Goal: Task Accomplishment & Management: Use online tool/utility

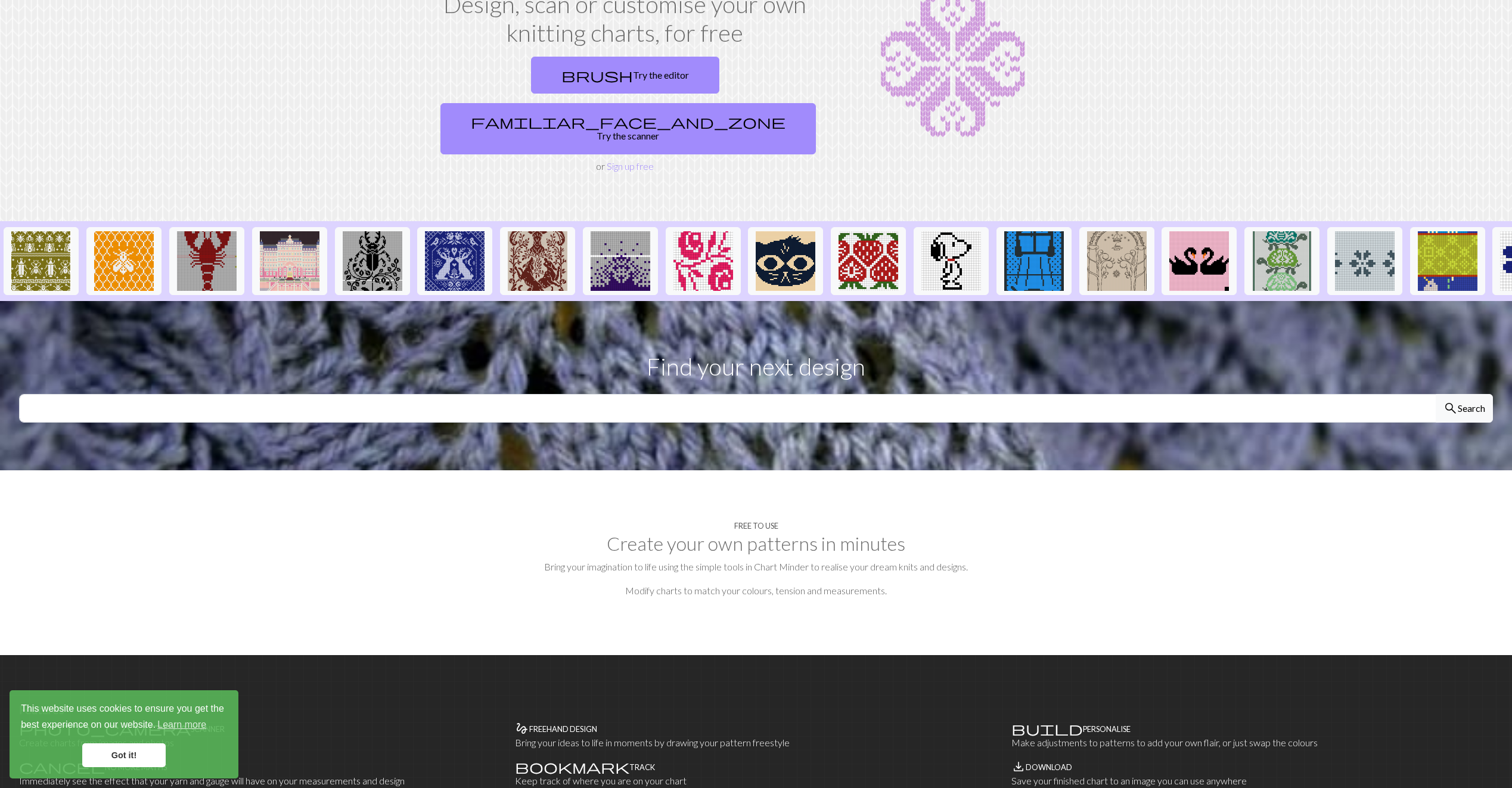
scroll to position [120, 0]
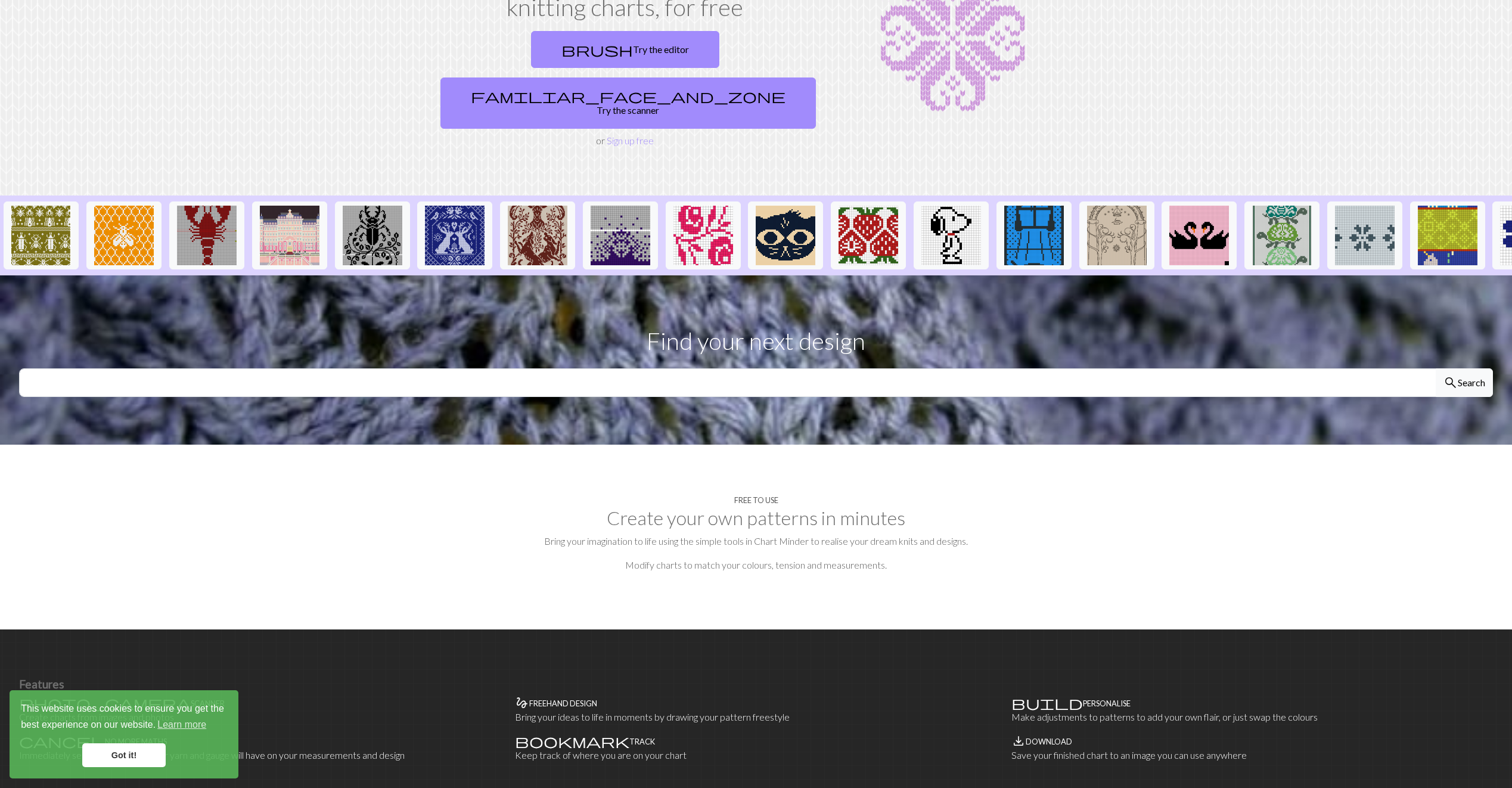
click at [796, 506] on h2 "Create your own patterns in minutes" at bounding box center [755, 518] width 1474 height 23
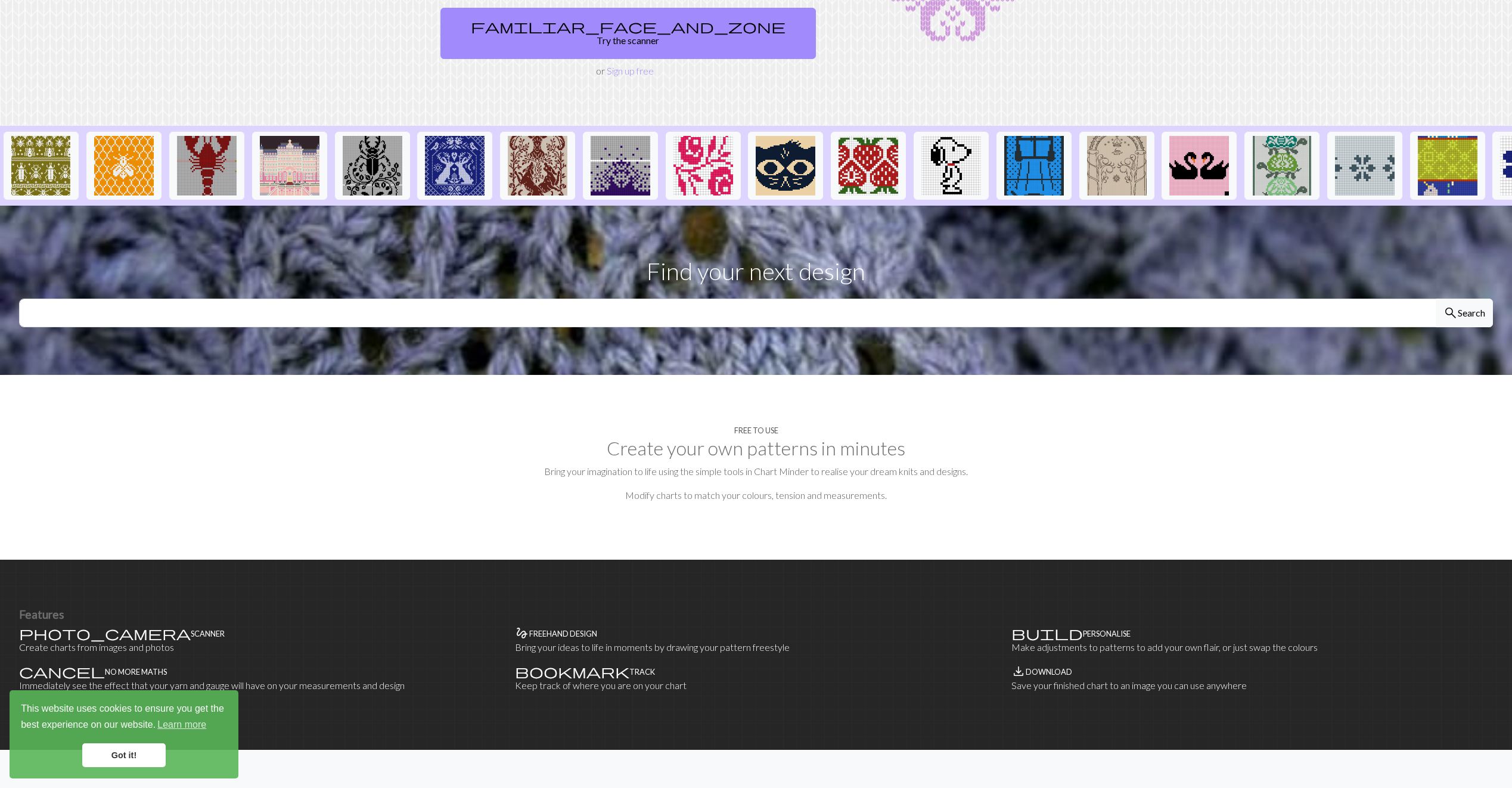
scroll to position [464, 0]
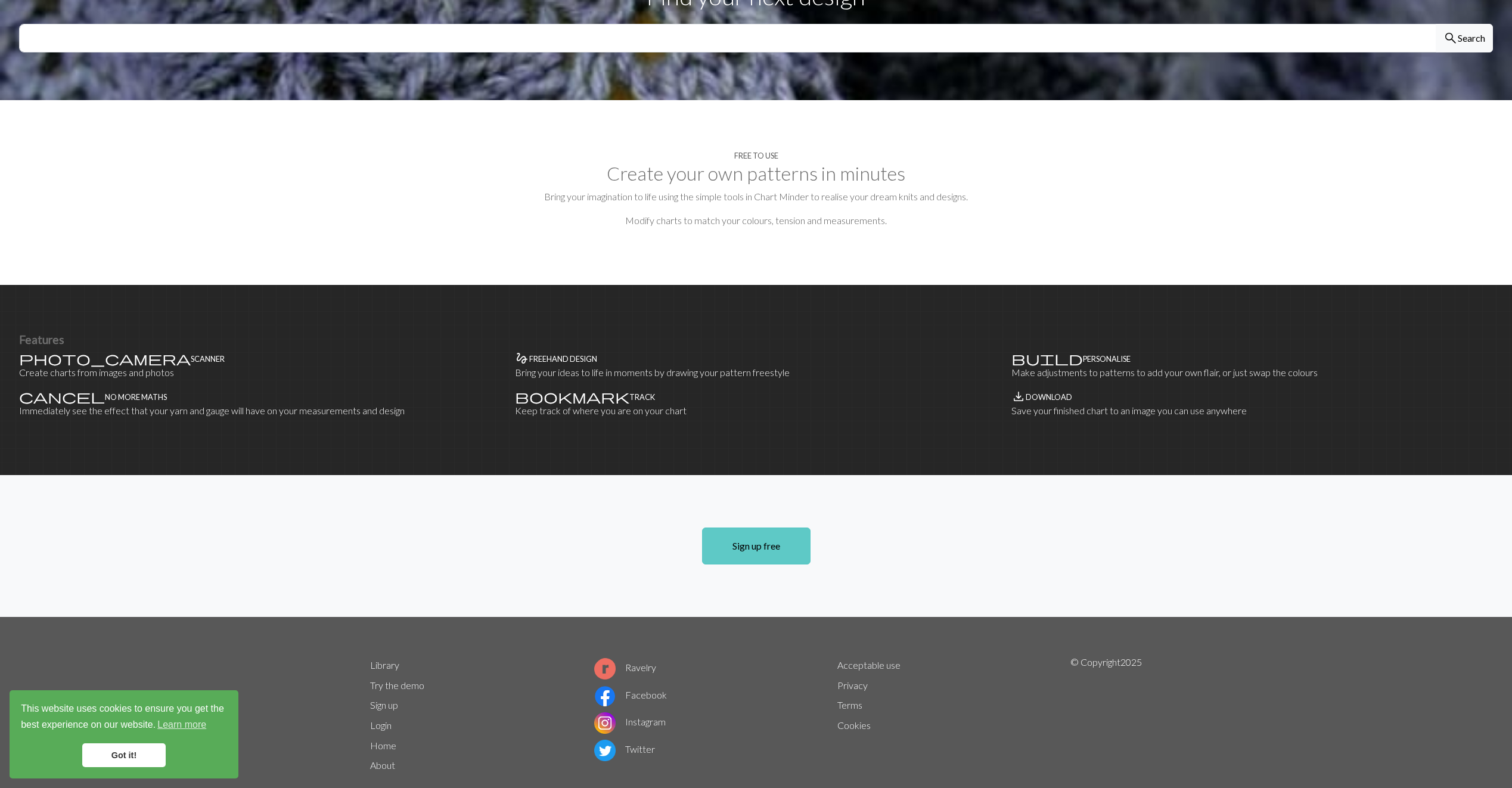
click at [790, 529] on link "Sign up free" at bounding box center [756, 546] width 109 height 37
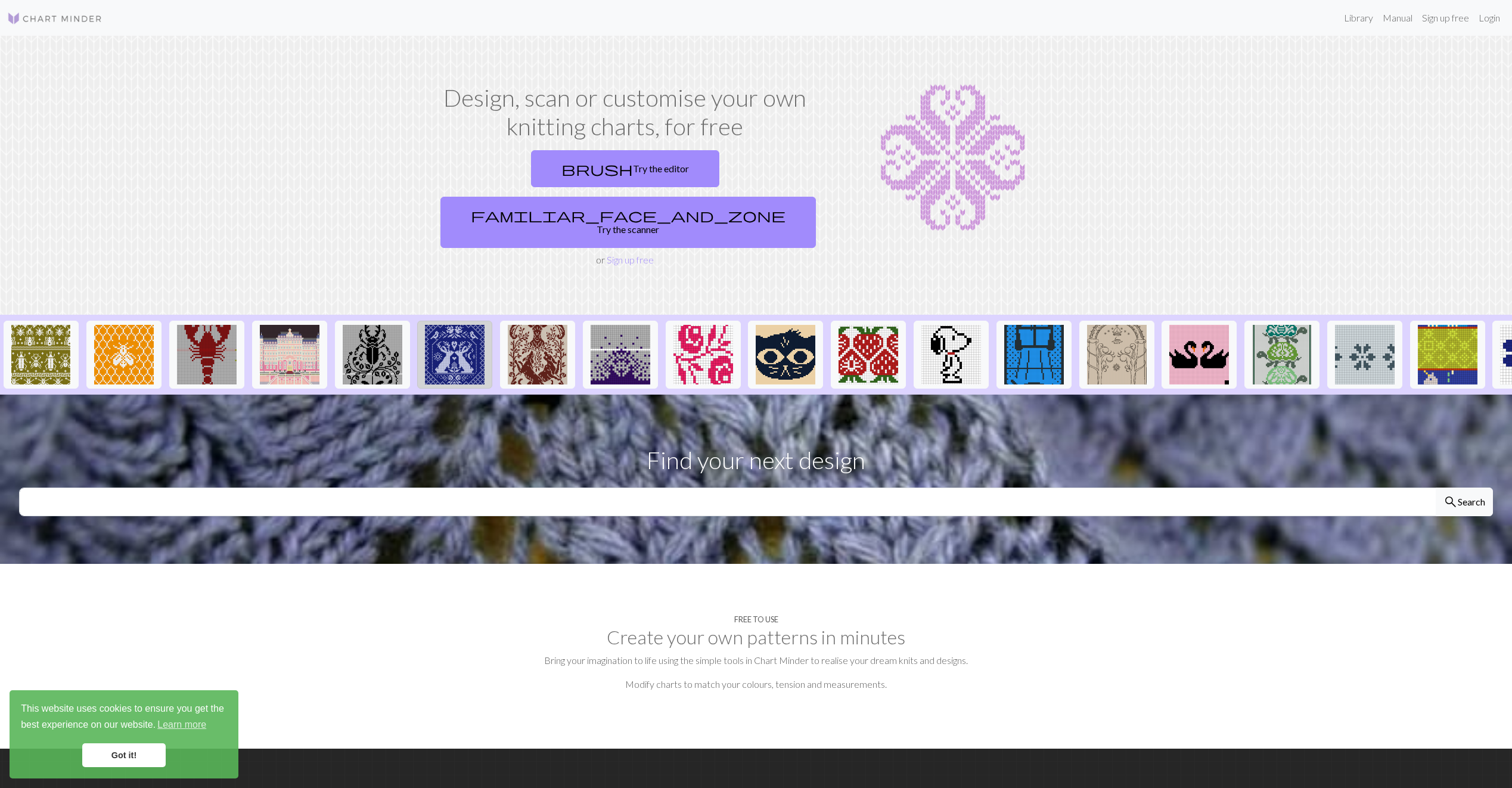
click at [456, 342] on img at bounding box center [454, 354] width 59 height 59
click at [549, 167] on link "brush Try the editor" at bounding box center [625, 168] width 188 height 37
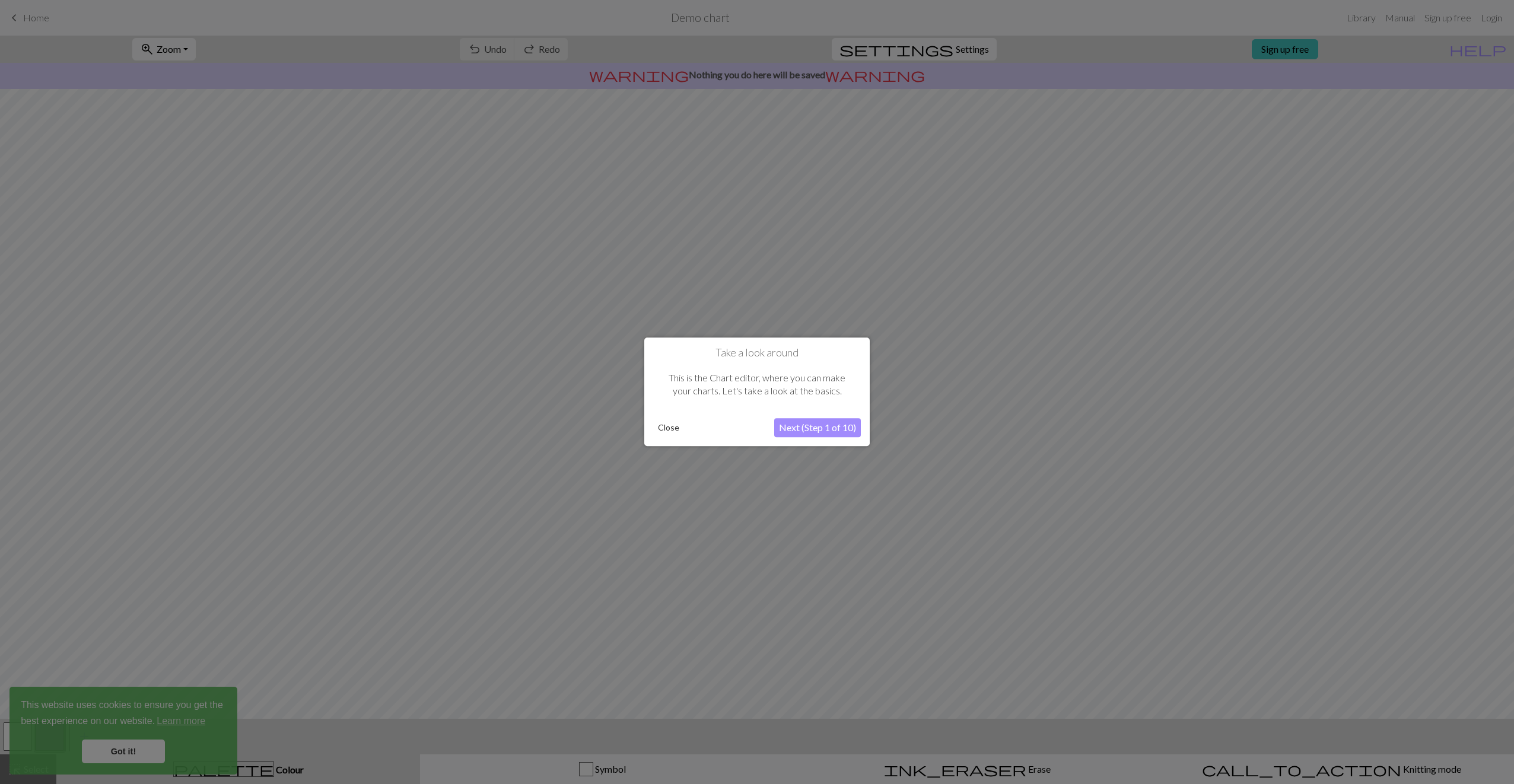
click at [845, 421] on button "Next (Step 1 of 10)" at bounding box center [817, 428] width 87 height 19
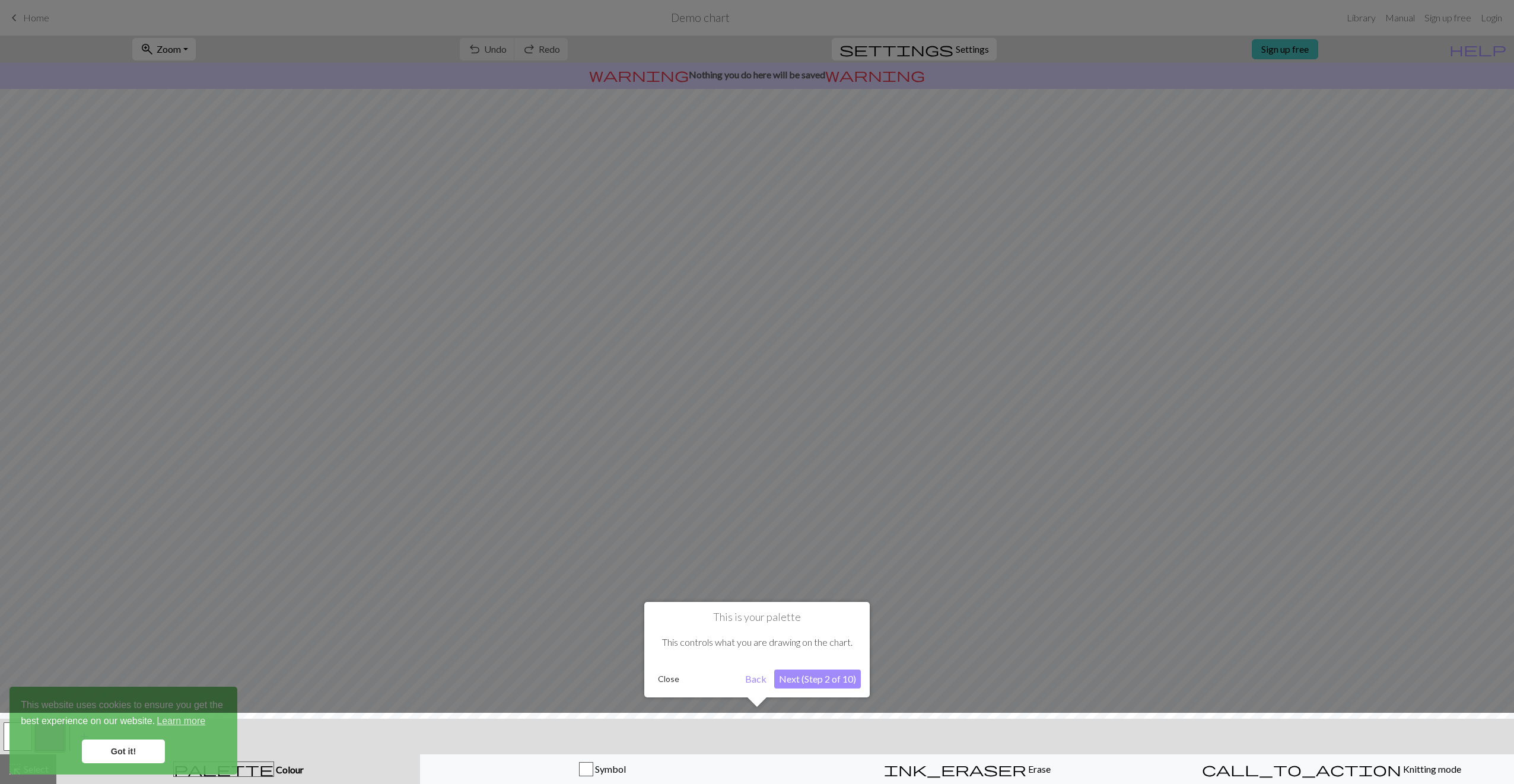
click at [837, 681] on button "Next (Step 2 of 10)" at bounding box center [817, 679] width 87 height 19
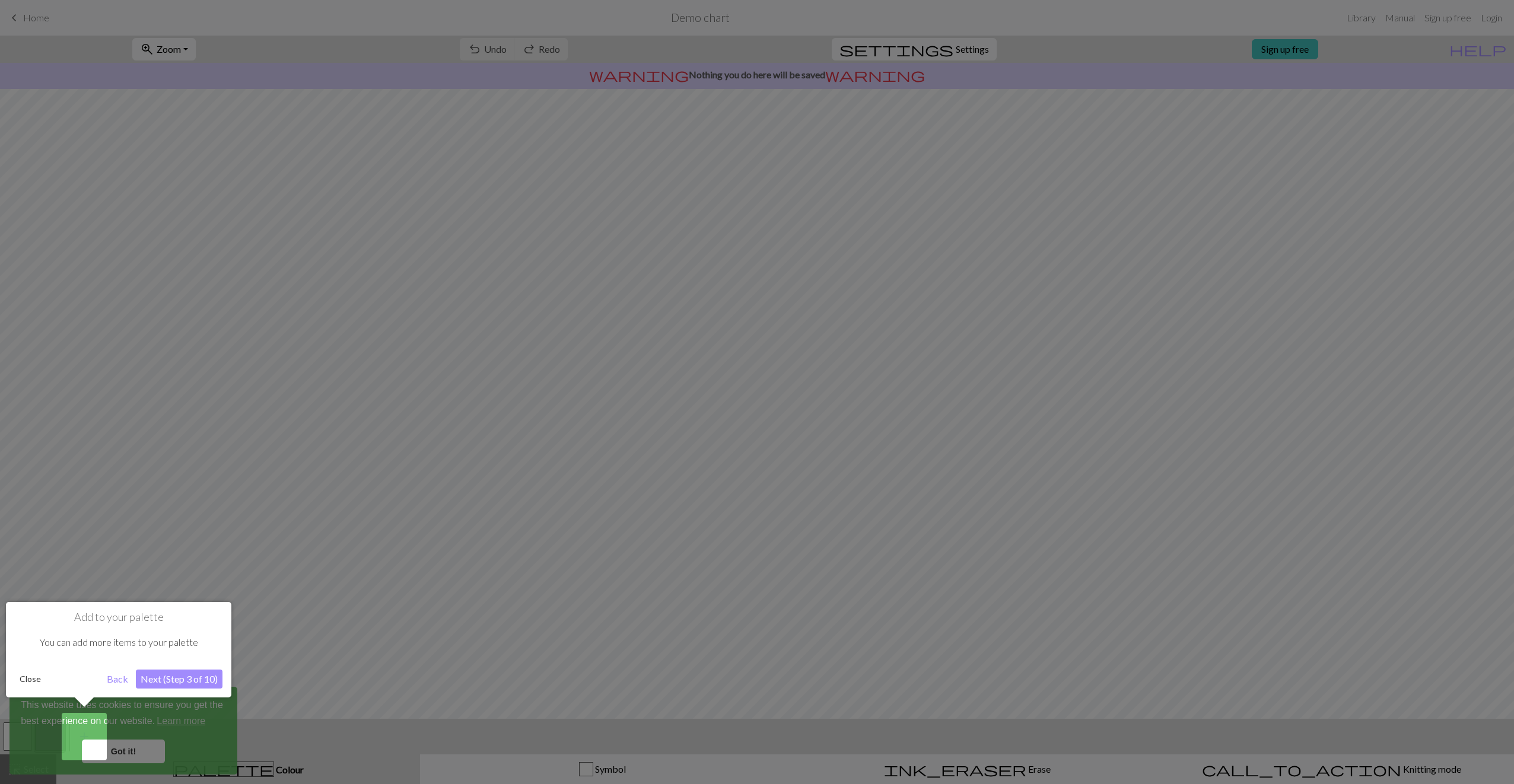
click at [200, 668] on div "Add to your palette You can add more items to your palette Close Back Next (Ste…" at bounding box center [118, 650] width 225 height 95
click at [200, 673] on button "Next (Step 3 of 10)" at bounding box center [179, 679] width 87 height 19
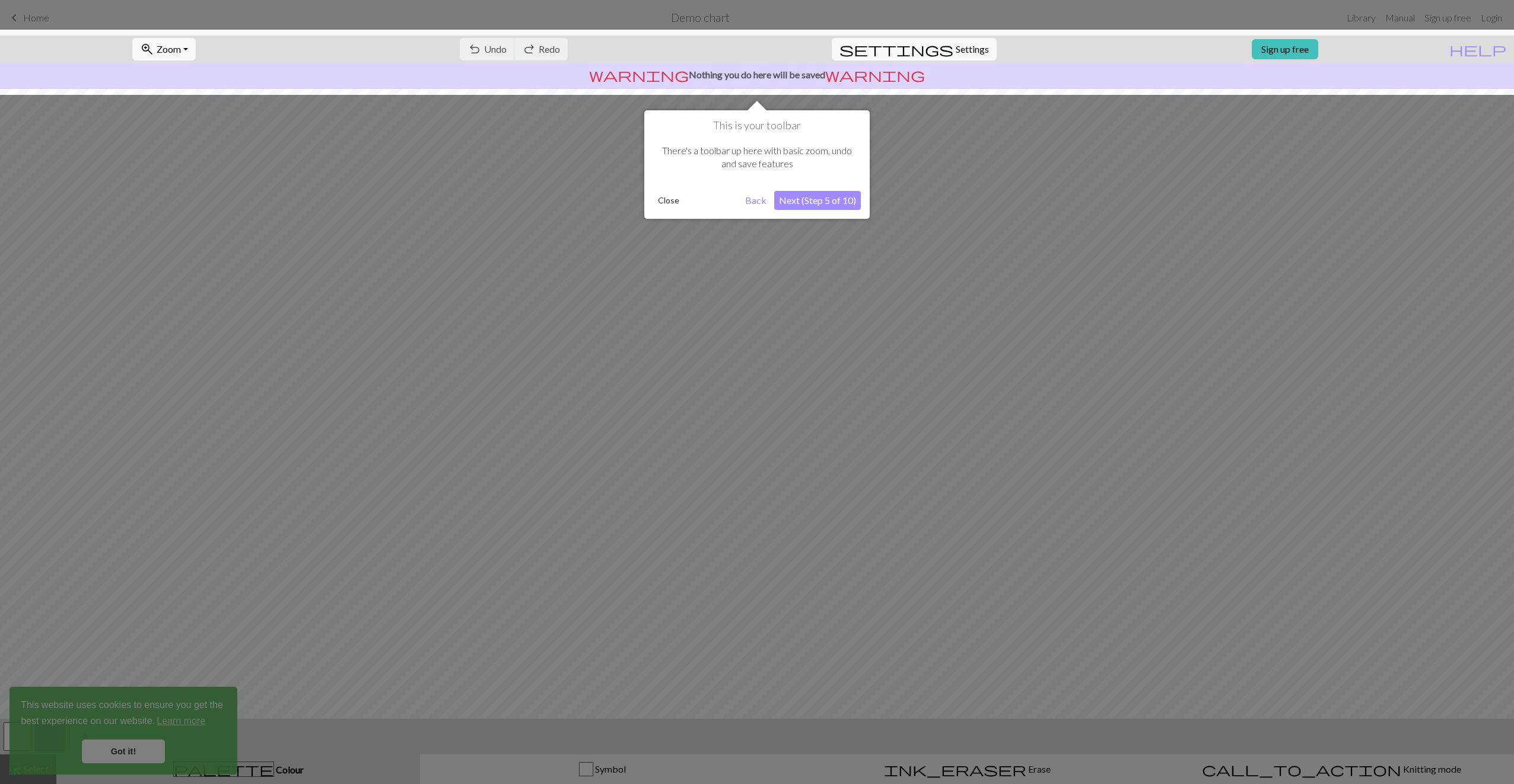
click at [818, 200] on button "Next (Step 5 of 10)" at bounding box center [817, 200] width 87 height 19
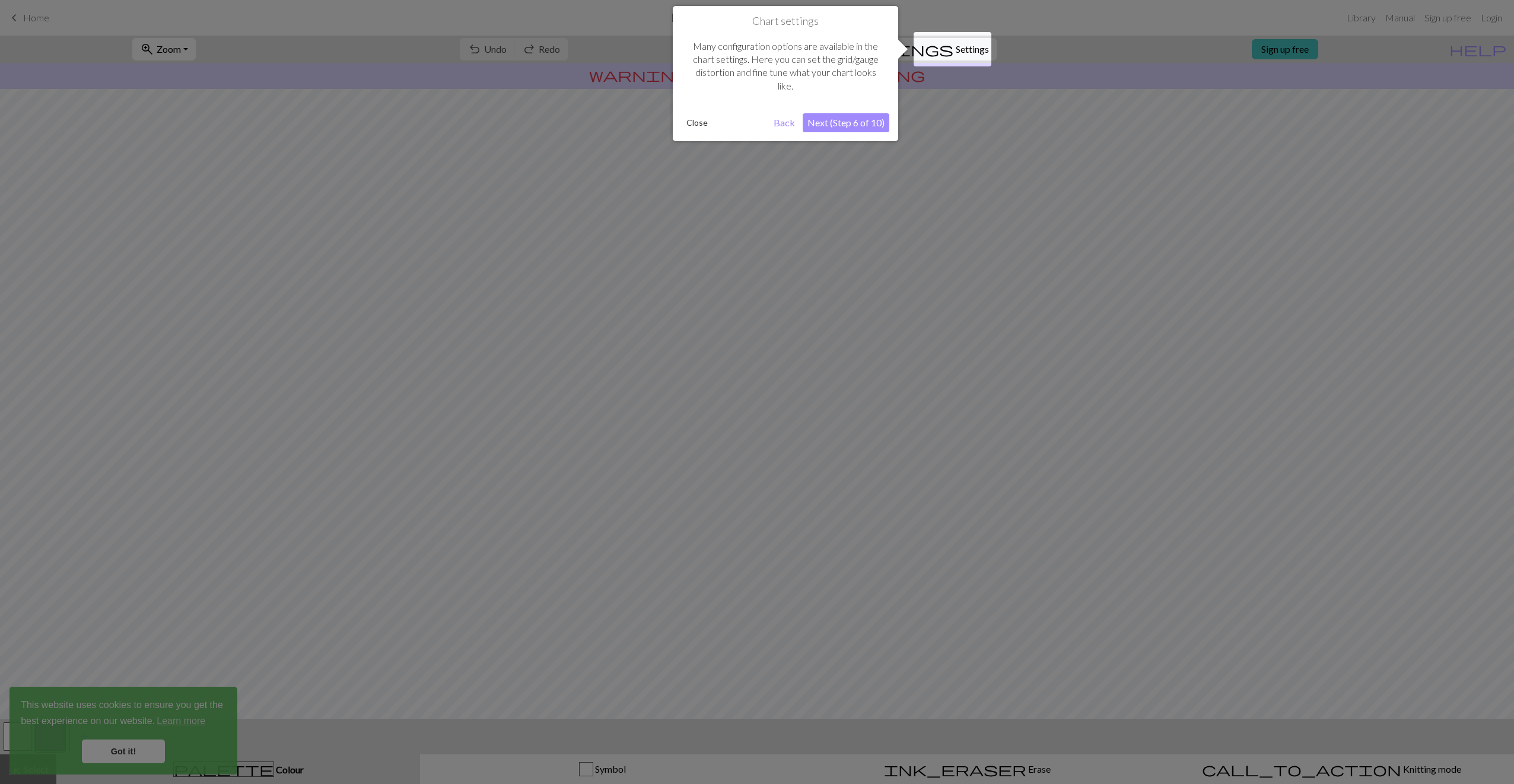
click at [864, 130] on button "Next (Step 6 of 10)" at bounding box center [846, 123] width 87 height 19
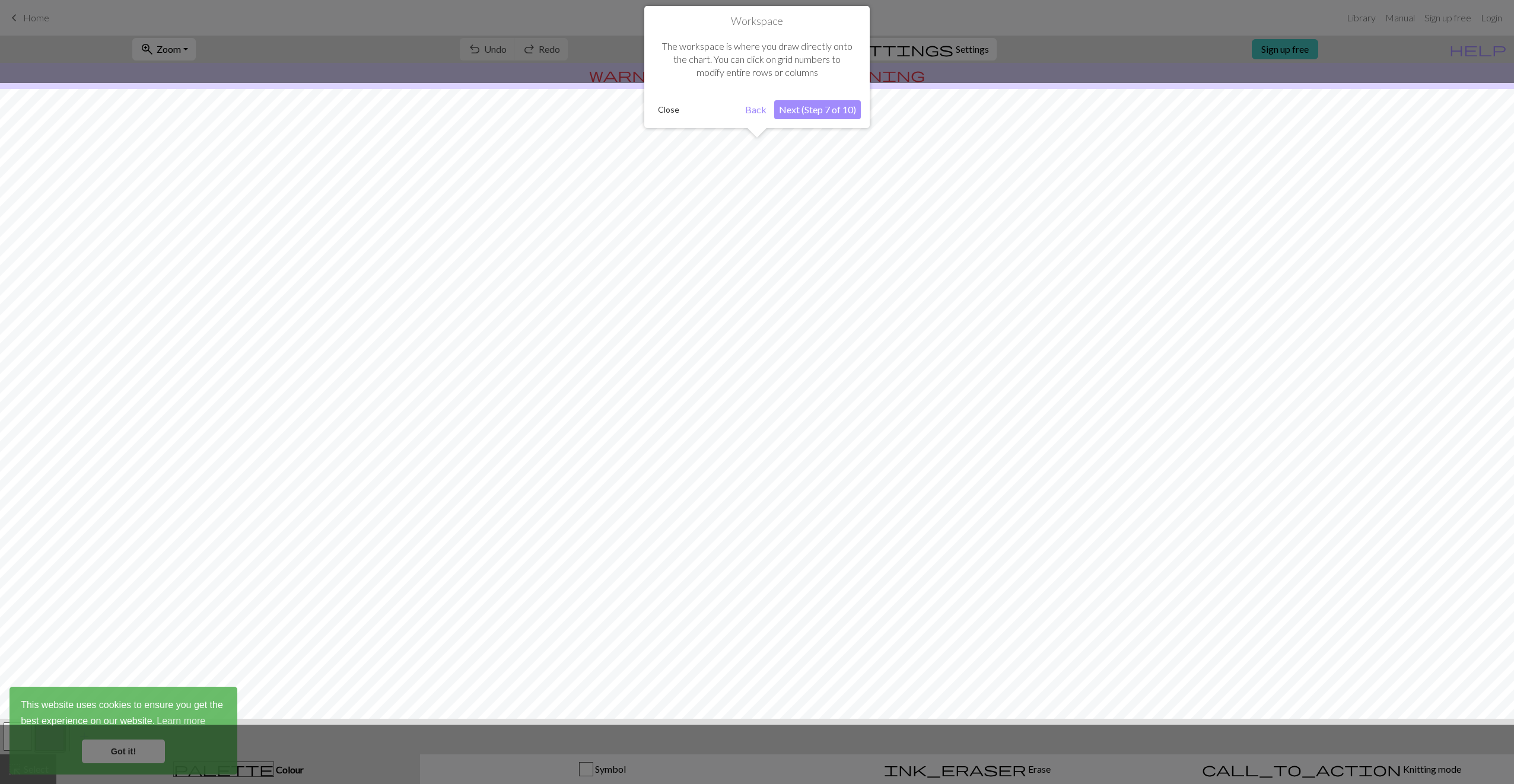
click at [847, 114] on button "Next (Step 7 of 10)" at bounding box center [817, 110] width 87 height 19
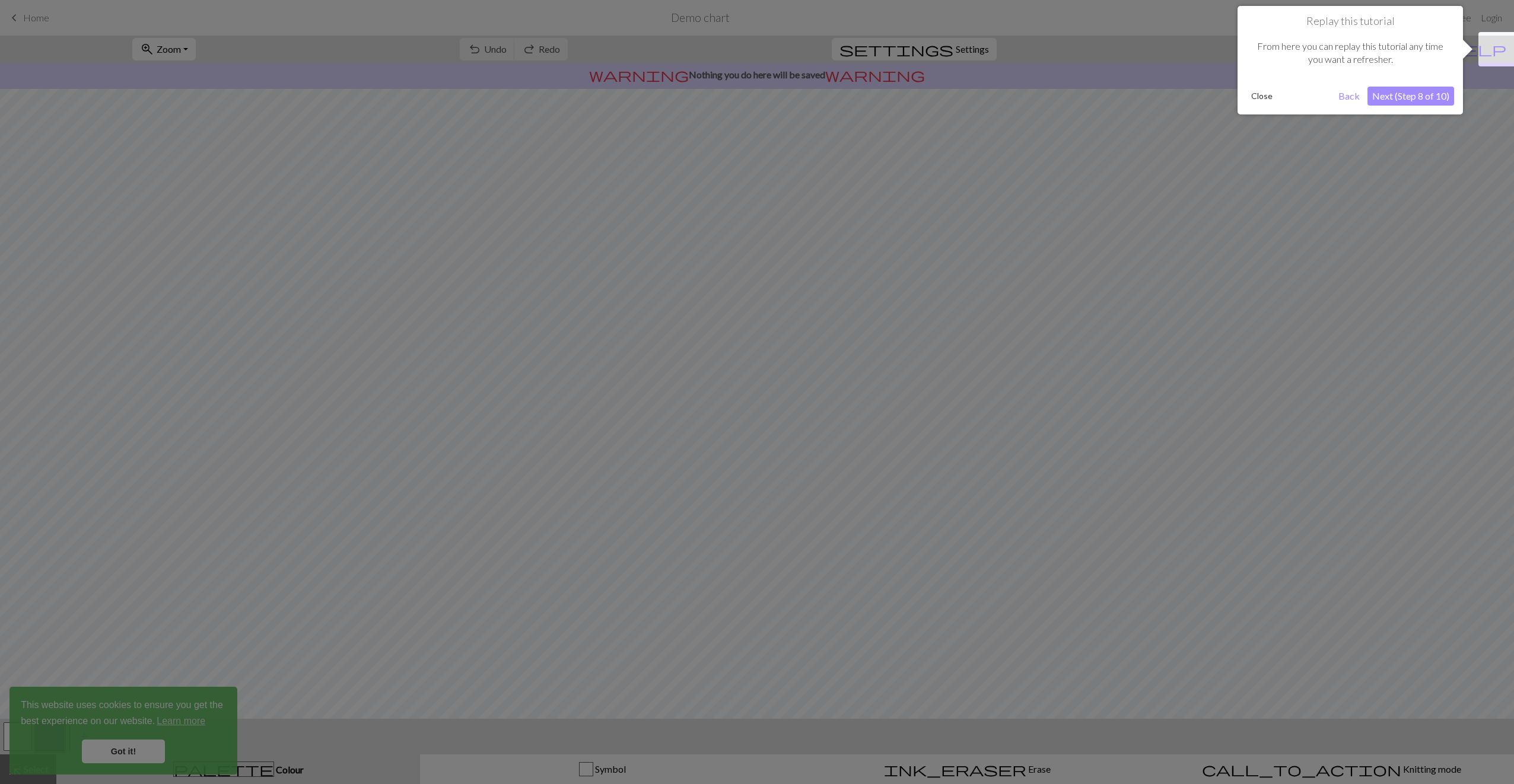
click at [1275, 97] on button "Next (Step 8 of 10)" at bounding box center [1411, 96] width 87 height 19
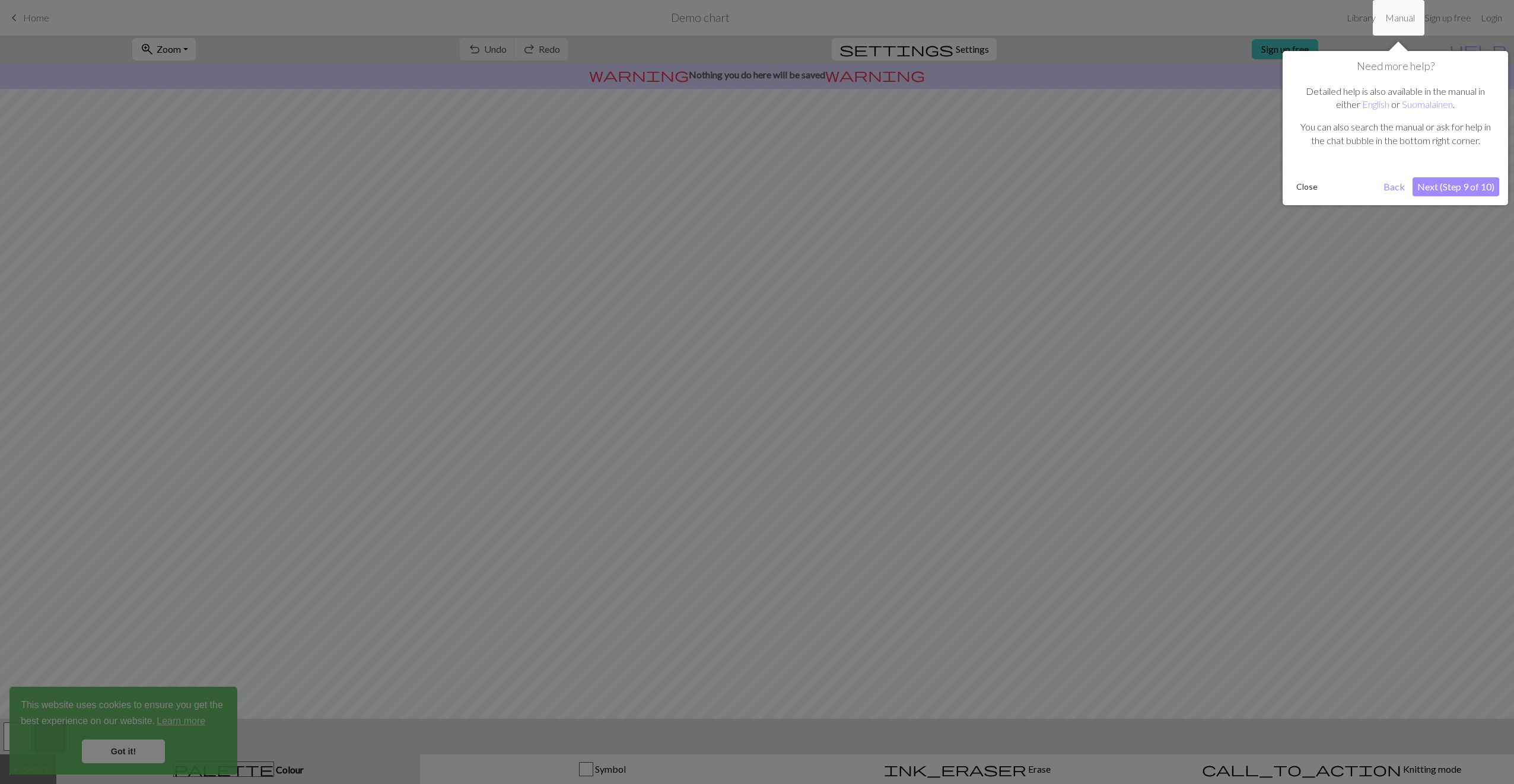
click at [1275, 187] on button "Next (Step 9 of 10)" at bounding box center [1456, 187] width 87 height 19
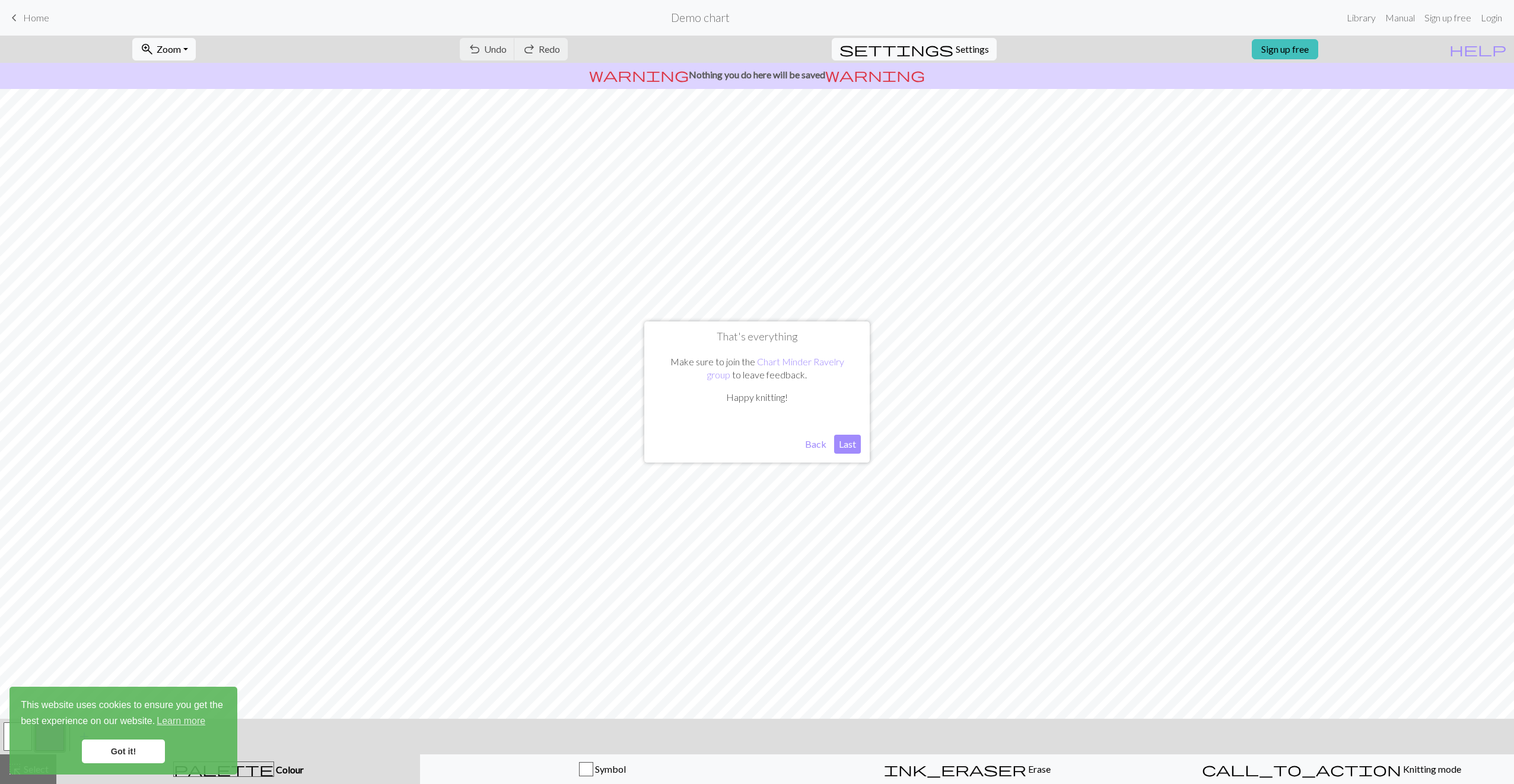
click at [853, 441] on button "Last" at bounding box center [847, 444] width 27 height 19
click at [146, 751] on link "Got it!" at bounding box center [124, 751] width 83 height 24
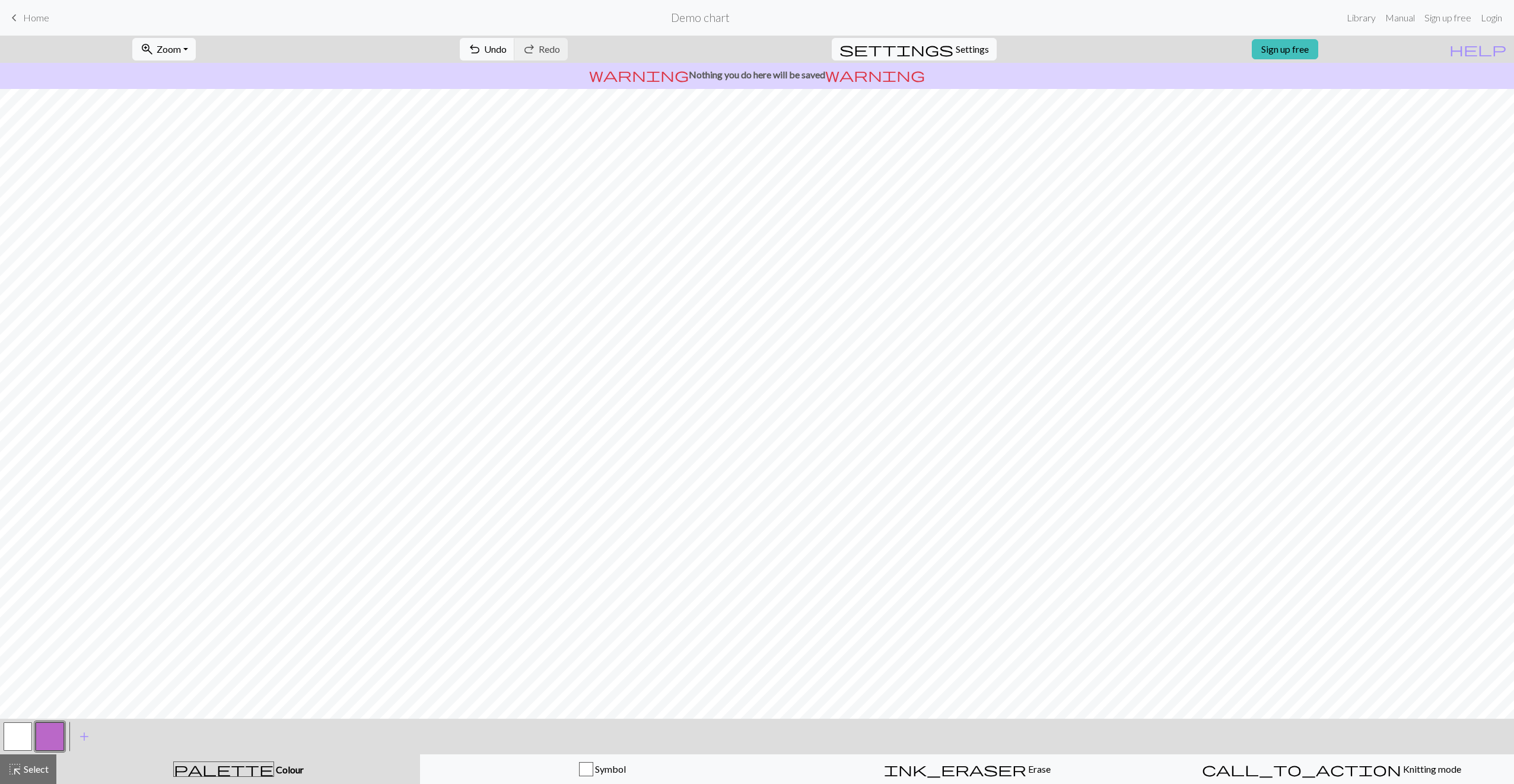
click at [38, 12] on span "Home" at bounding box center [36, 17] width 26 height 11
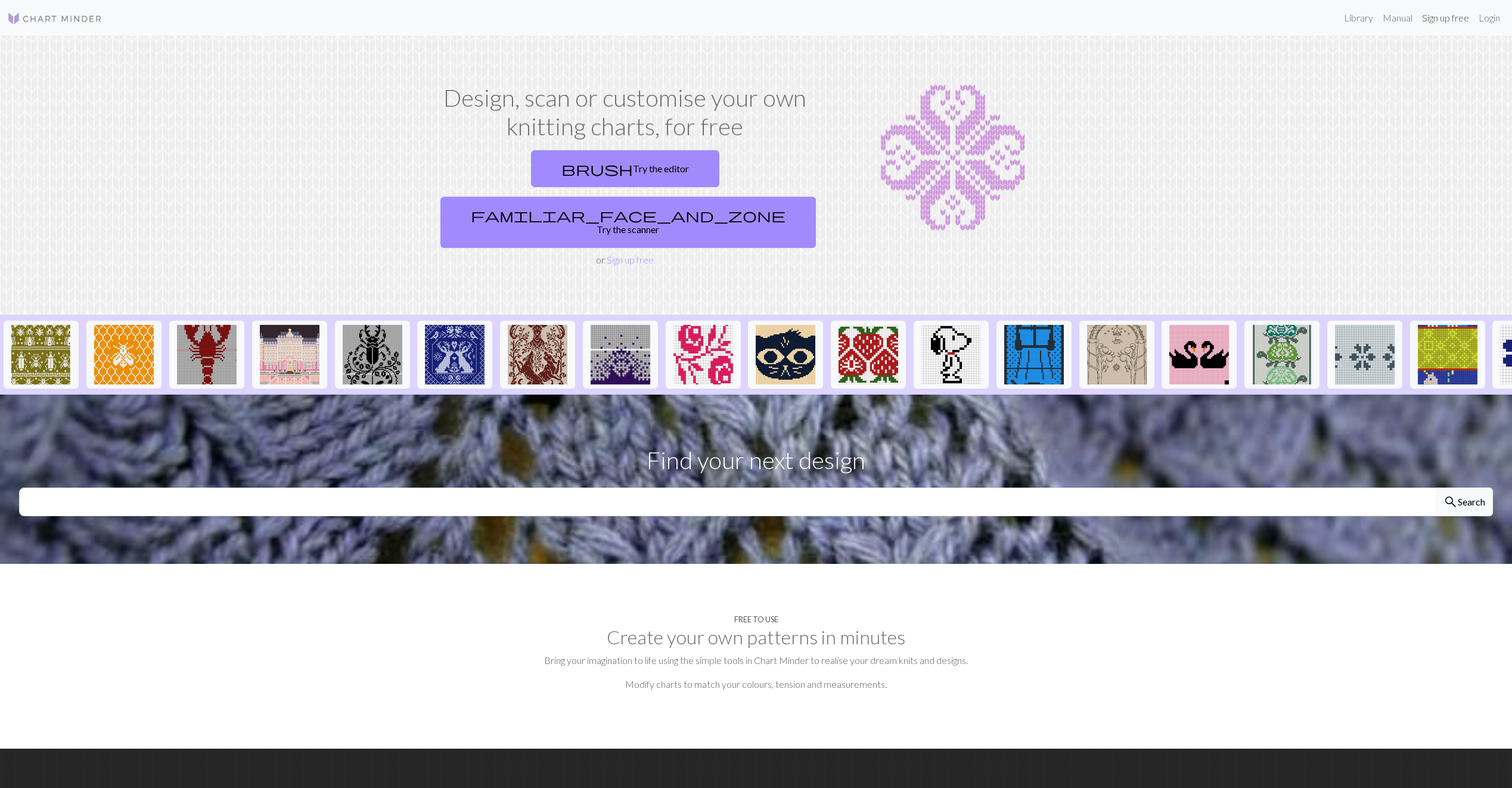
click at [1281, 17] on link "Sign up free" at bounding box center [1445, 18] width 57 height 24
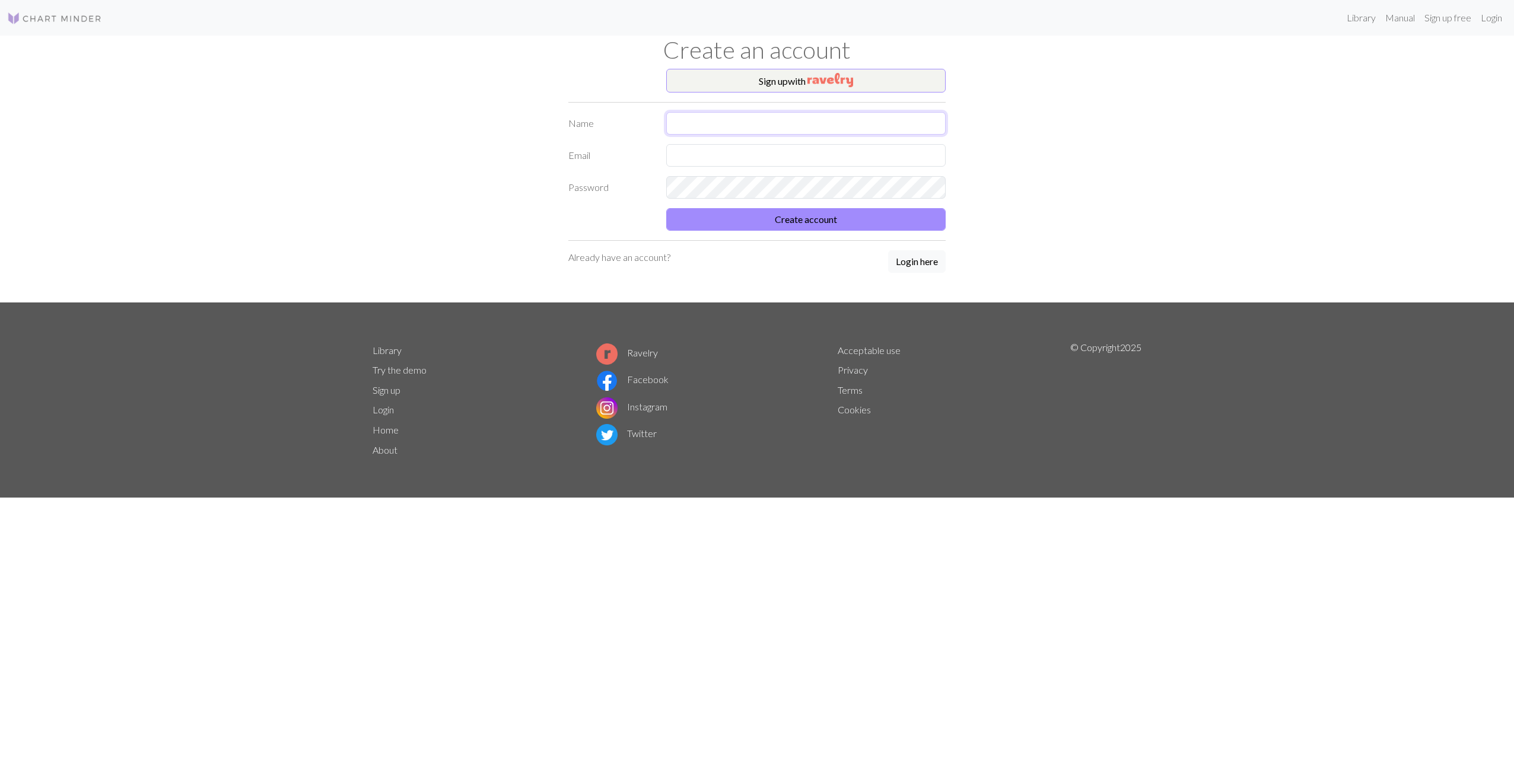
click at [823, 116] on input "text" at bounding box center [806, 124] width 280 height 23
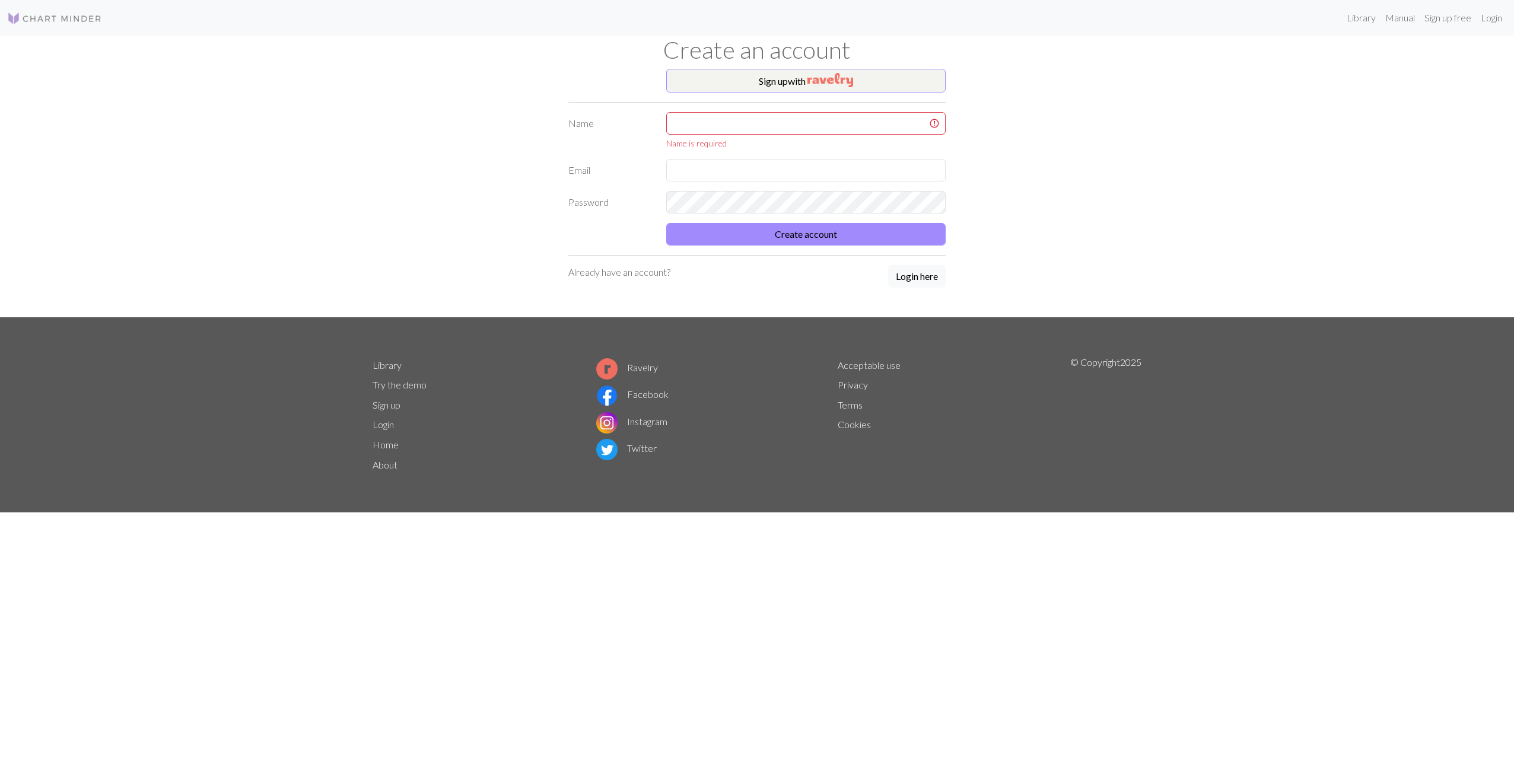
click at [976, 120] on div "Sign up with Name Name is required Email Password Create account Already have a…" at bounding box center [757, 193] width 783 height 249
click at [894, 109] on div "Sign up with Name Name is required Email Password Create account Already have a…" at bounding box center [757, 193] width 392 height 249
click at [890, 114] on input "text" at bounding box center [806, 124] width 280 height 23
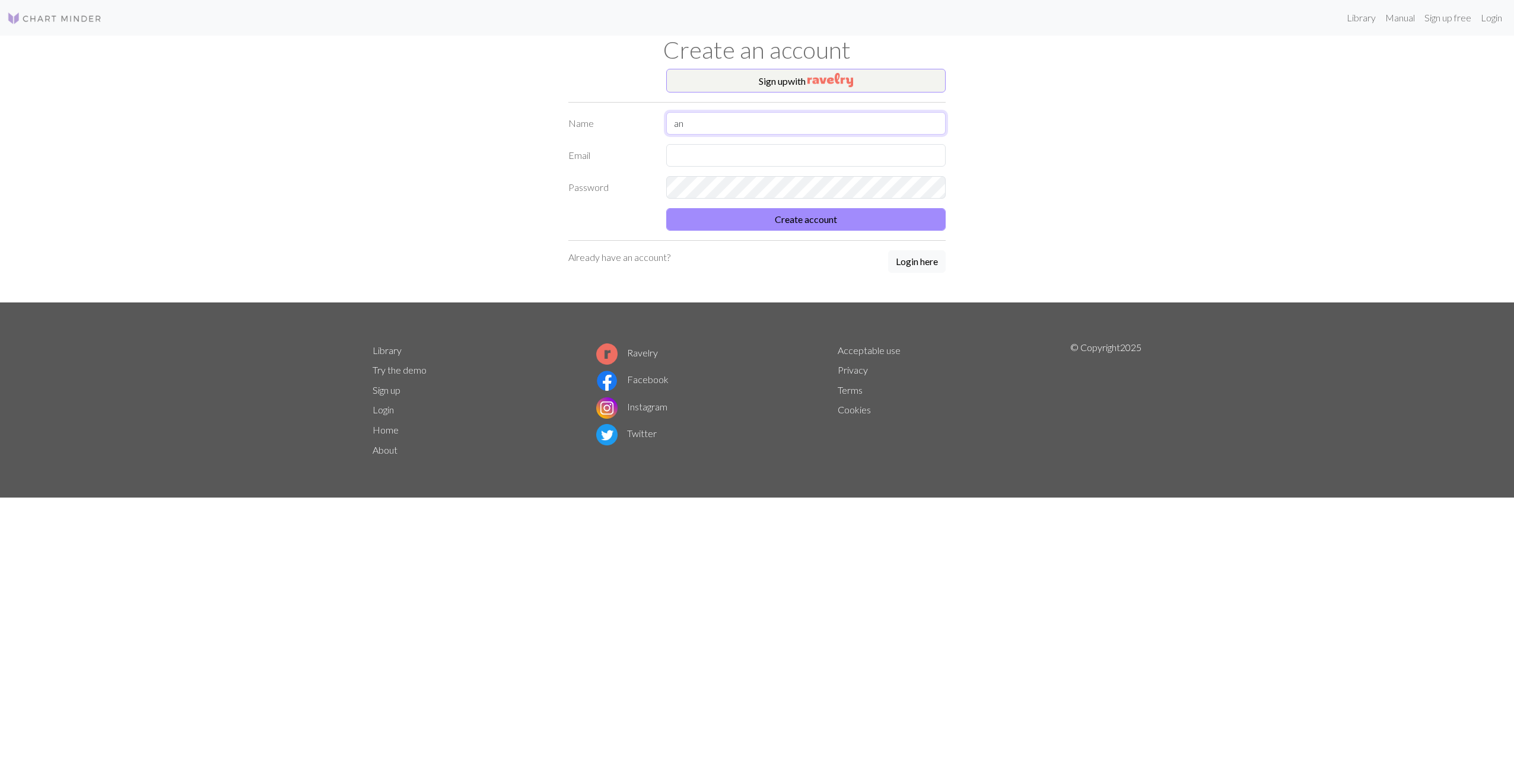
type input "a"
type input "Alovise"
type input "anne.fbakken@gmail.com"
click at [666, 208] on button "Create account" at bounding box center [806, 220] width 280 height 23
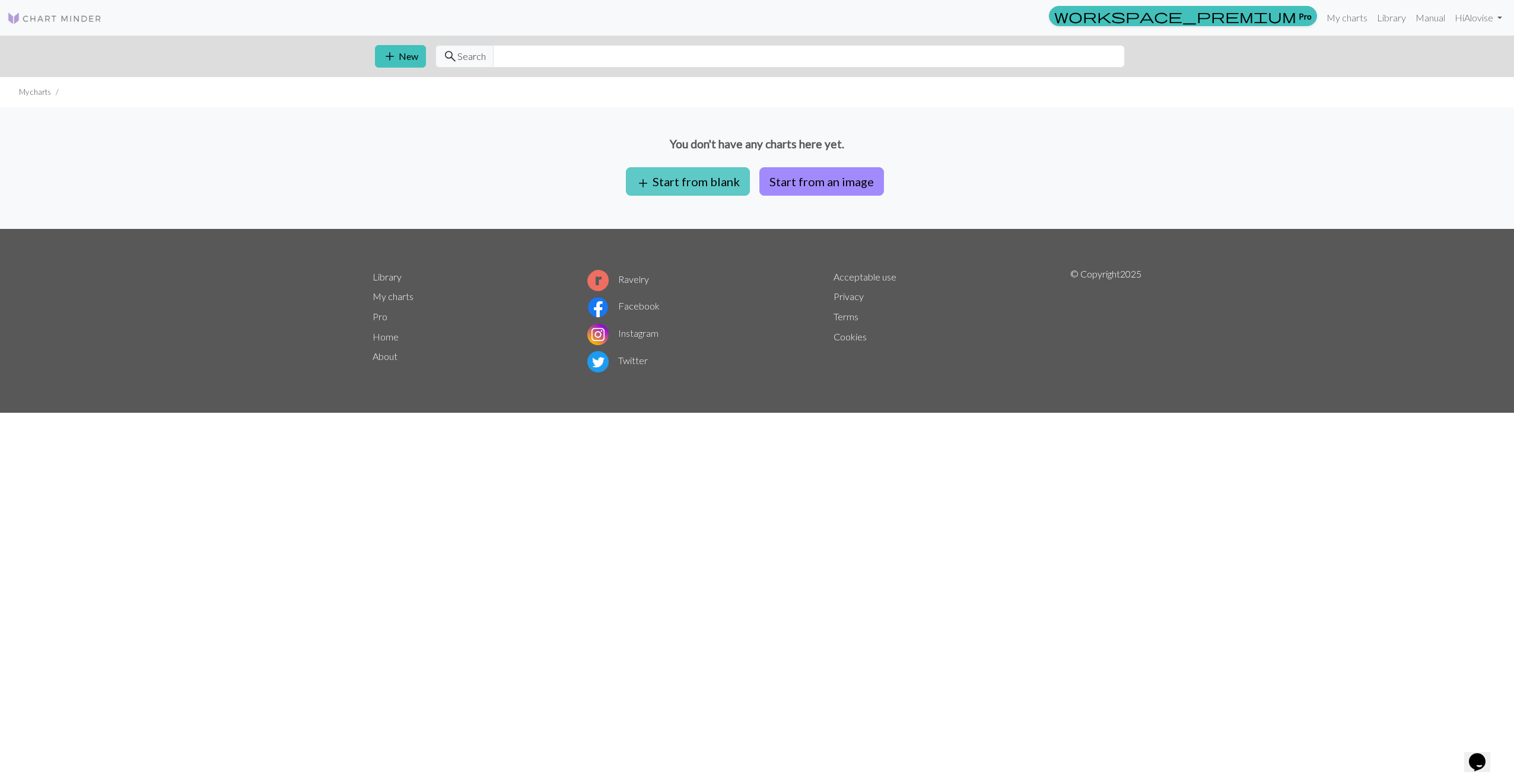
click at [689, 174] on button "add Start from blank" at bounding box center [687, 181] width 124 height 28
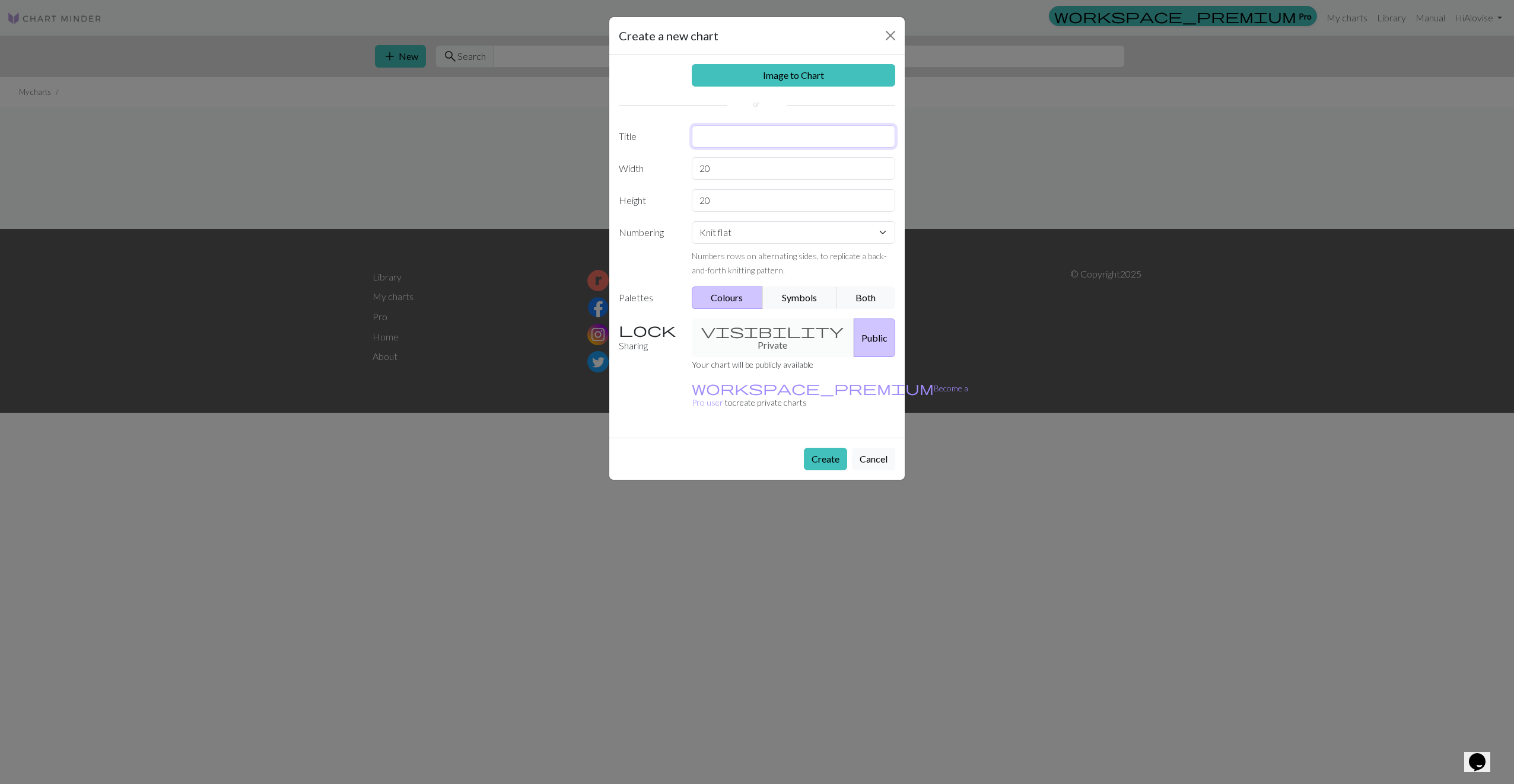
click at [775, 133] on input "text" at bounding box center [794, 136] width 204 height 23
type input "B"
type input "Strikkoglytt"
click at [833, 442] on div "Create Cancel" at bounding box center [757, 459] width 296 height 42
click at [832, 448] on button "Create" at bounding box center [825, 460] width 43 height 23
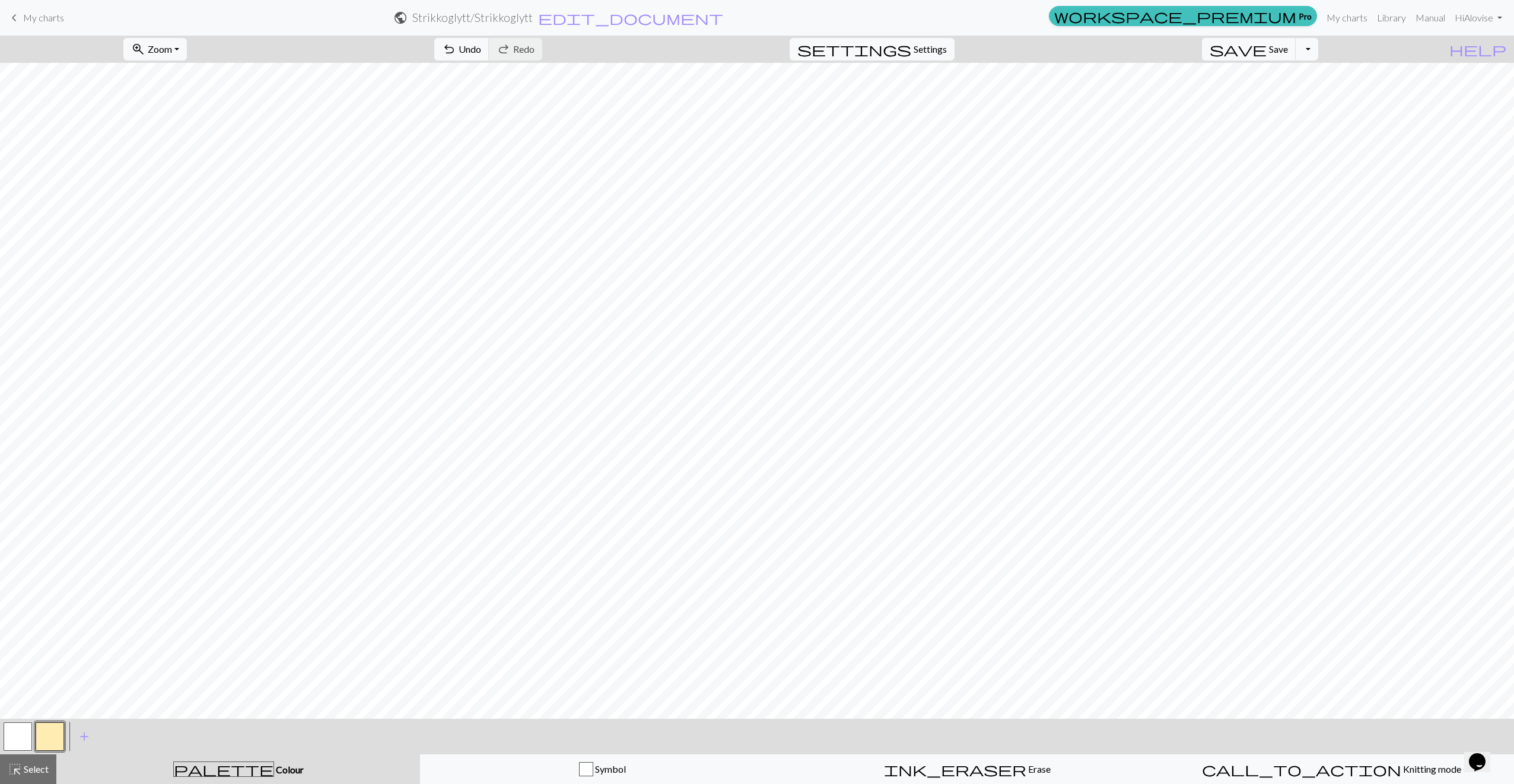
click at [27, 739] on button "button" at bounding box center [17, 736] width 28 height 28
click at [57, 737] on button "button" at bounding box center [50, 736] width 28 height 28
click at [28, 733] on button "button" at bounding box center [17, 736] width 28 height 28
click at [65, 742] on div at bounding box center [50, 737] width 32 height 32
drag, startPoint x: 46, startPoint y: 734, endPoint x: 81, endPoint y: 729, distance: 35.4
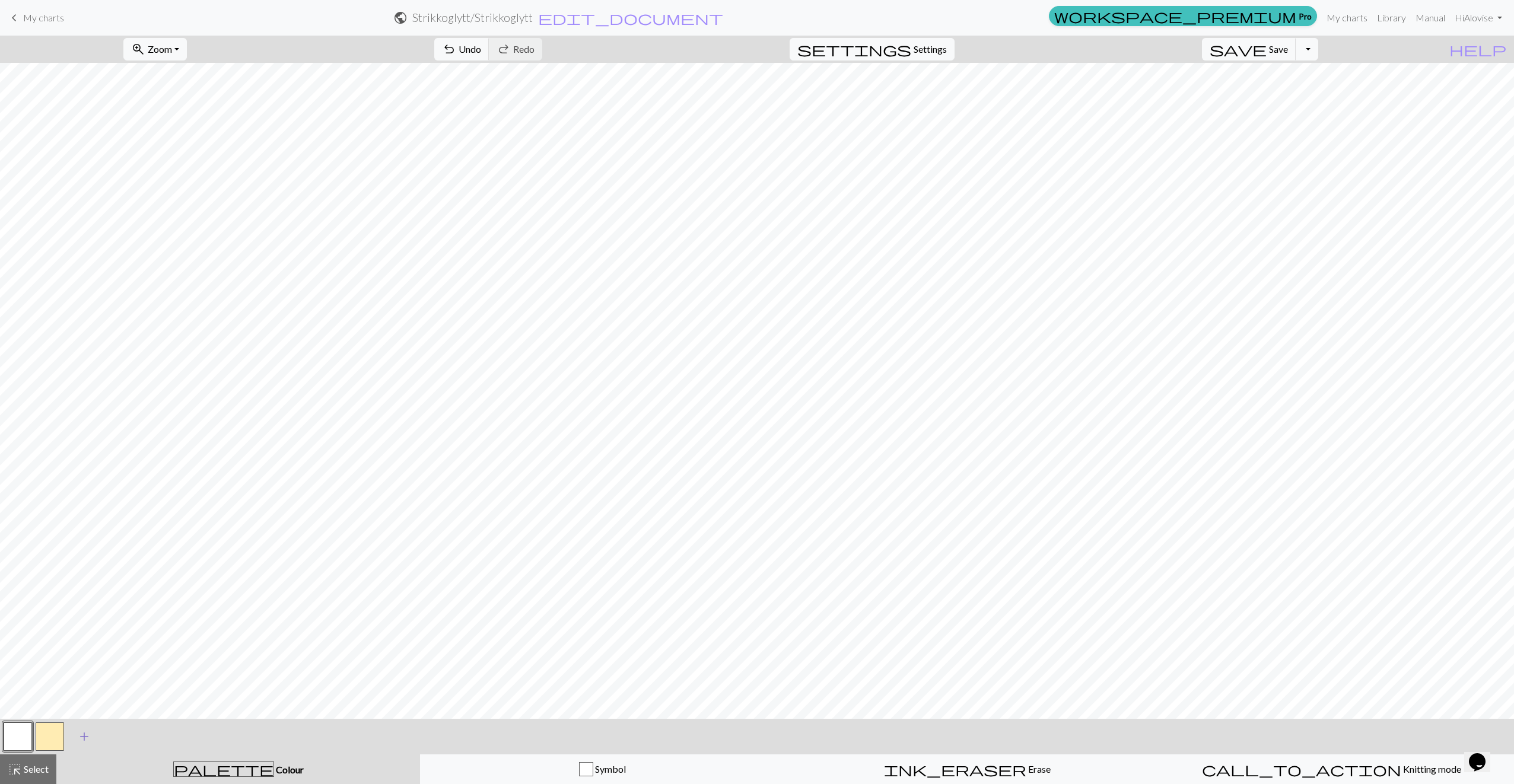
click at [50, 735] on button "button" at bounding box center [50, 736] width 28 height 28
click at [28, 737] on button "button" at bounding box center [17, 736] width 28 height 28
click at [45, 733] on button "button" at bounding box center [50, 736] width 28 height 28
click at [17, 733] on button "button" at bounding box center [17, 736] width 28 height 28
click at [54, 746] on button "button" at bounding box center [50, 736] width 28 height 28
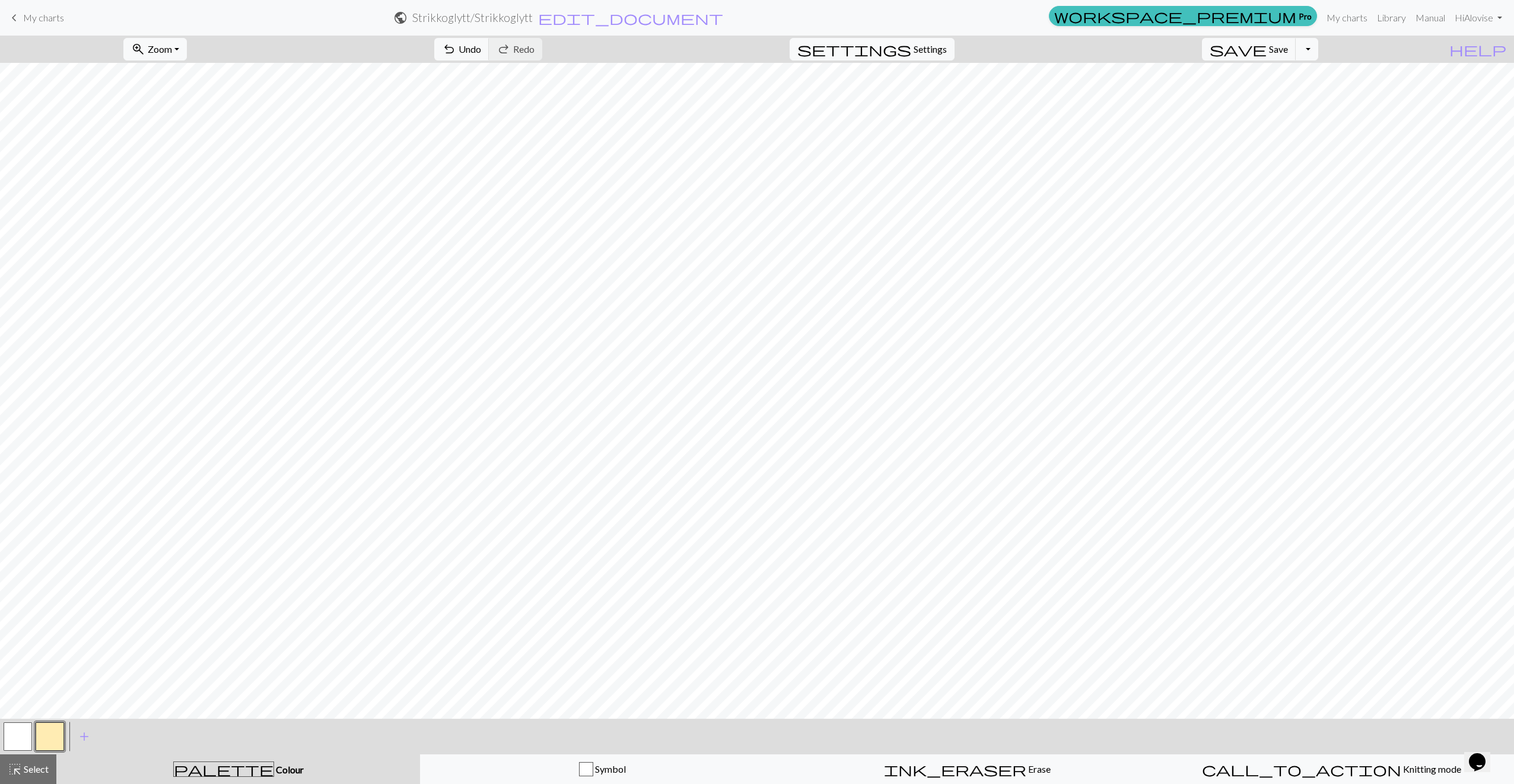
click at [15, 735] on button "button" at bounding box center [17, 736] width 28 height 28
click at [24, 733] on button "button" at bounding box center [17, 736] width 28 height 28
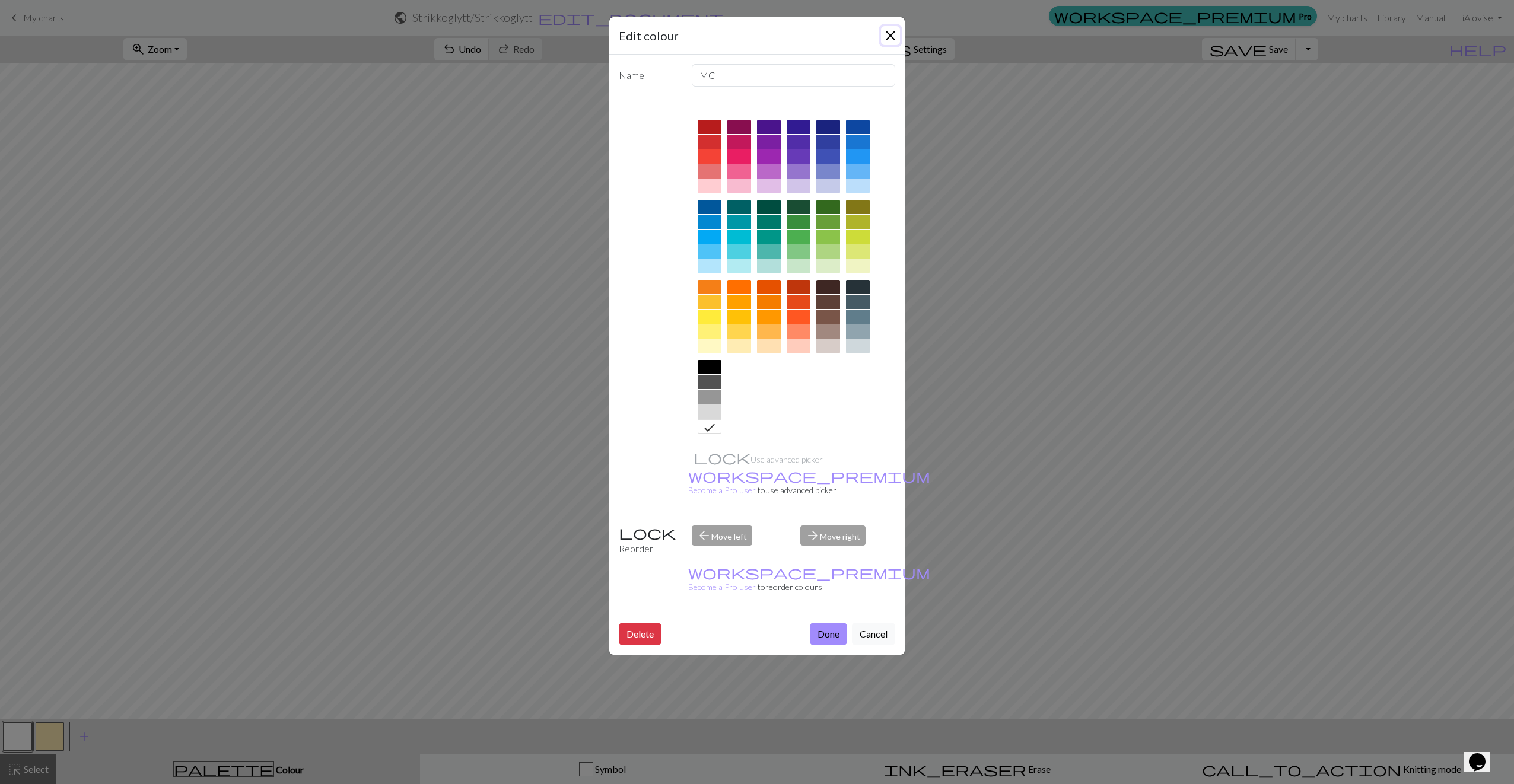
click at [896, 35] on button "Close" at bounding box center [890, 36] width 19 height 19
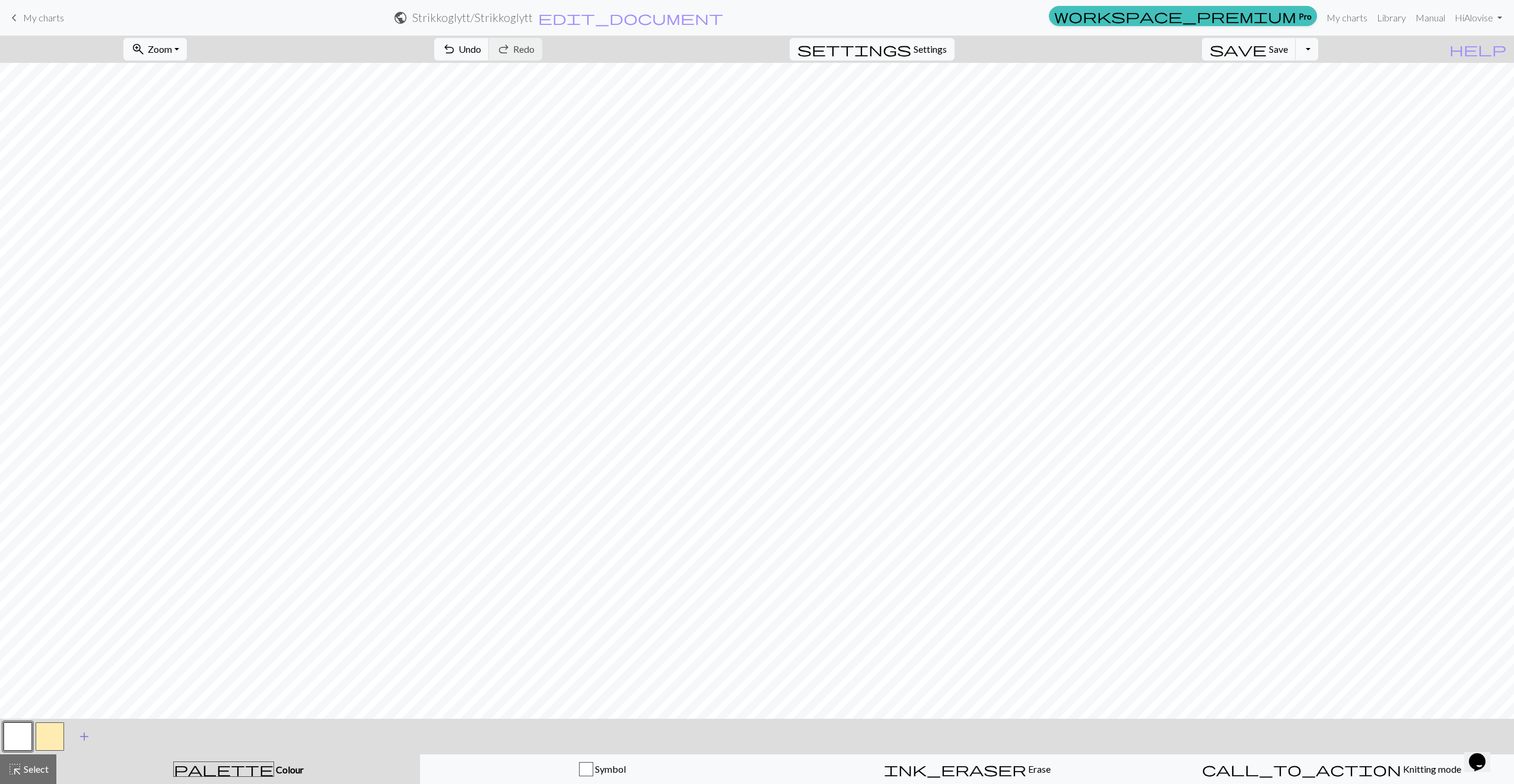
drag, startPoint x: 46, startPoint y: 738, endPoint x: 76, endPoint y: 722, distance: 34.0
click at [46, 738] on button "button" at bounding box center [50, 736] width 28 height 28
click at [78, 735] on span "add" at bounding box center [84, 736] width 14 height 17
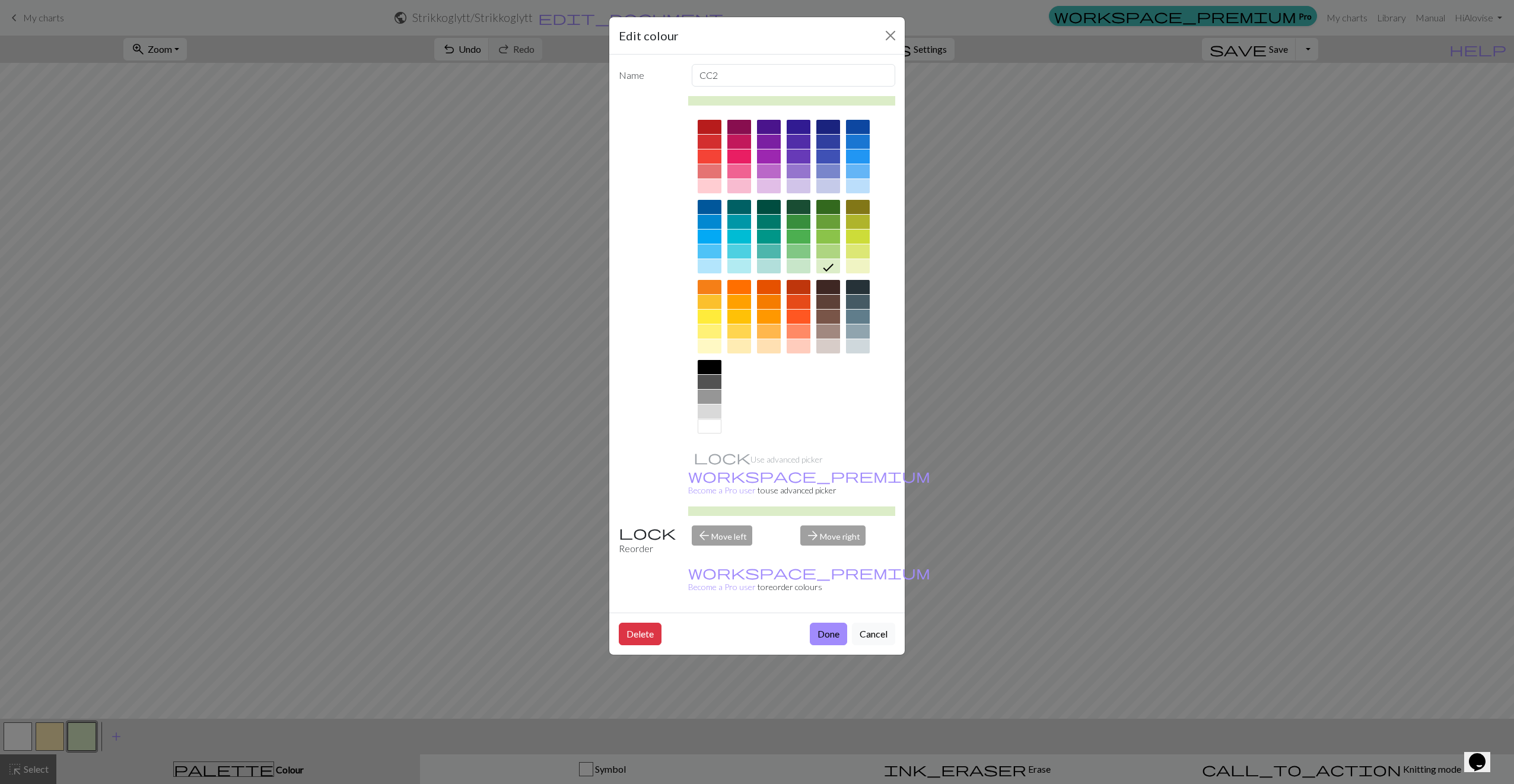
click at [744, 121] on div at bounding box center [739, 126] width 24 height 14
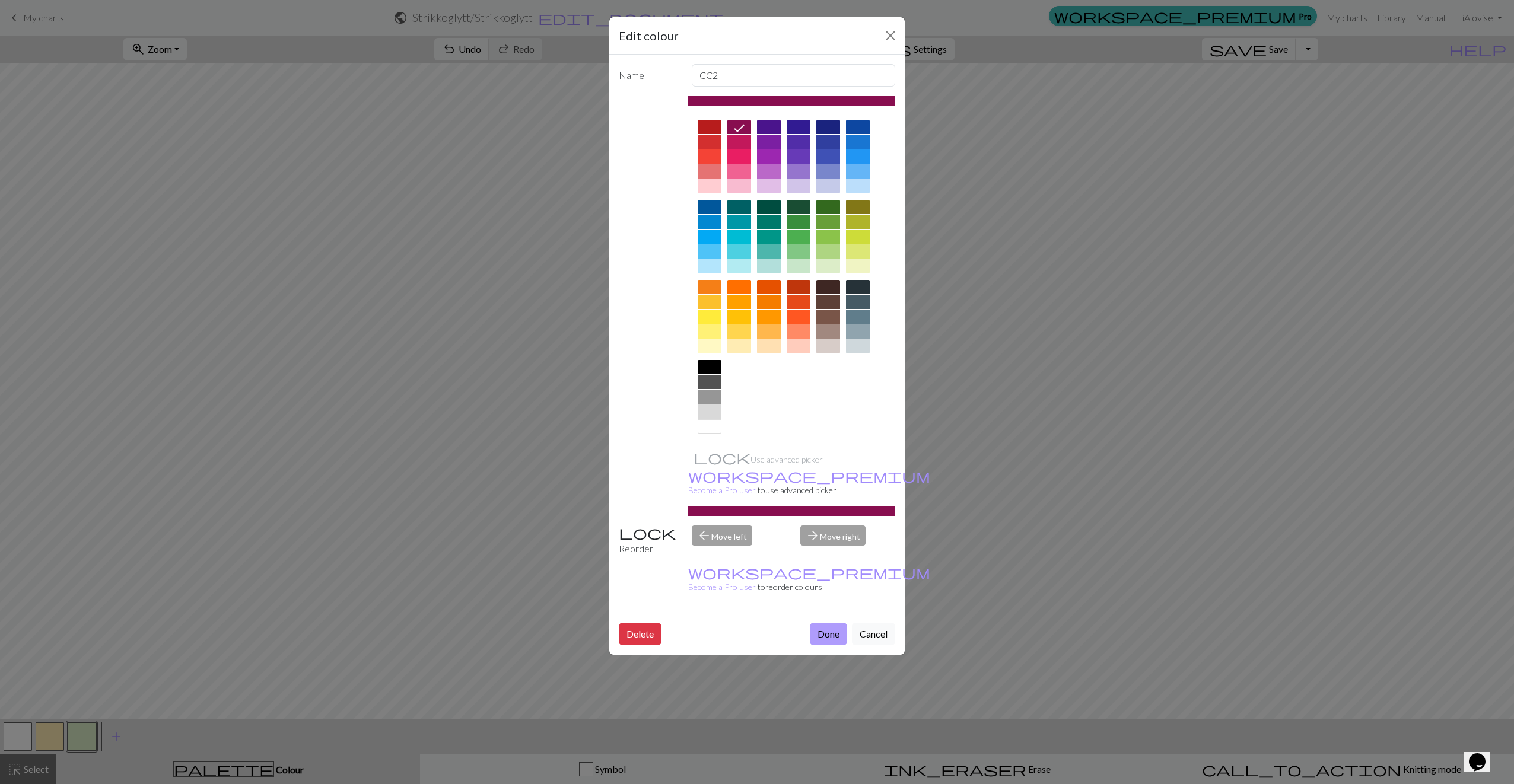
click at [836, 623] on button "Done" at bounding box center [829, 634] width 38 height 23
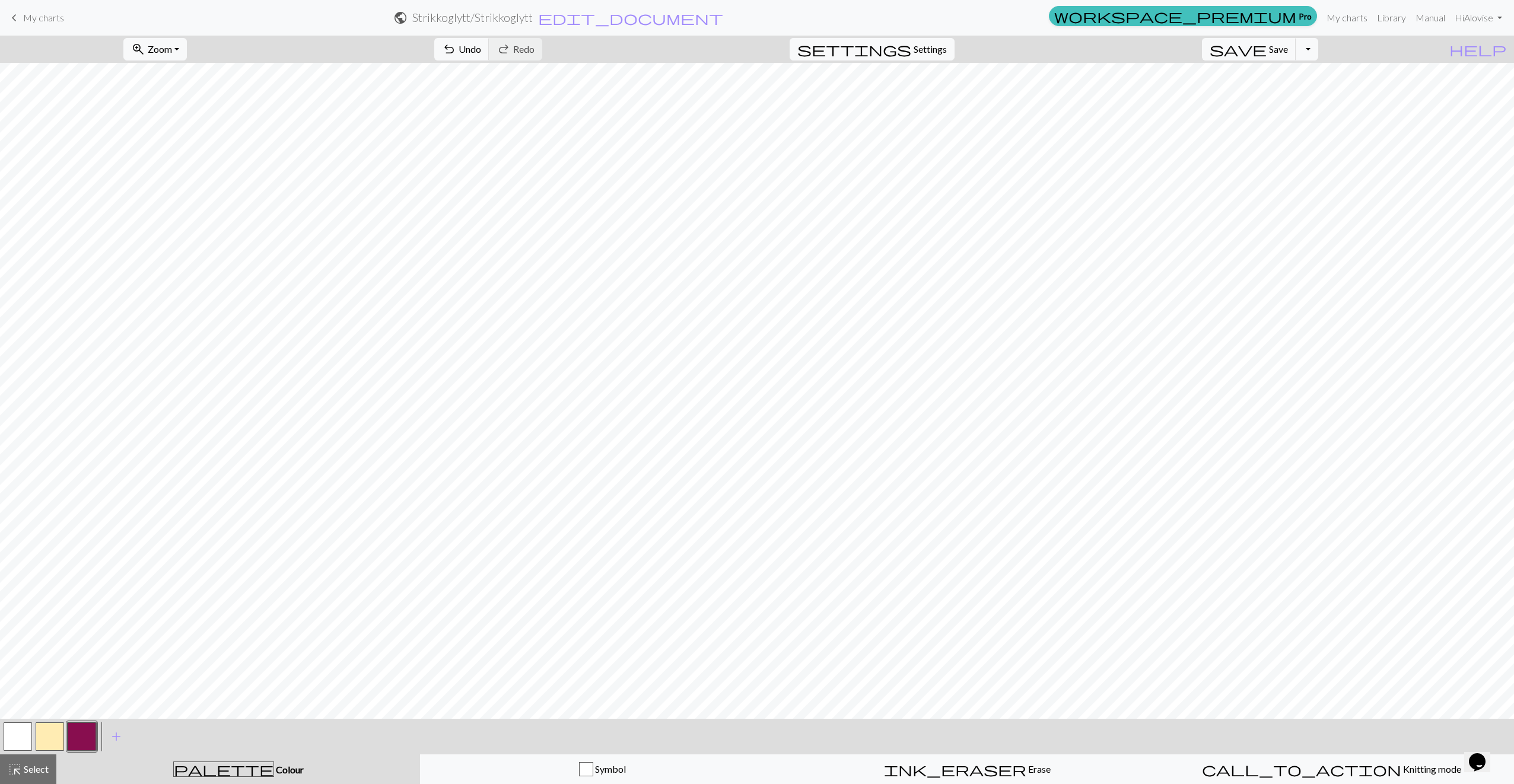
click at [62, 740] on button "button" at bounding box center [50, 736] width 28 height 28
click at [84, 734] on button "button" at bounding box center [82, 736] width 28 height 28
click at [80, 732] on button "button" at bounding box center [82, 736] width 28 height 28
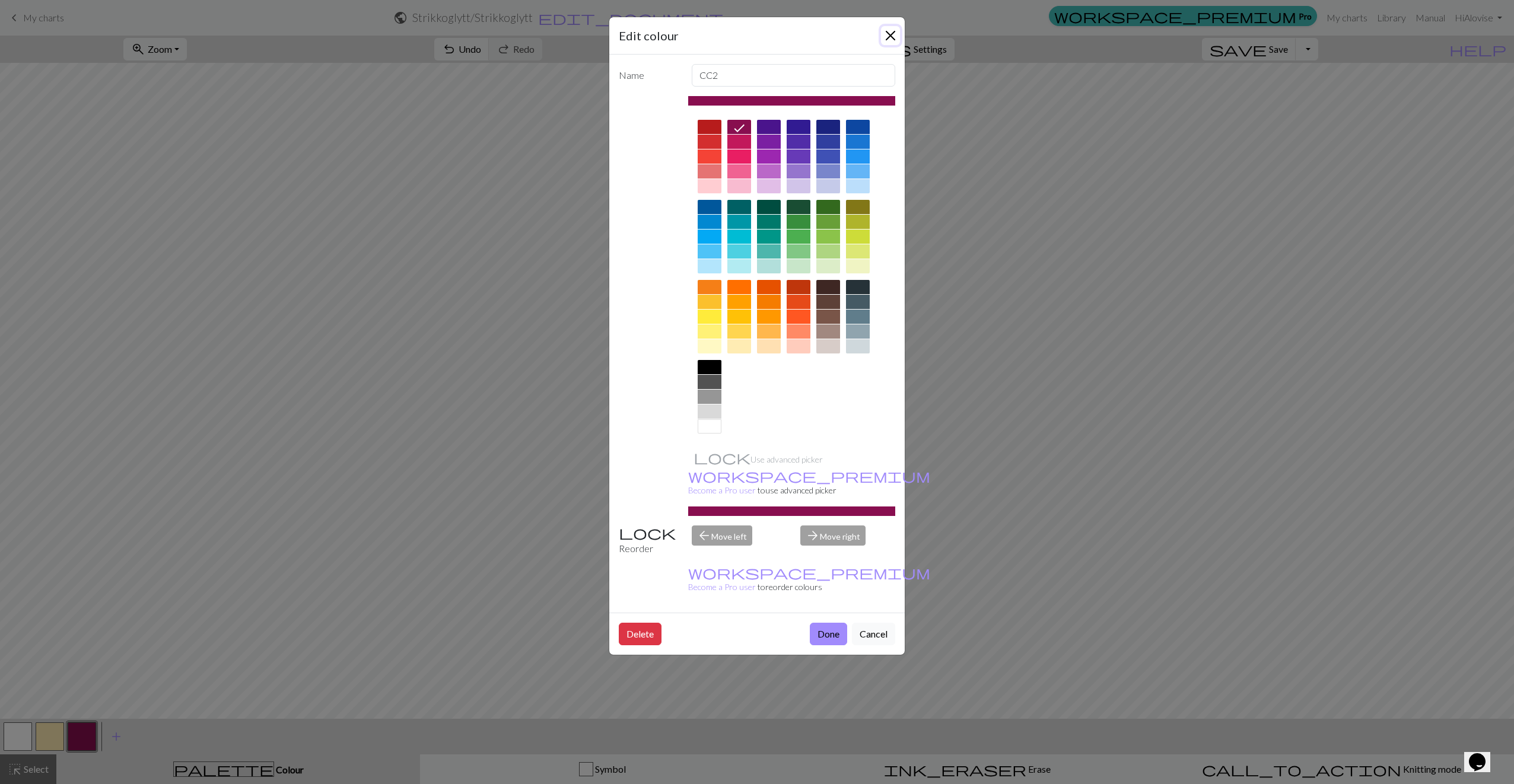
click at [890, 36] on button "Close" at bounding box center [890, 36] width 19 height 19
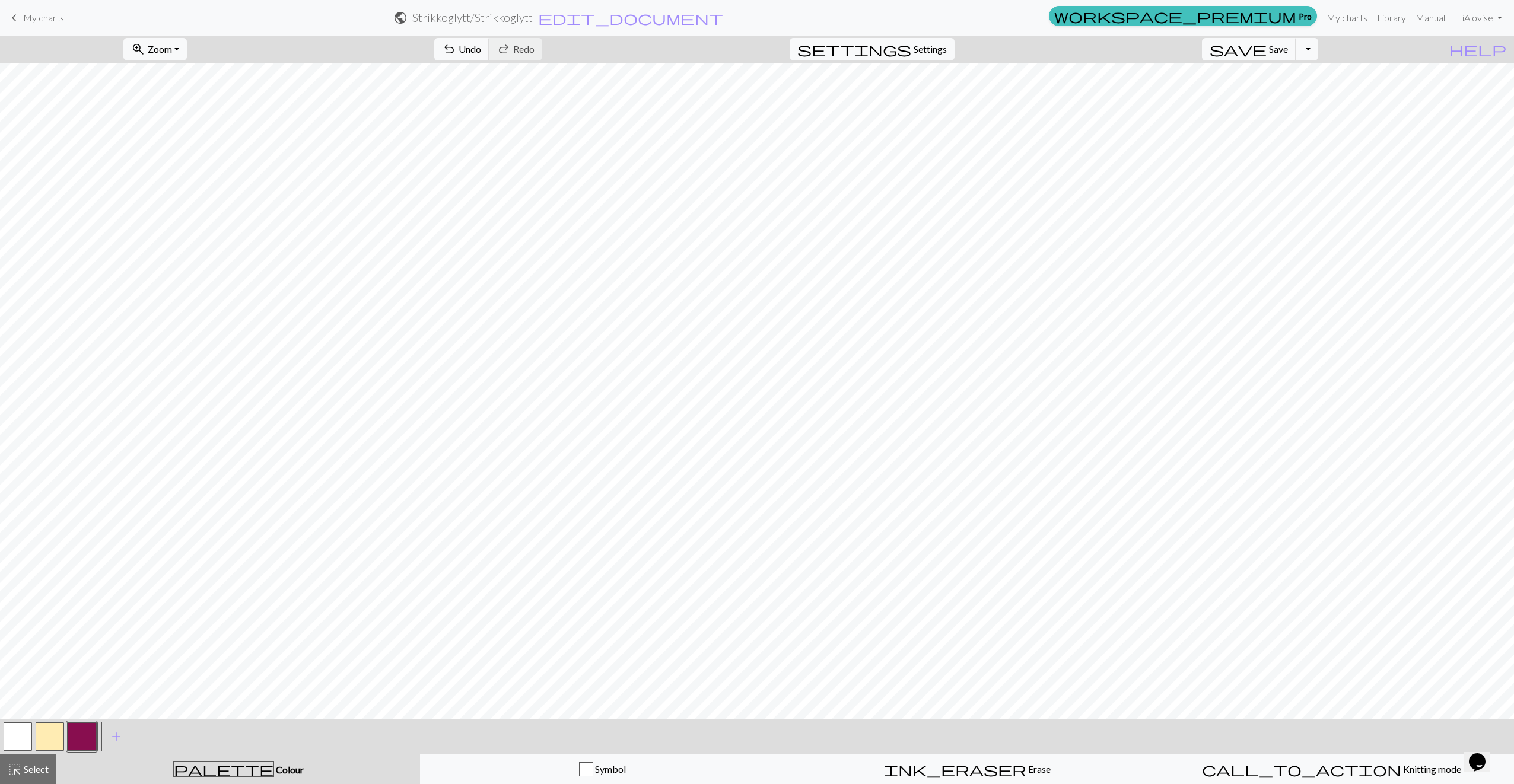
click at [85, 742] on button "button" at bounding box center [82, 736] width 28 height 28
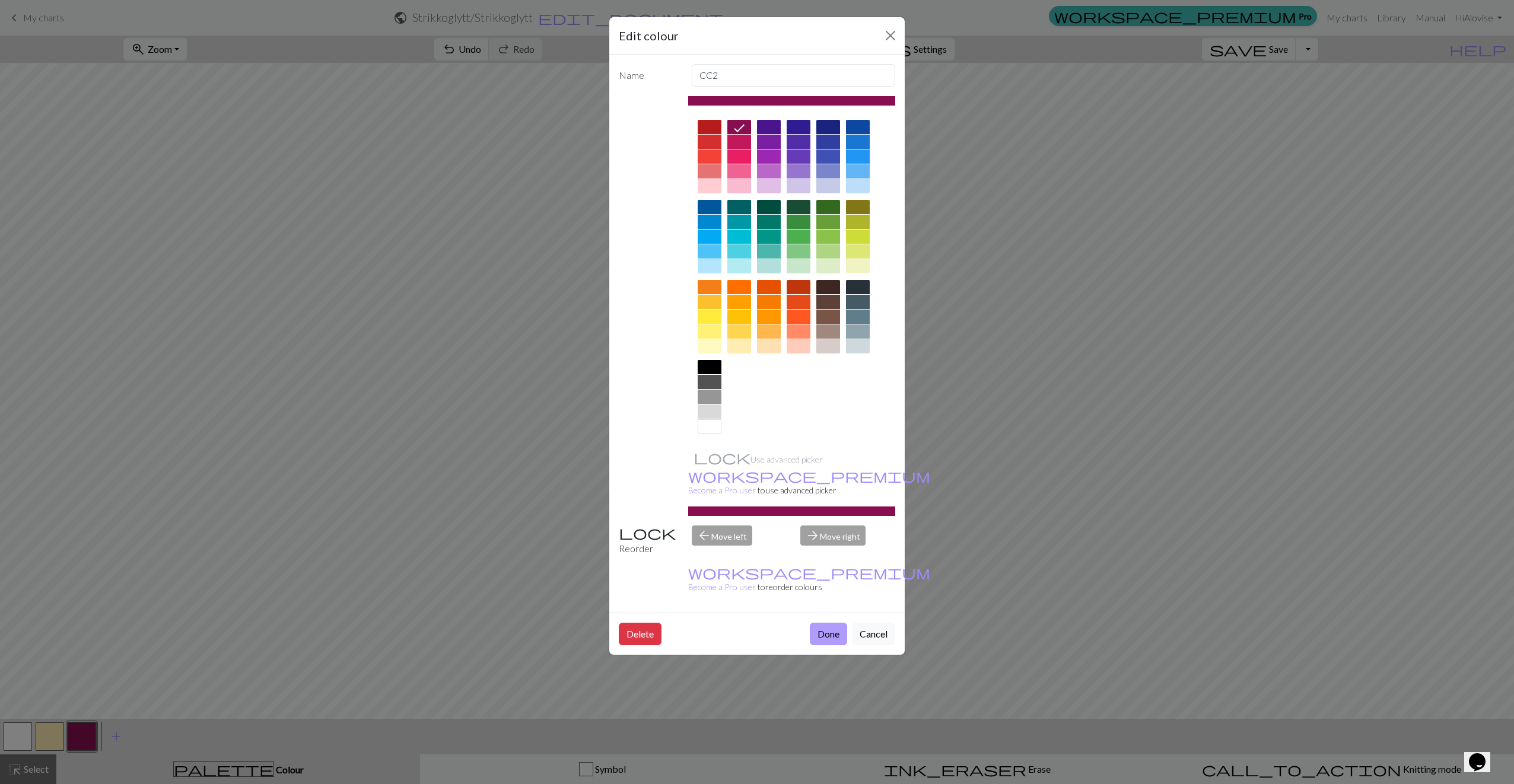
click at [813, 623] on button "Done" at bounding box center [829, 634] width 38 height 23
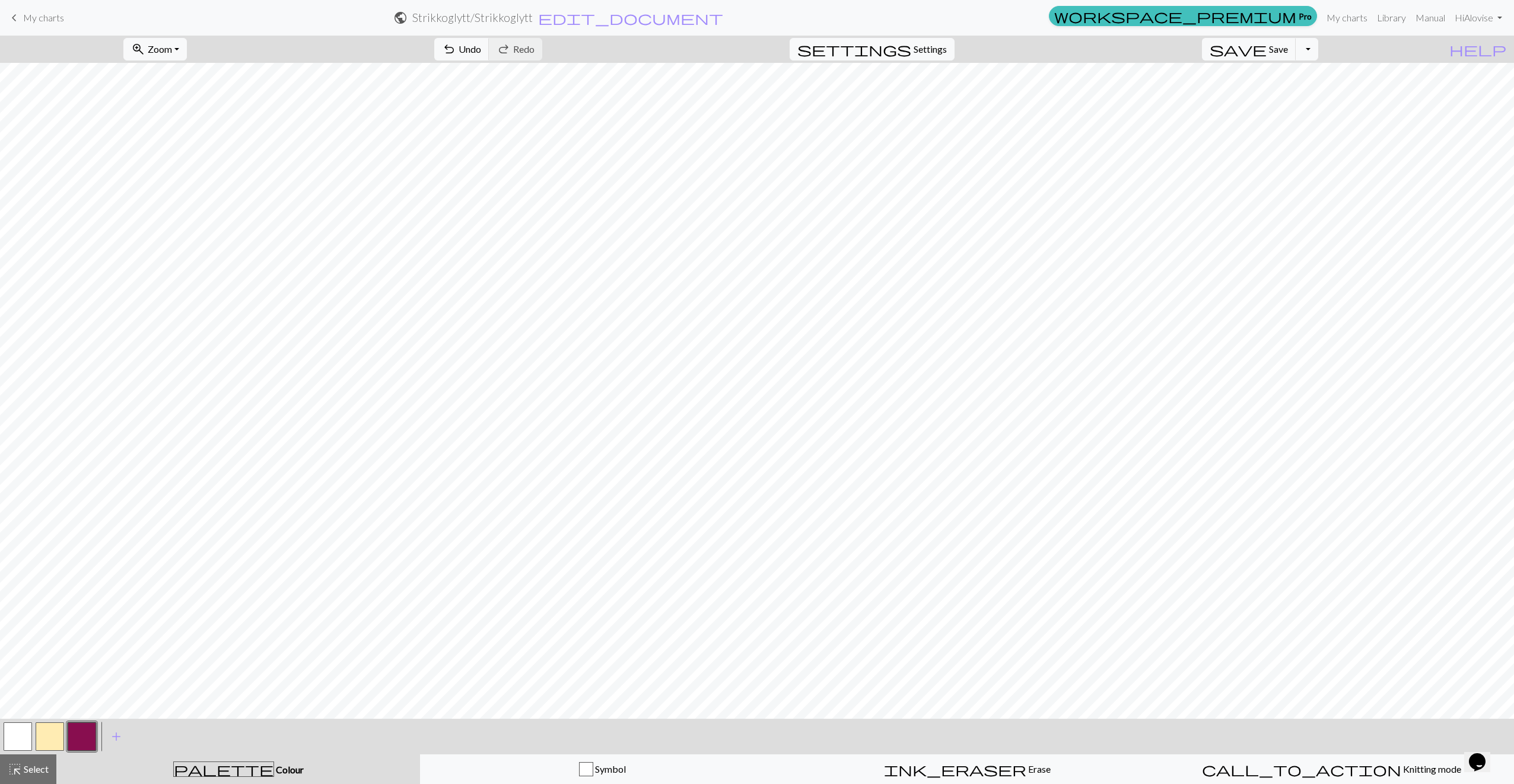
click at [24, 728] on button "button" at bounding box center [17, 736] width 28 height 28
click at [28, 732] on button "button" at bounding box center [17, 736] width 28 height 28
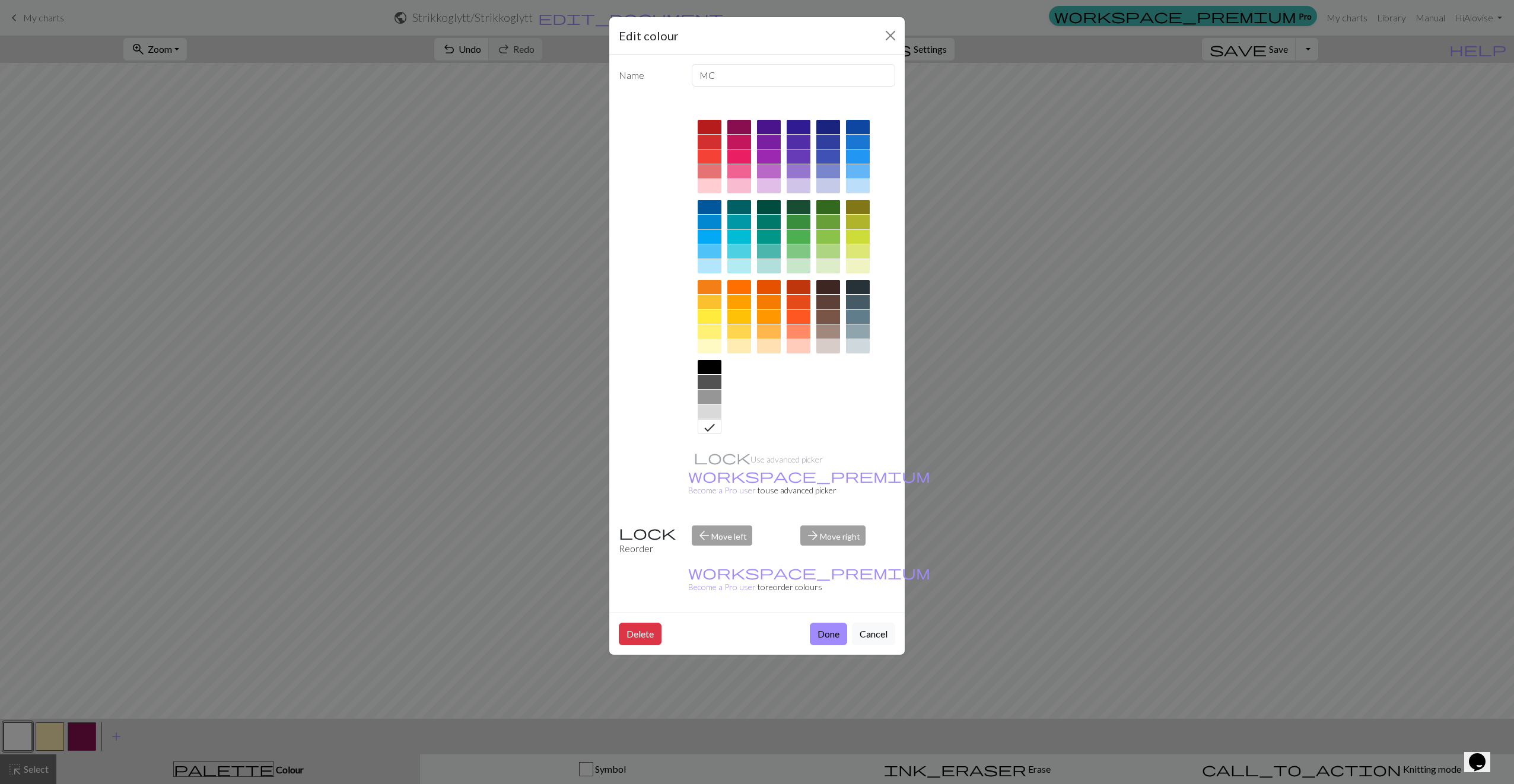
click at [716, 407] on div at bounding box center [709, 411] width 24 height 14
click at [820, 623] on button "Done" at bounding box center [829, 634] width 38 height 23
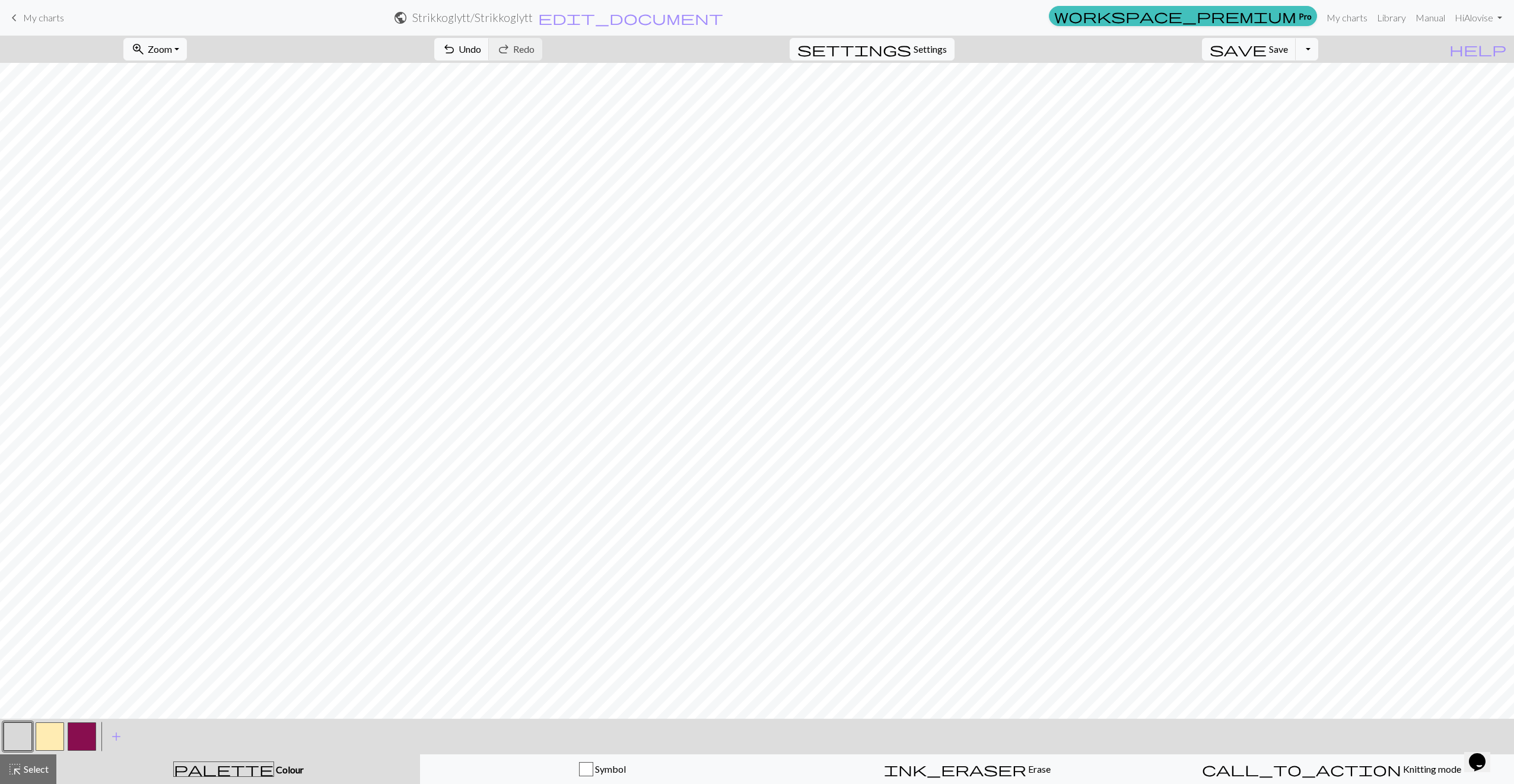
click at [22, 742] on button "button" at bounding box center [17, 736] width 28 height 28
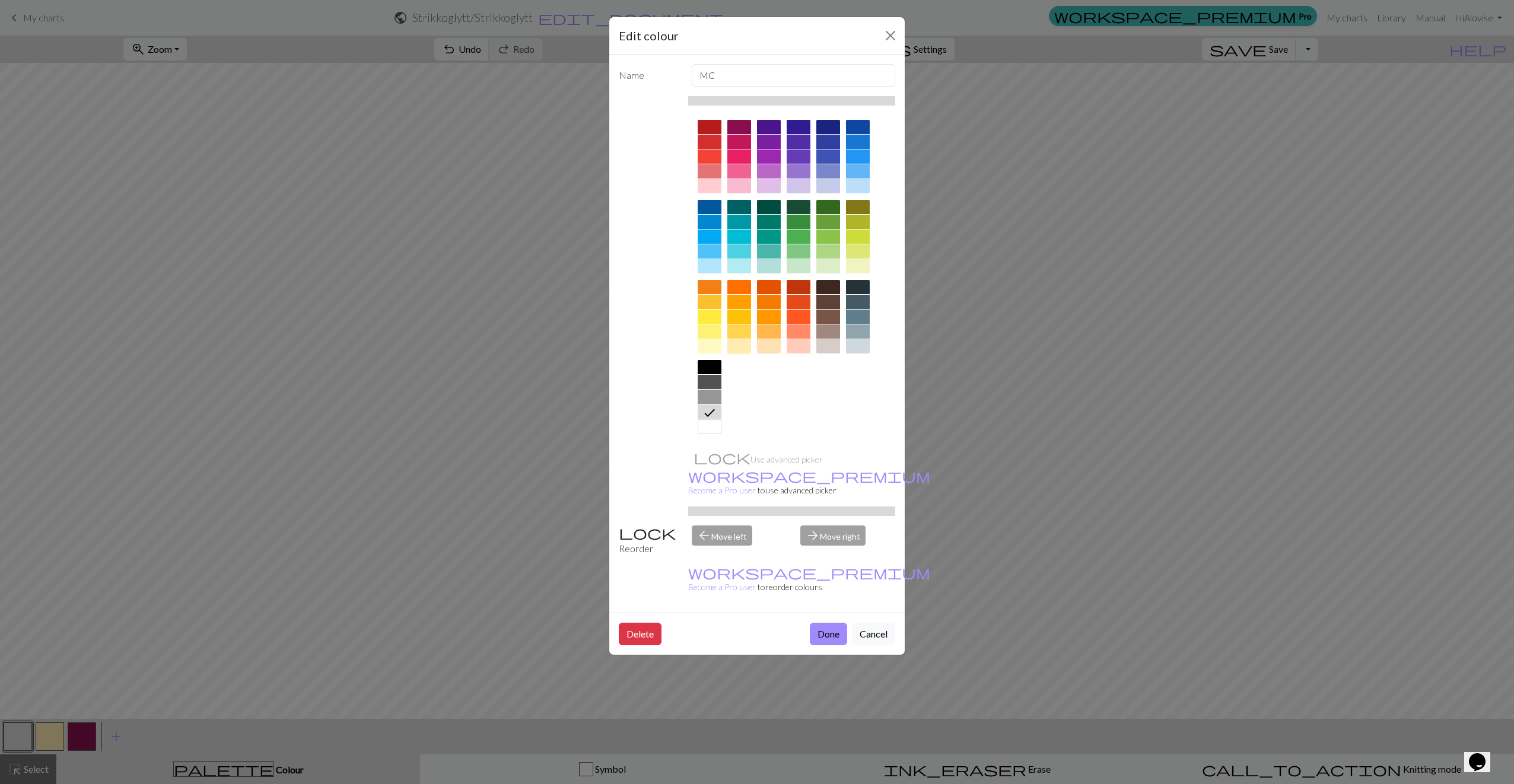
click at [739, 344] on div at bounding box center [739, 346] width 24 height 14
click at [831, 623] on button "Done" at bounding box center [829, 634] width 38 height 23
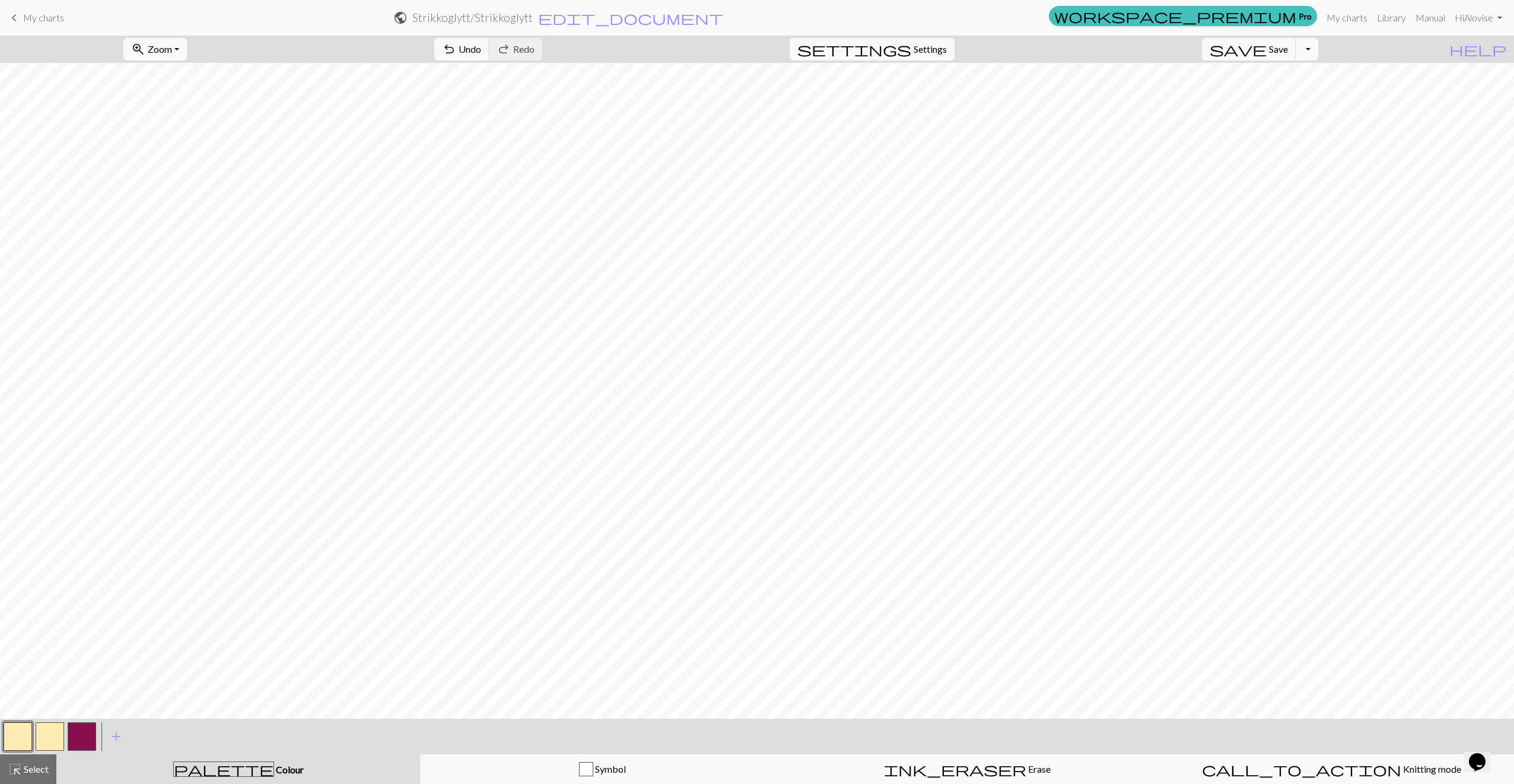
click at [56, 737] on button "button" at bounding box center [50, 736] width 28 height 28
click at [54, 737] on button "button" at bounding box center [50, 736] width 28 height 28
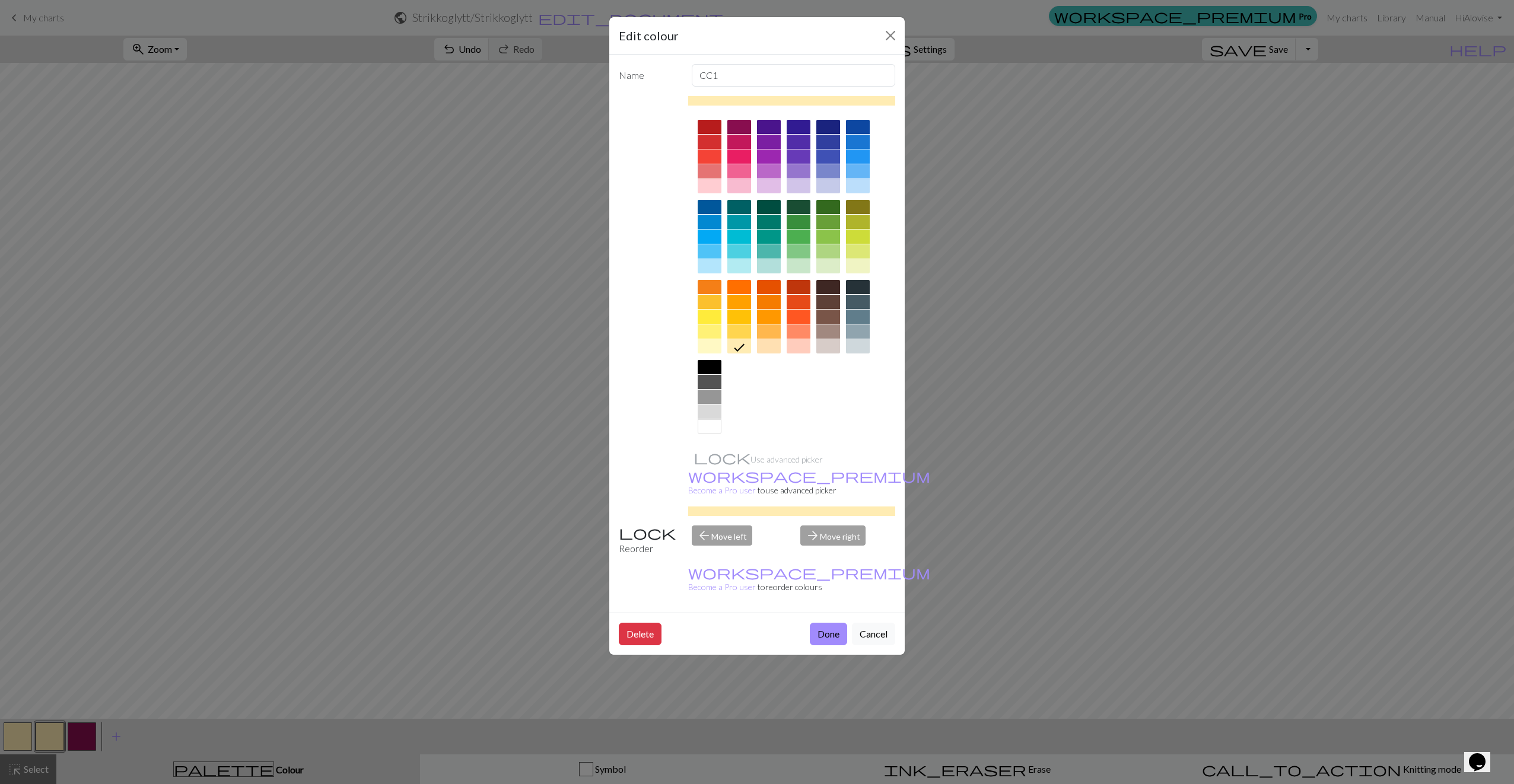
click at [714, 426] on div at bounding box center [709, 426] width 24 height 14
click at [818, 623] on button "Done" at bounding box center [829, 634] width 38 height 23
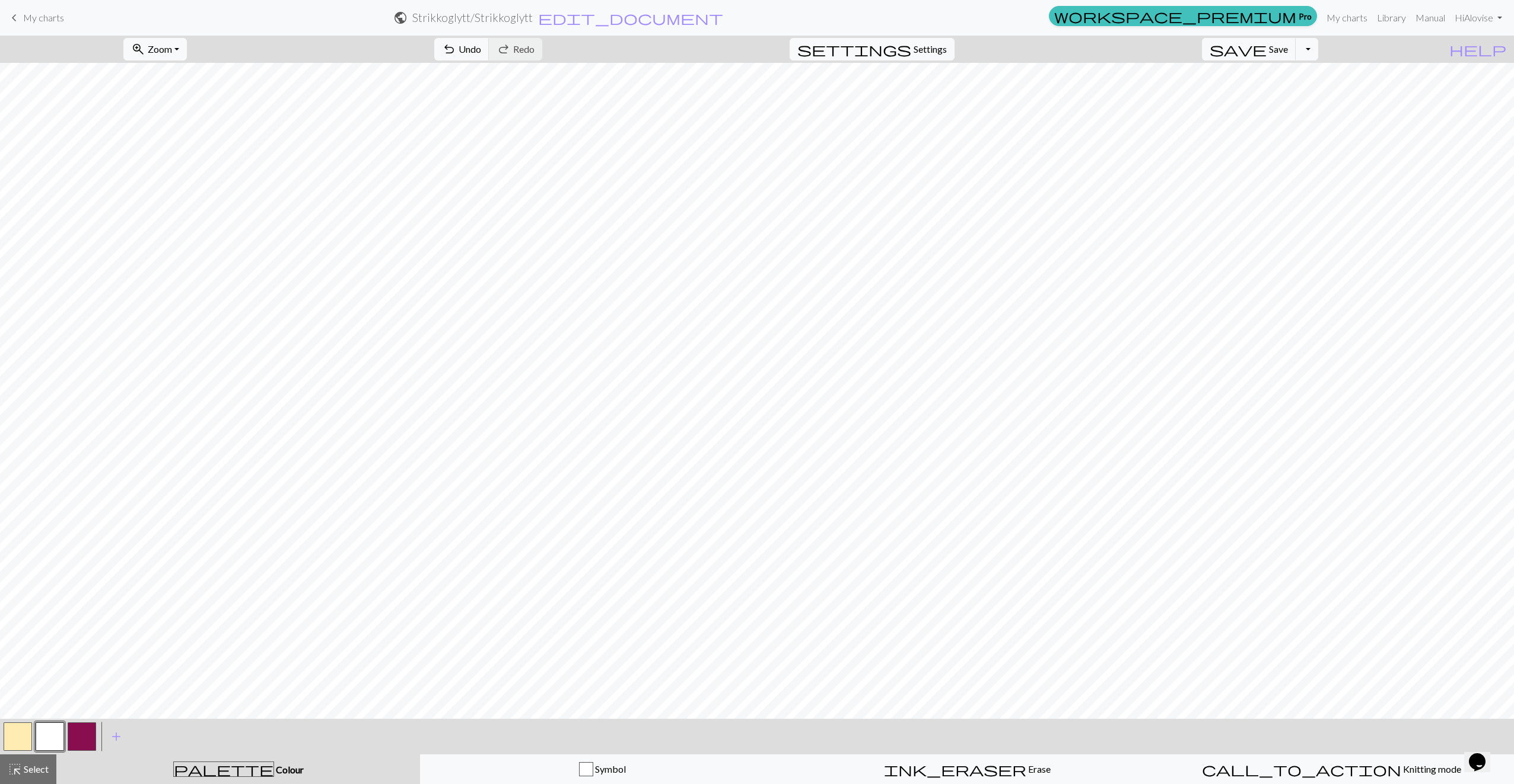
click at [22, 740] on button "button" at bounding box center [17, 736] width 28 height 28
click at [48, 741] on button "button" at bounding box center [50, 736] width 28 height 28
click at [83, 740] on button "button" at bounding box center [82, 736] width 28 height 28
click at [52, 737] on button "button" at bounding box center [50, 736] width 28 height 28
drag, startPoint x: 13, startPoint y: 734, endPoint x: 52, endPoint y: 724, distance: 40.3
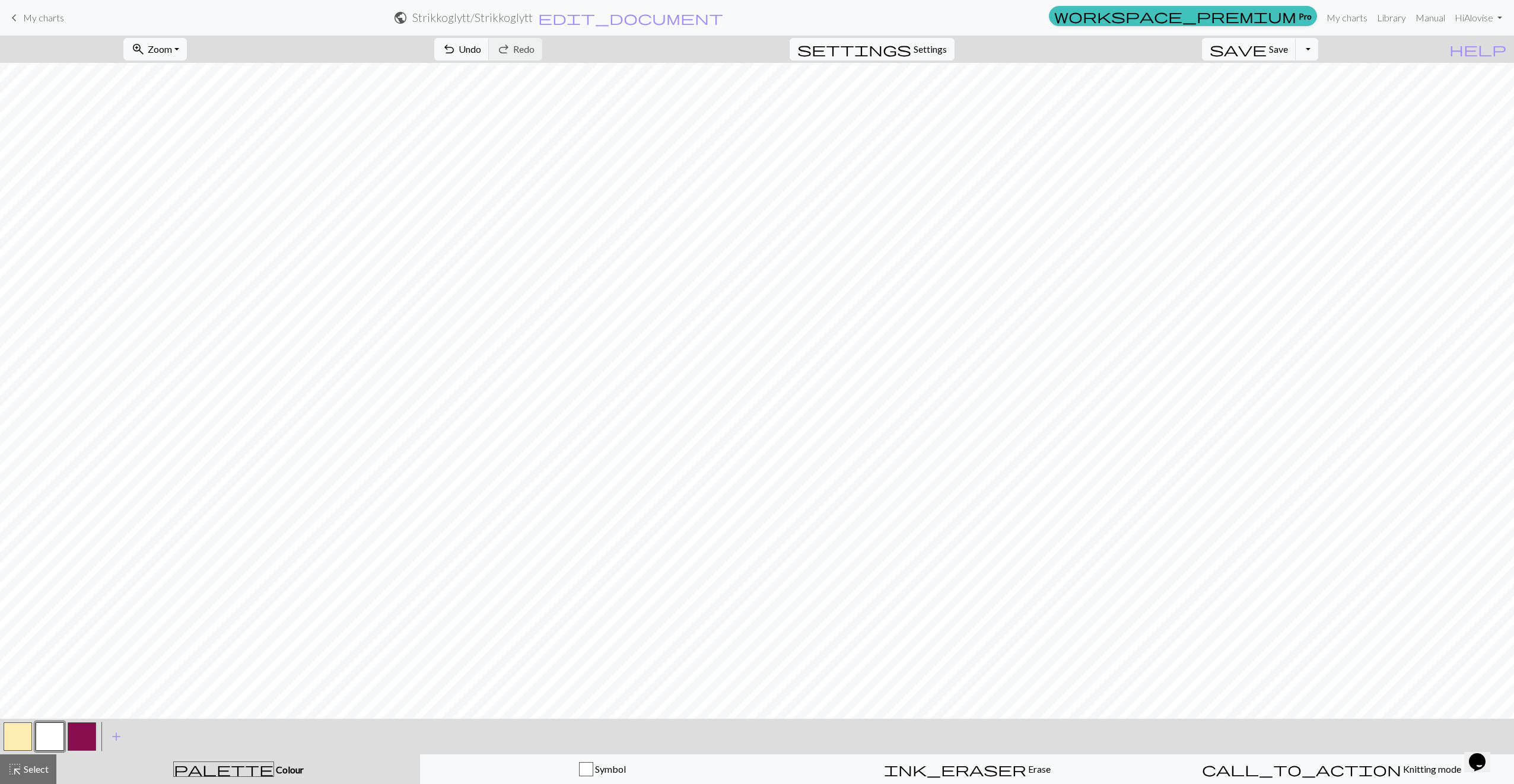
click at [13, 735] on button "button" at bounding box center [17, 736] width 28 height 28
click at [88, 742] on button "button" at bounding box center [82, 736] width 28 height 28
click at [49, 742] on button "button" at bounding box center [50, 736] width 28 height 28
click at [93, 742] on button "button" at bounding box center [82, 736] width 28 height 28
click at [112, 742] on span "add" at bounding box center [116, 736] width 14 height 17
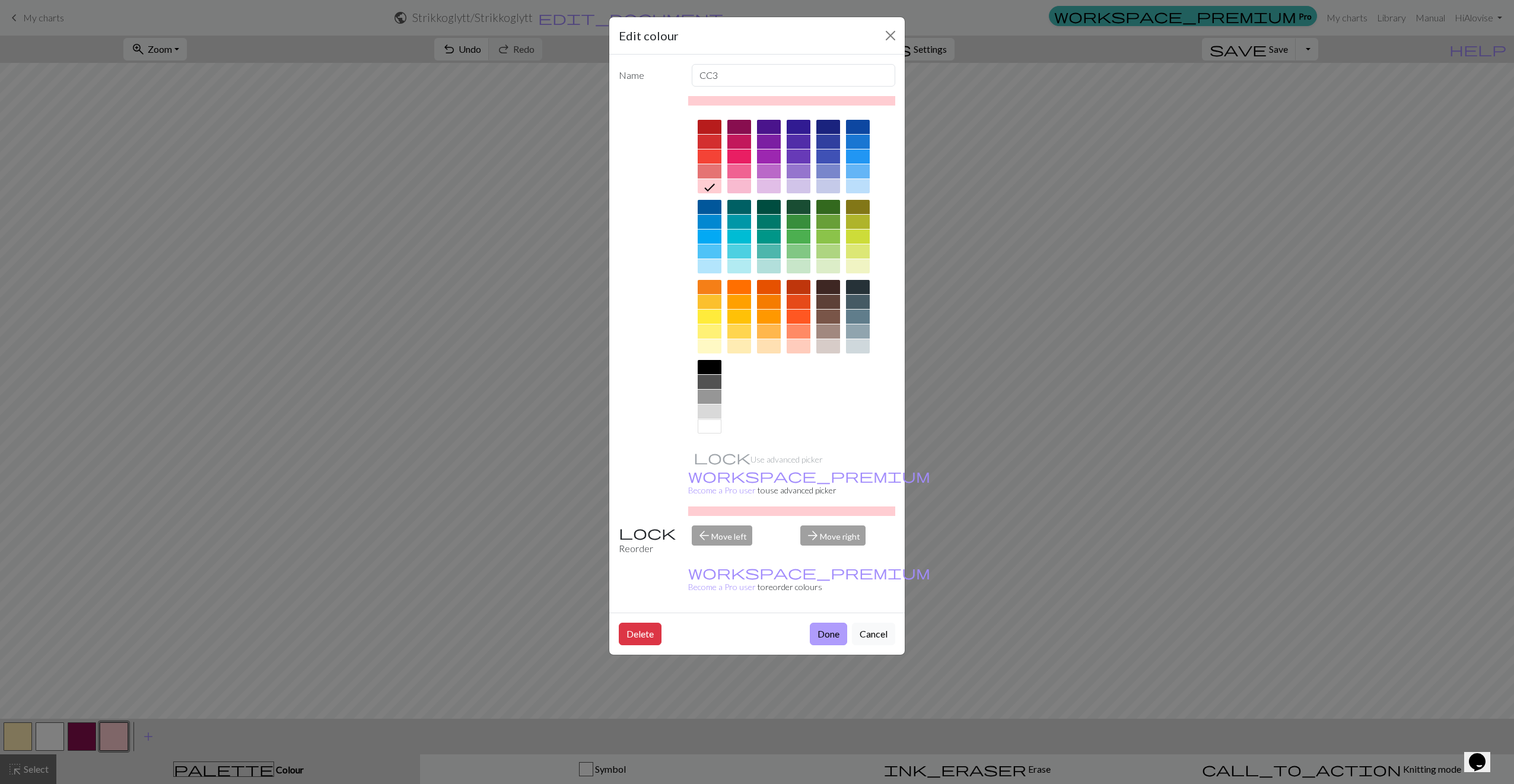
click at [830, 623] on button "Done" at bounding box center [829, 634] width 38 height 23
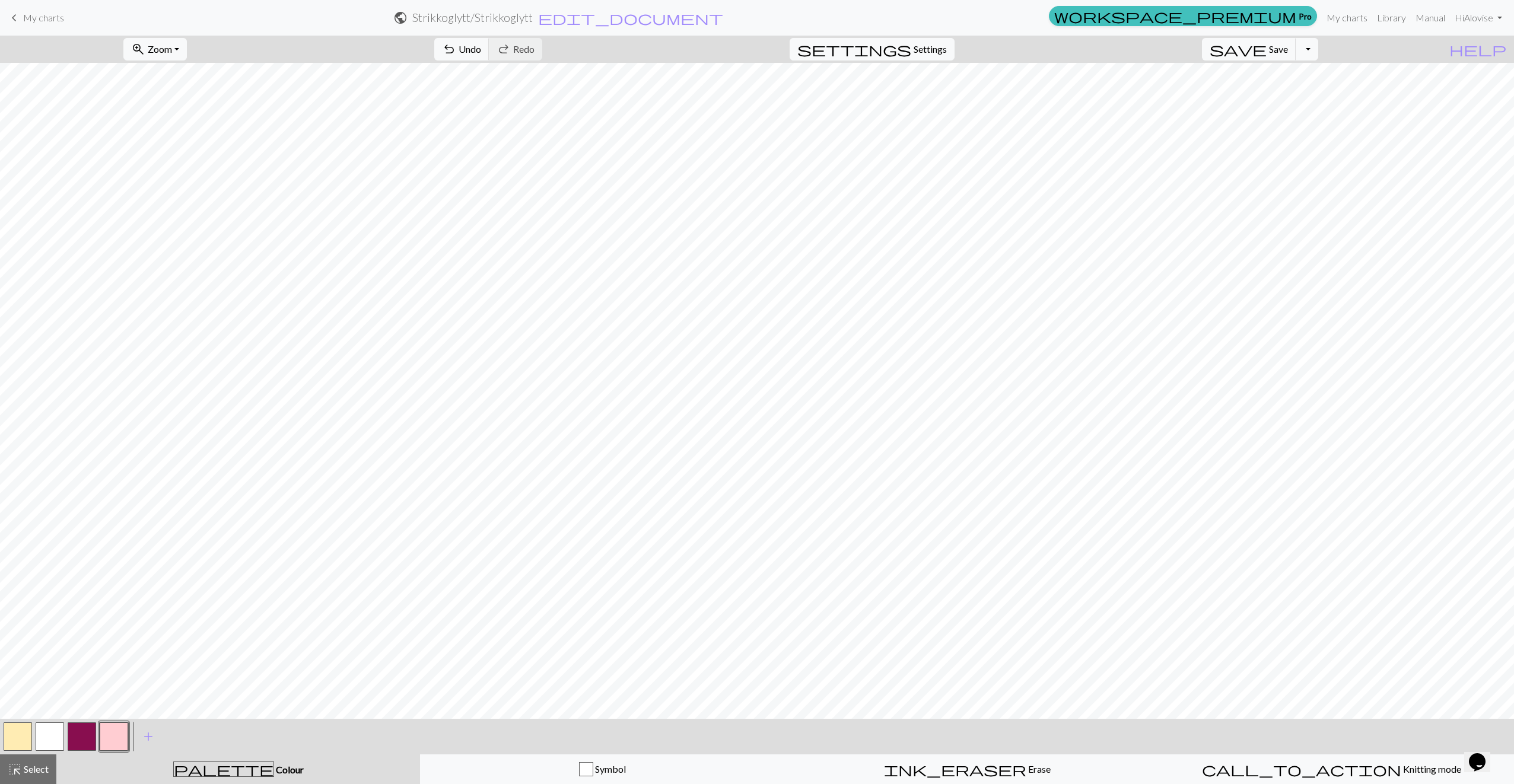
click at [109, 732] on button "button" at bounding box center [114, 736] width 28 height 28
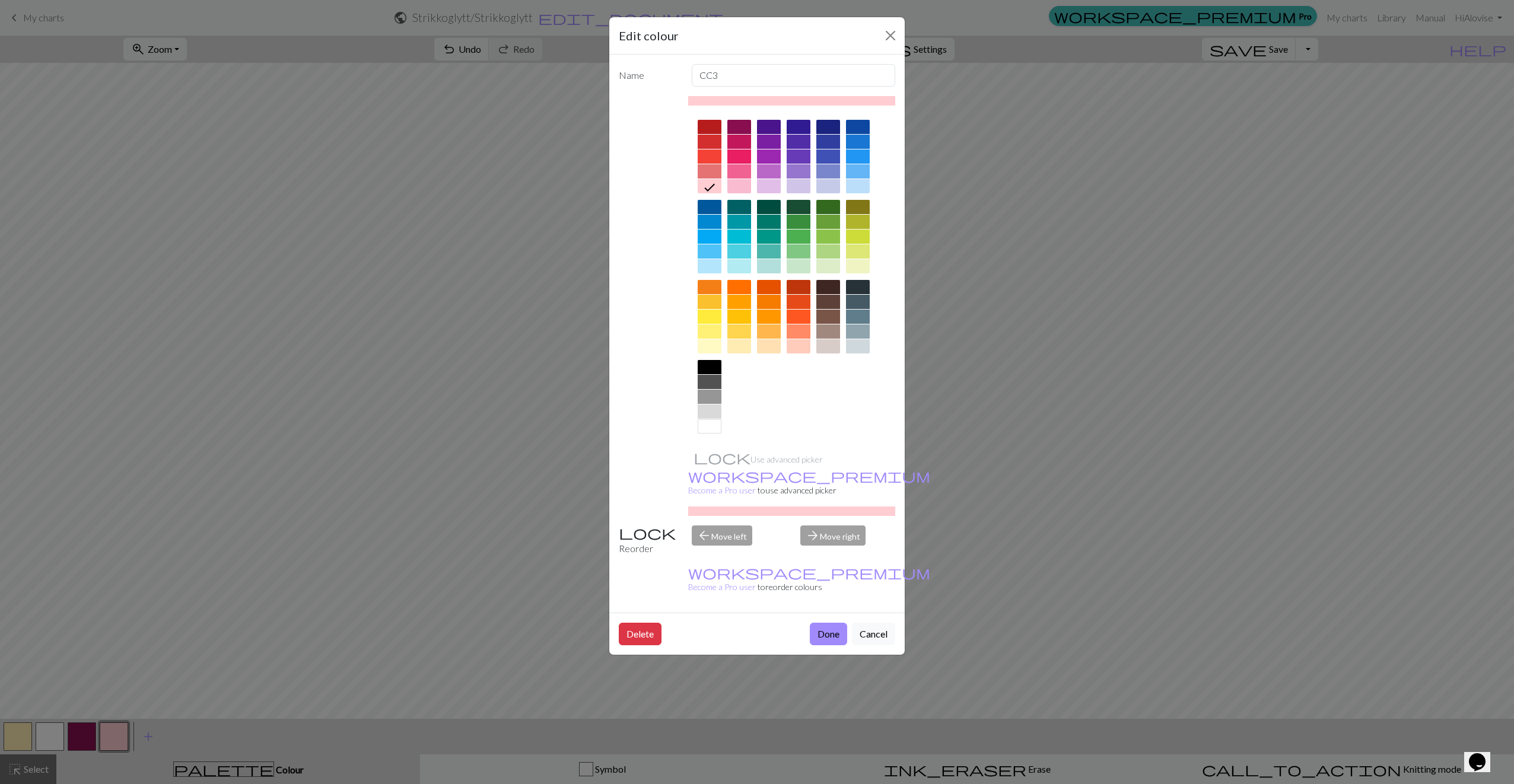
click at [829, 124] on div at bounding box center [828, 126] width 24 height 14
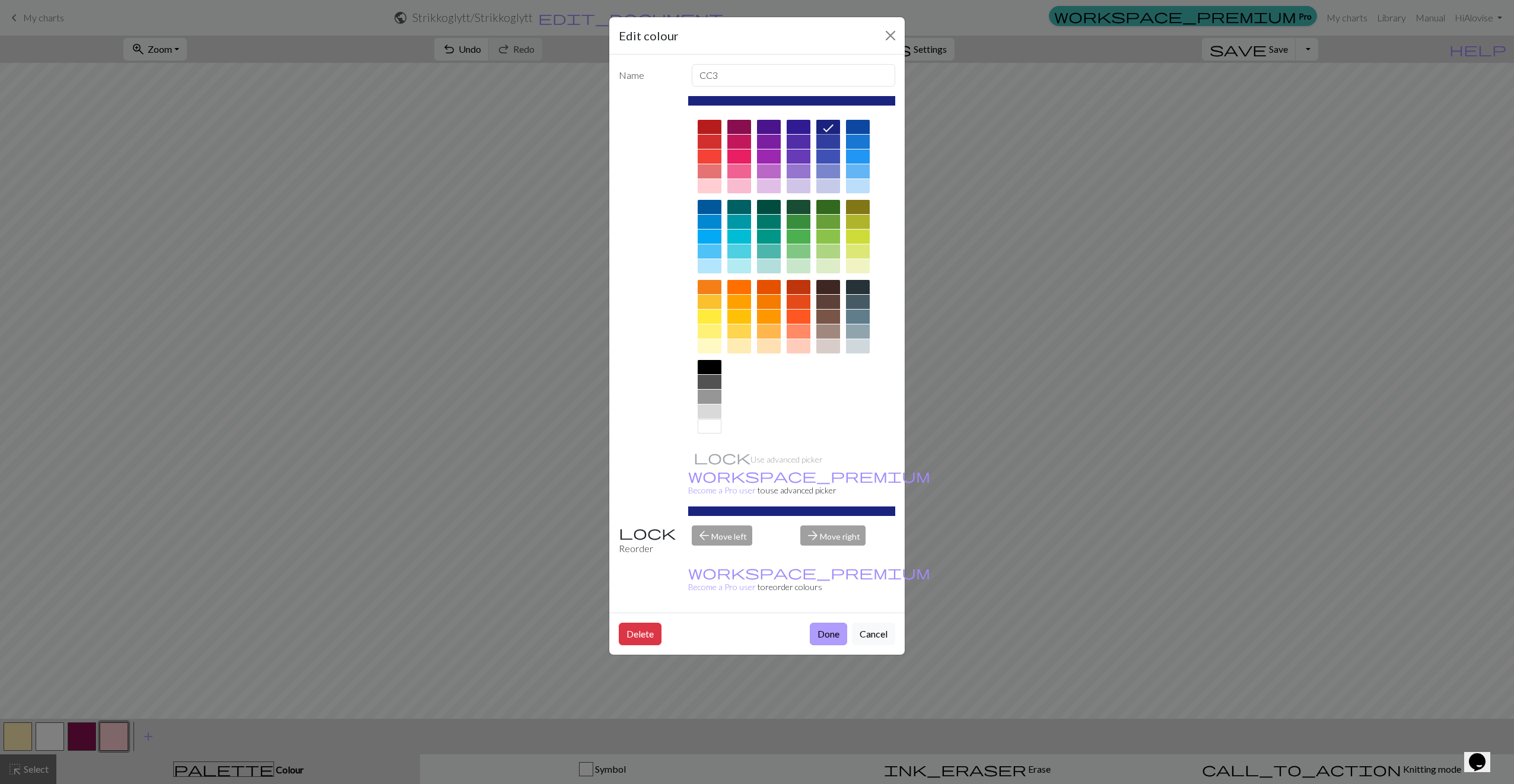
click at [820, 623] on button "Done" at bounding box center [829, 634] width 38 height 23
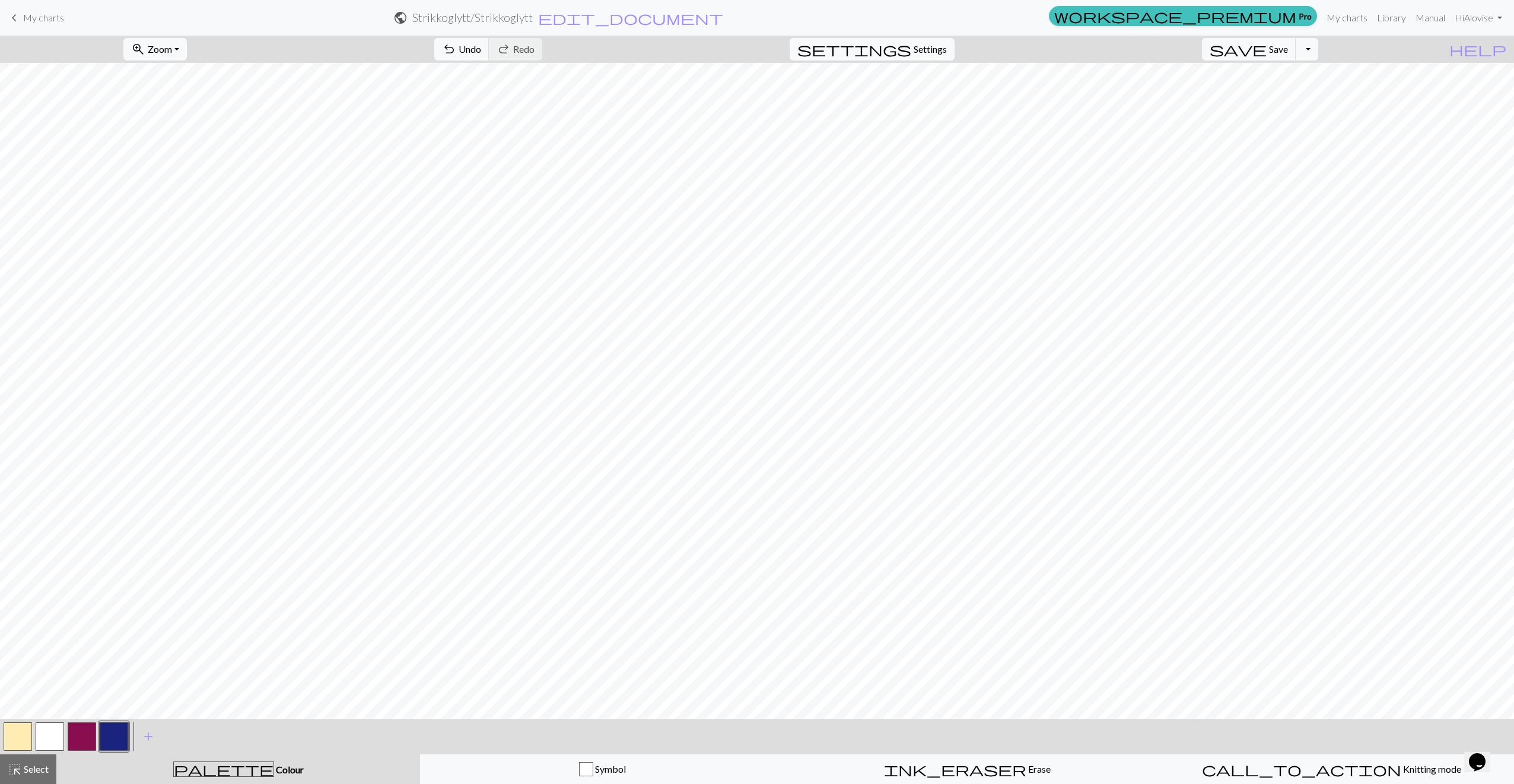
click at [40, 736] on button "button" at bounding box center [50, 736] width 28 height 28
click at [1275, 775] on div "call_to_action Knitting mode Knitting mode" at bounding box center [1332, 769] width 349 height 14
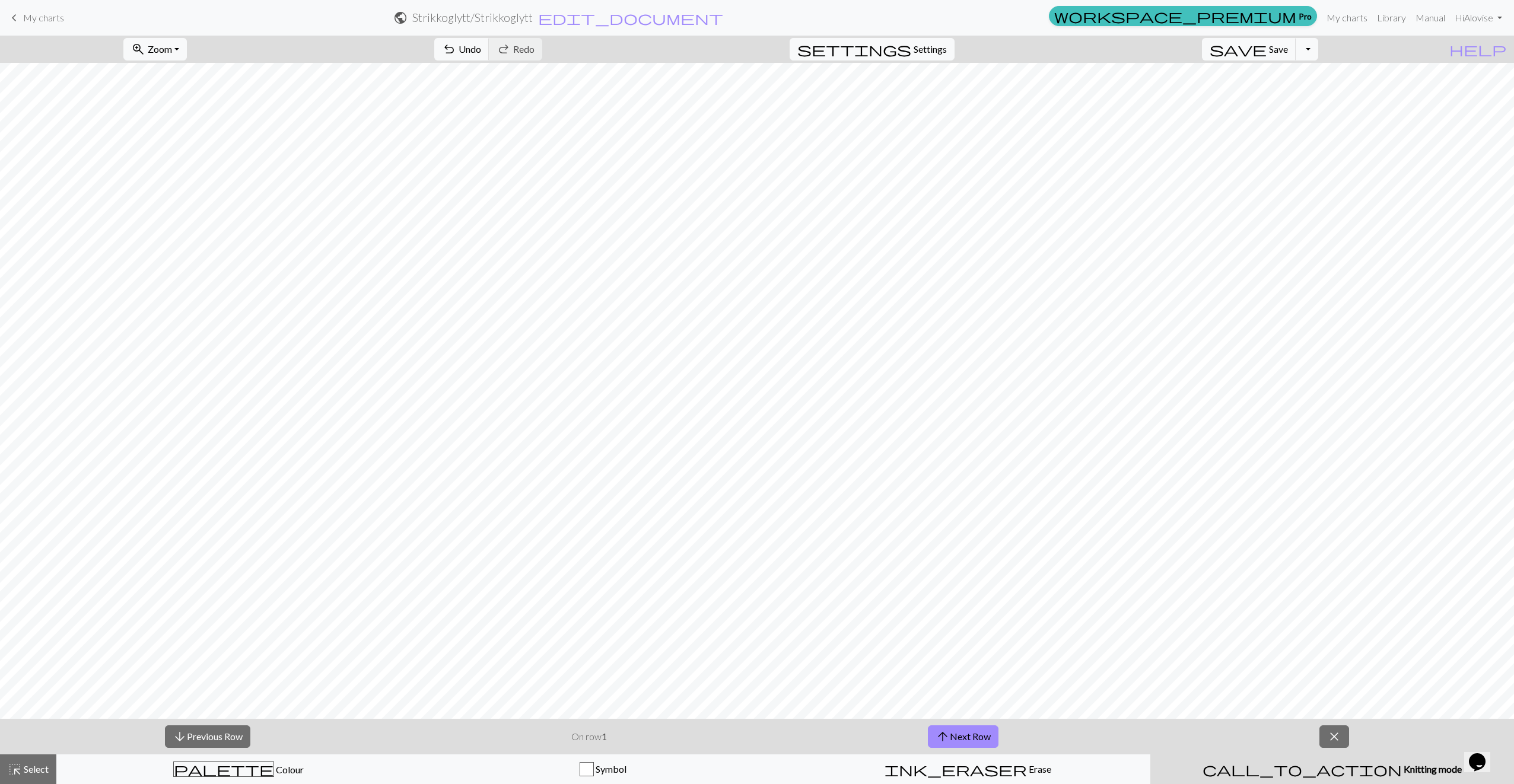
click at [1275, 729] on button "close" at bounding box center [1335, 737] width 30 height 23
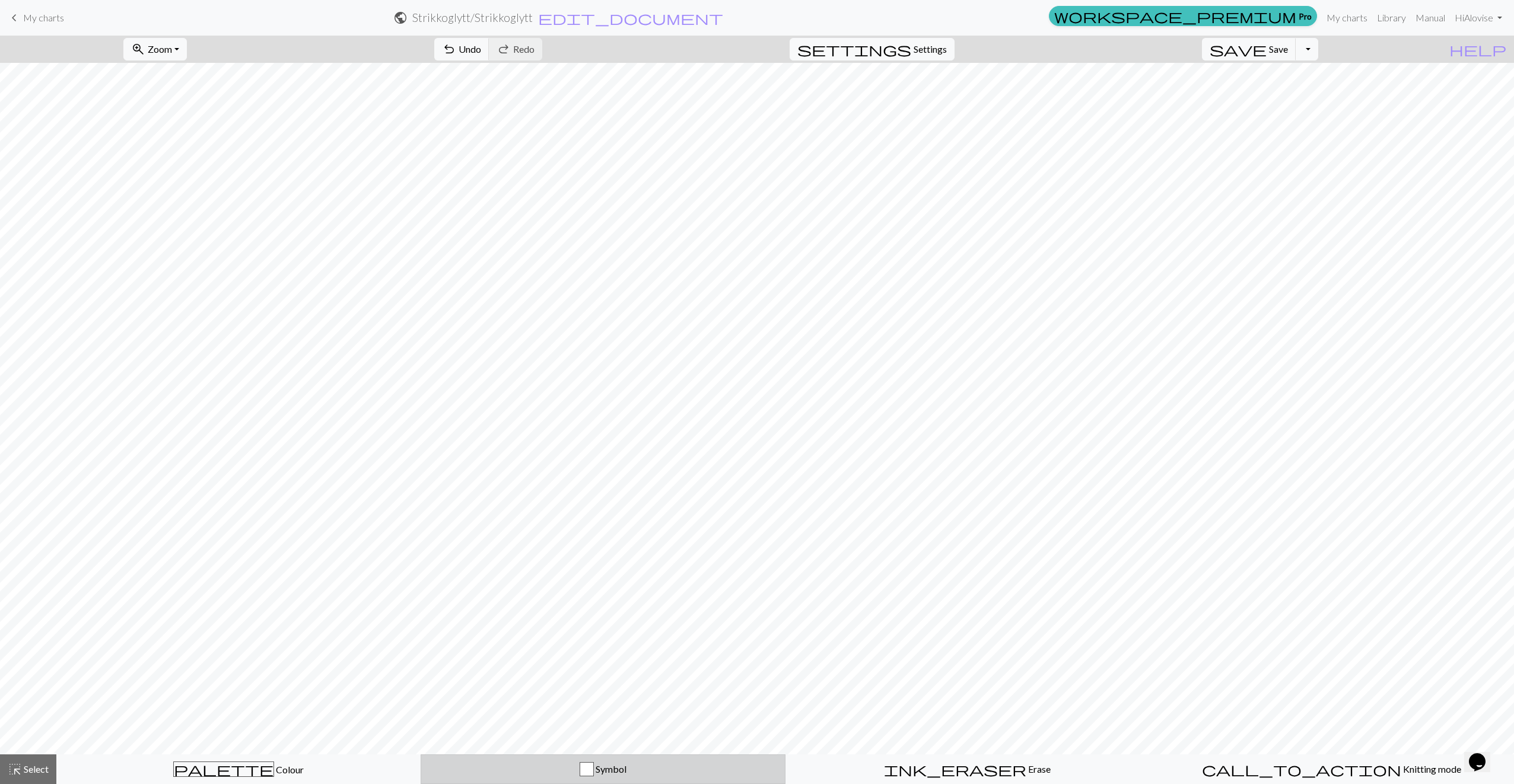
click at [588, 769] on div "button" at bounding box center [587, 769] width 14 height 14
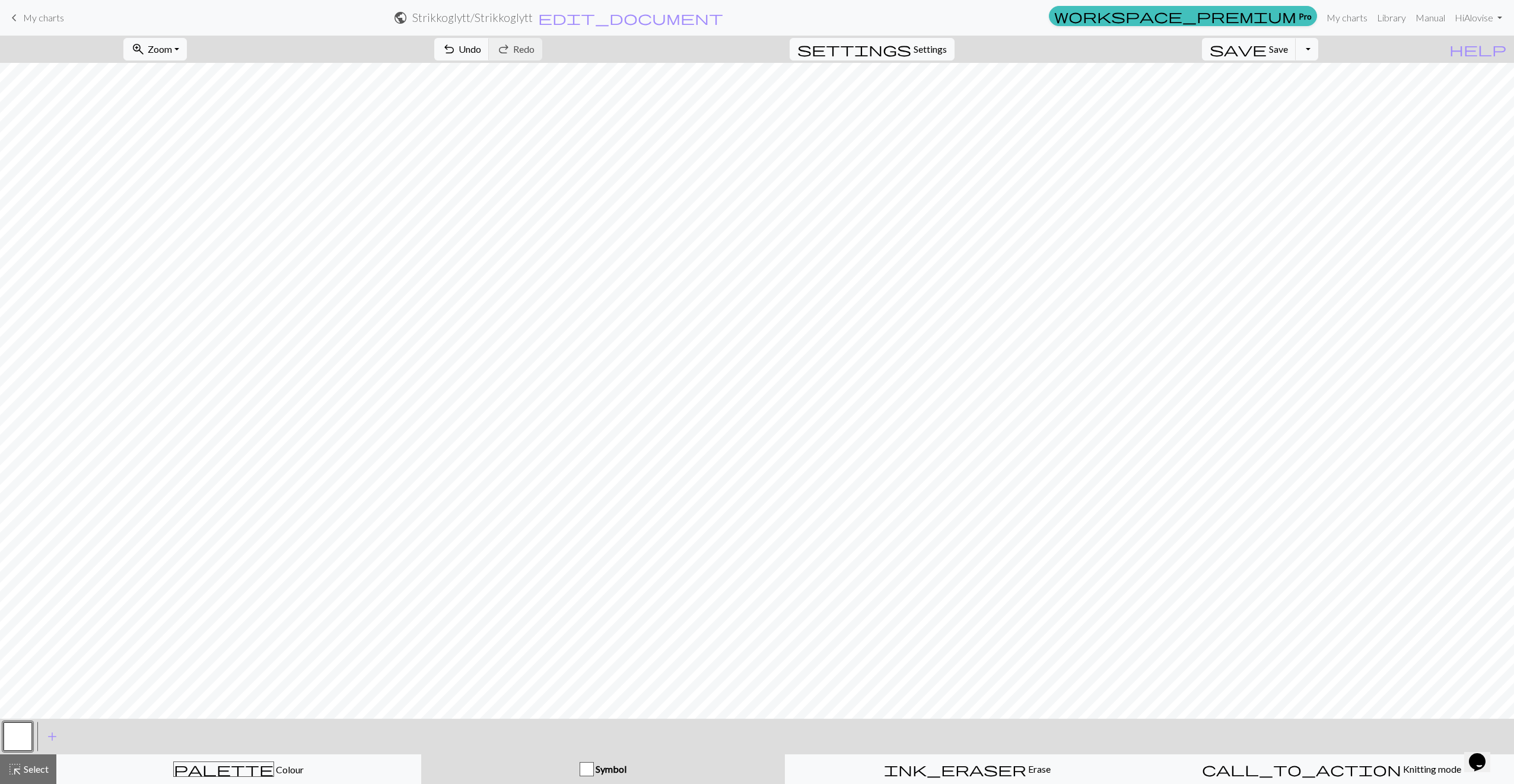
click at [595, 767] on span "Symbol" at bounding box center [610, 769] width 33 height 11
click at [576, 766] on div "Symbol" at bounding box center [603, 769] width 349 height 14
click at [590, 771] on div "button" at bounding box center [587, 769] width 14 height 14
click at [349, 772] on div "palette Colour Colour" at bounding box center [239, 769] width 349 height 15
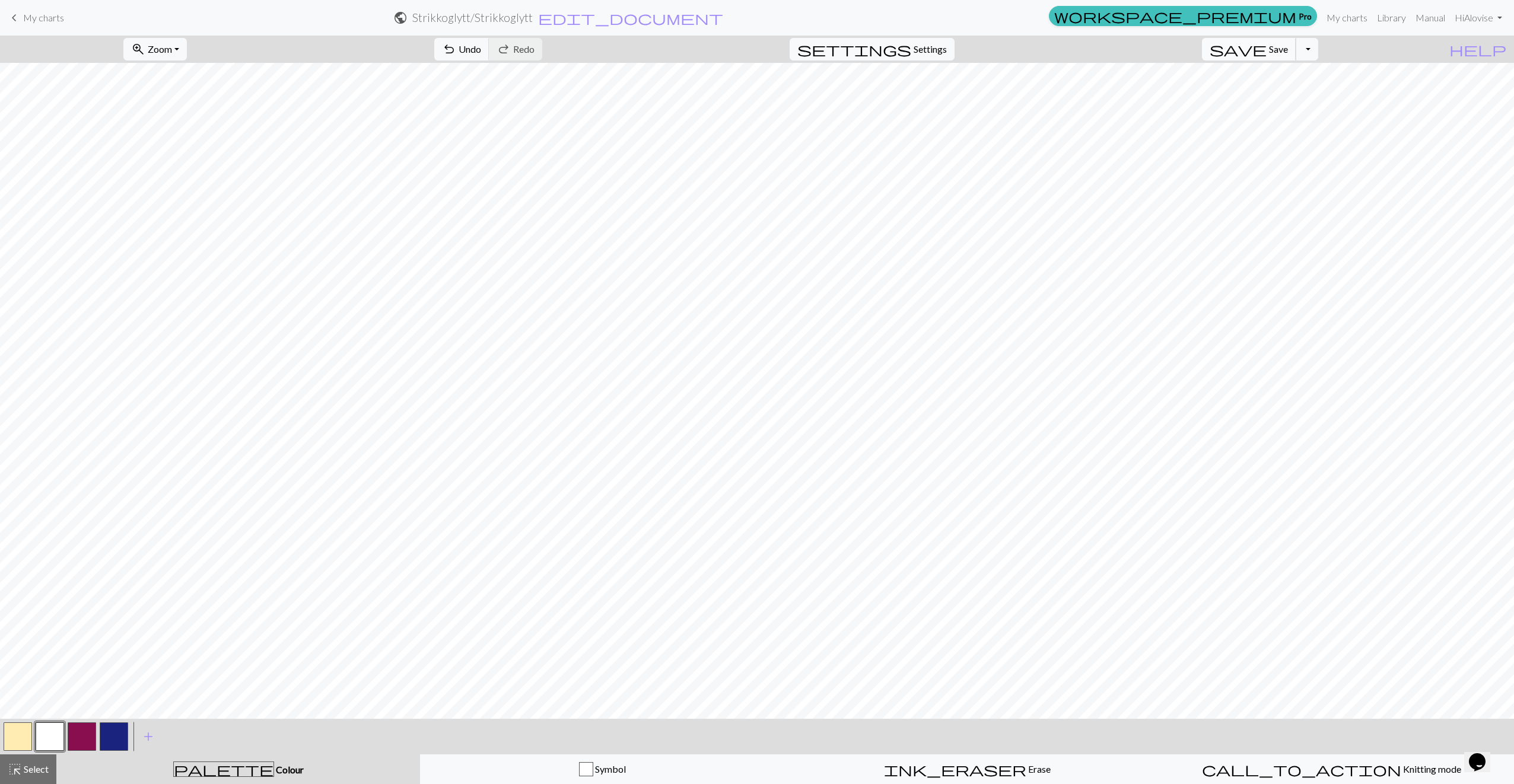
click at [1275, 49] on button "save Save Save" at bounding box center [1249, 50] width 94 height 23
click at [1275, 50] on button "Toggle Dropdown" at bounding box center [1307, 50] width 23 height 23
click at [1275, 91] on button "save_alt Download" at bounding box center [1220, 94] width 196 height 19
click at [625, 27] on form "public Strikkoglytt / Strikkoglytt edit_document Edit settings" at bounding box center [558, 17] width 970 height 23
click at [533, 19] on h2 "Strikkoglytt / Strikkoglytt" at bounding box center [472, 17] width 120 height 13
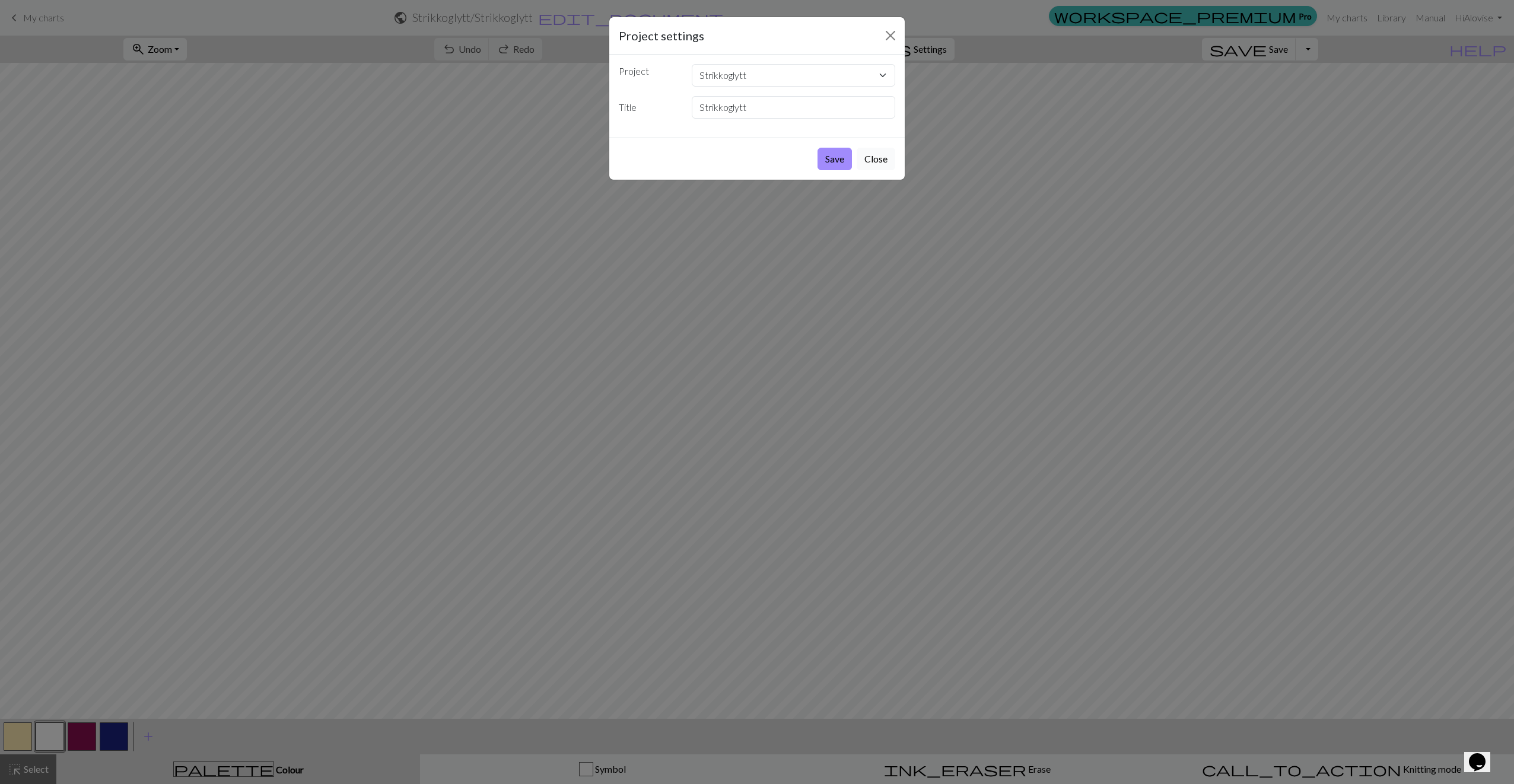
click at [864, 160] on button "Close" at bounding box center [876, 159] width 38 height 23
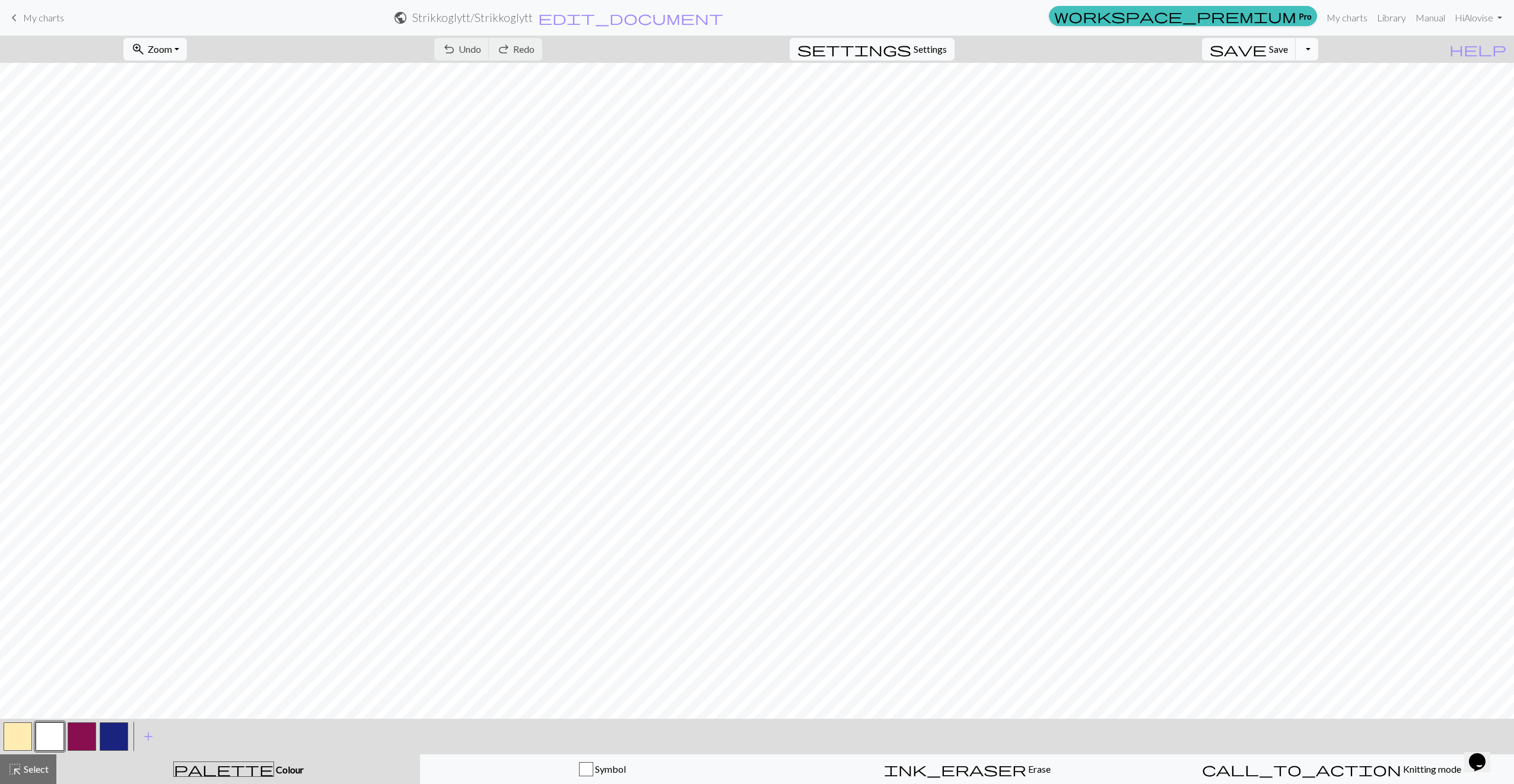
click at [1275, 54] on button "Toggle Dropdown" at bounding box center [1307, 50] width 23 height 23
click at [1275, 88] on button "save_alt Download" at bounding box center [1220, 94] width 196 height 19
click at [1275, 17] on link "Hi Alovise" at bounding box center [1478, 17] width 57 height 24
click at [947, 46] on span "Settings" at bounding box center [930, 49] width 33 height 14
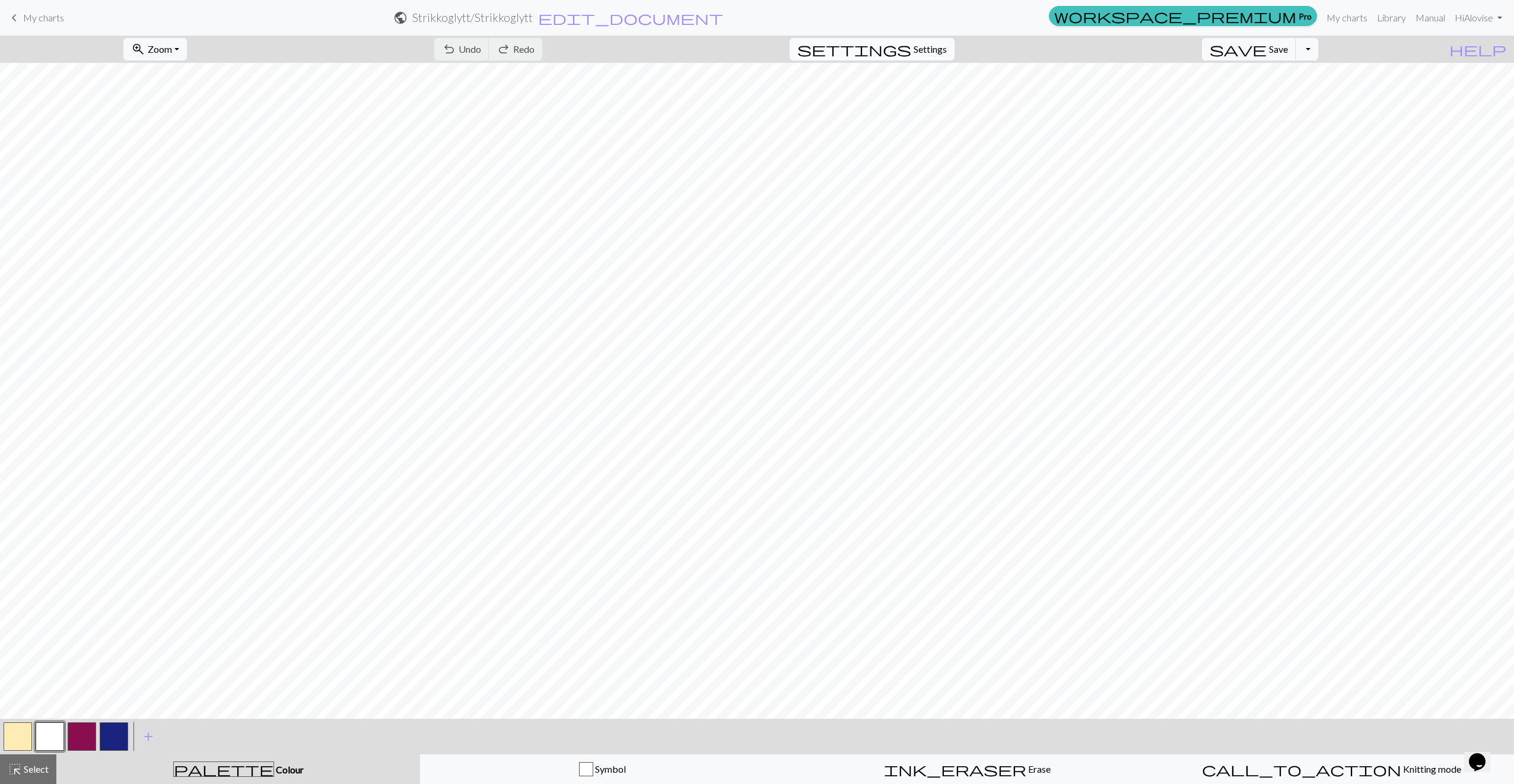
select select "aran"
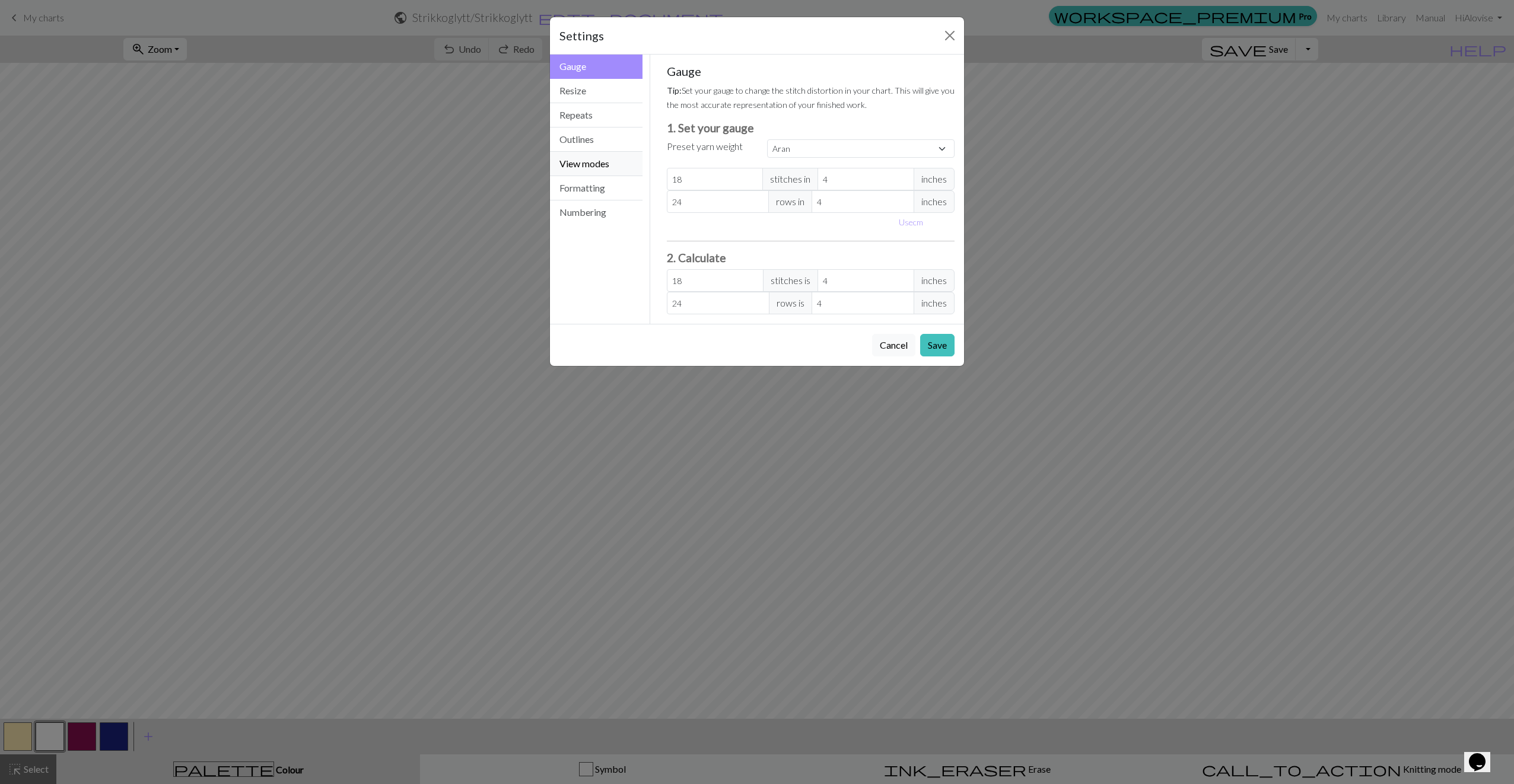
click at [610, 162] on button "View modes" at bounding box center [596, 164] width 93 height 24
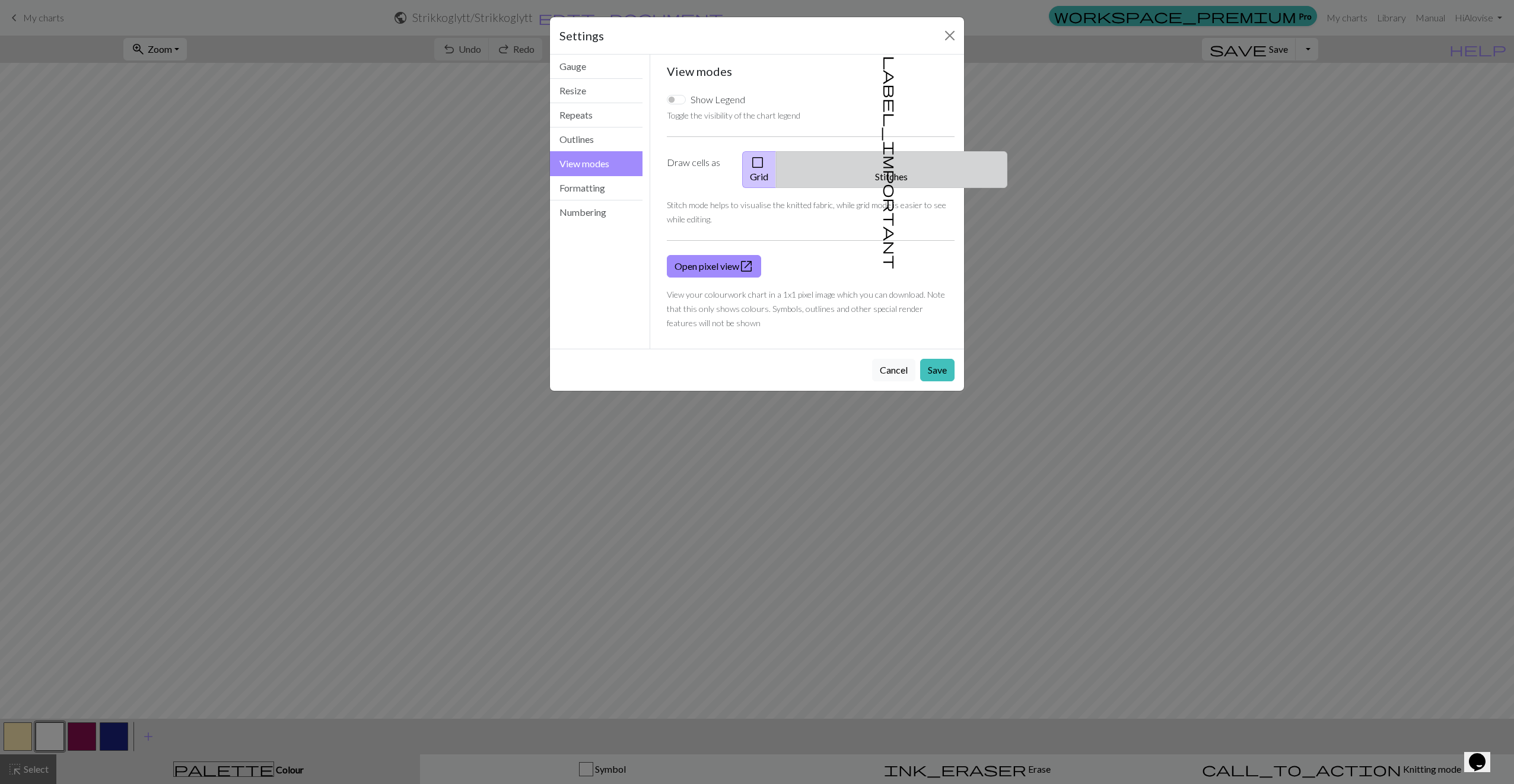
click at [917, 167] on button "label_important Stitches" at bounding box center [892, 169] width 231 height 37
click at [937, 359] on button "Save" at bounding box center [937, 370] width 34 height 23
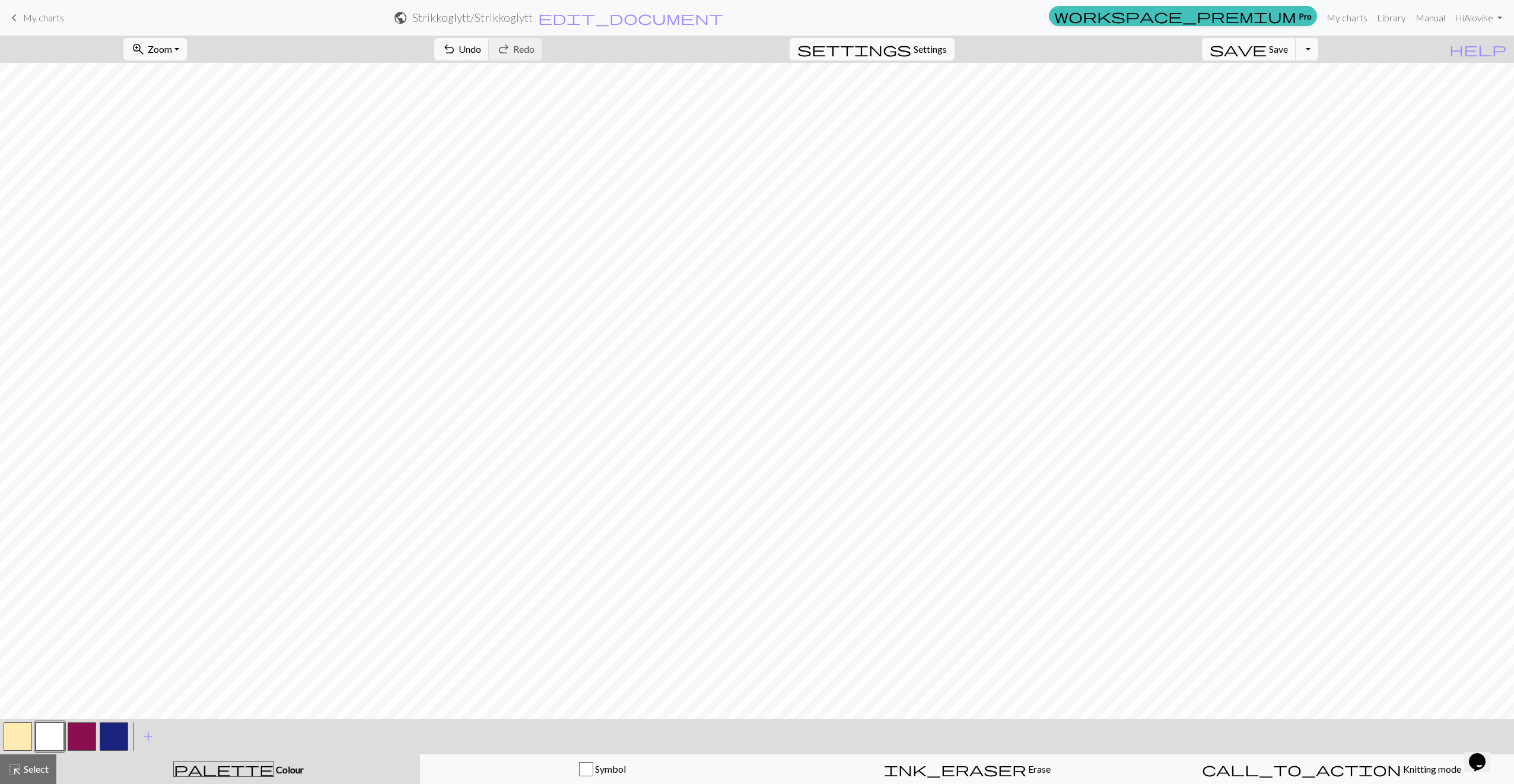
click at [23, 742] on button "button" at bounding box center [17, 736] width 28 height 28
click at [24, 746] on button "button" at bounding box center [17, 736] width 28 height 28
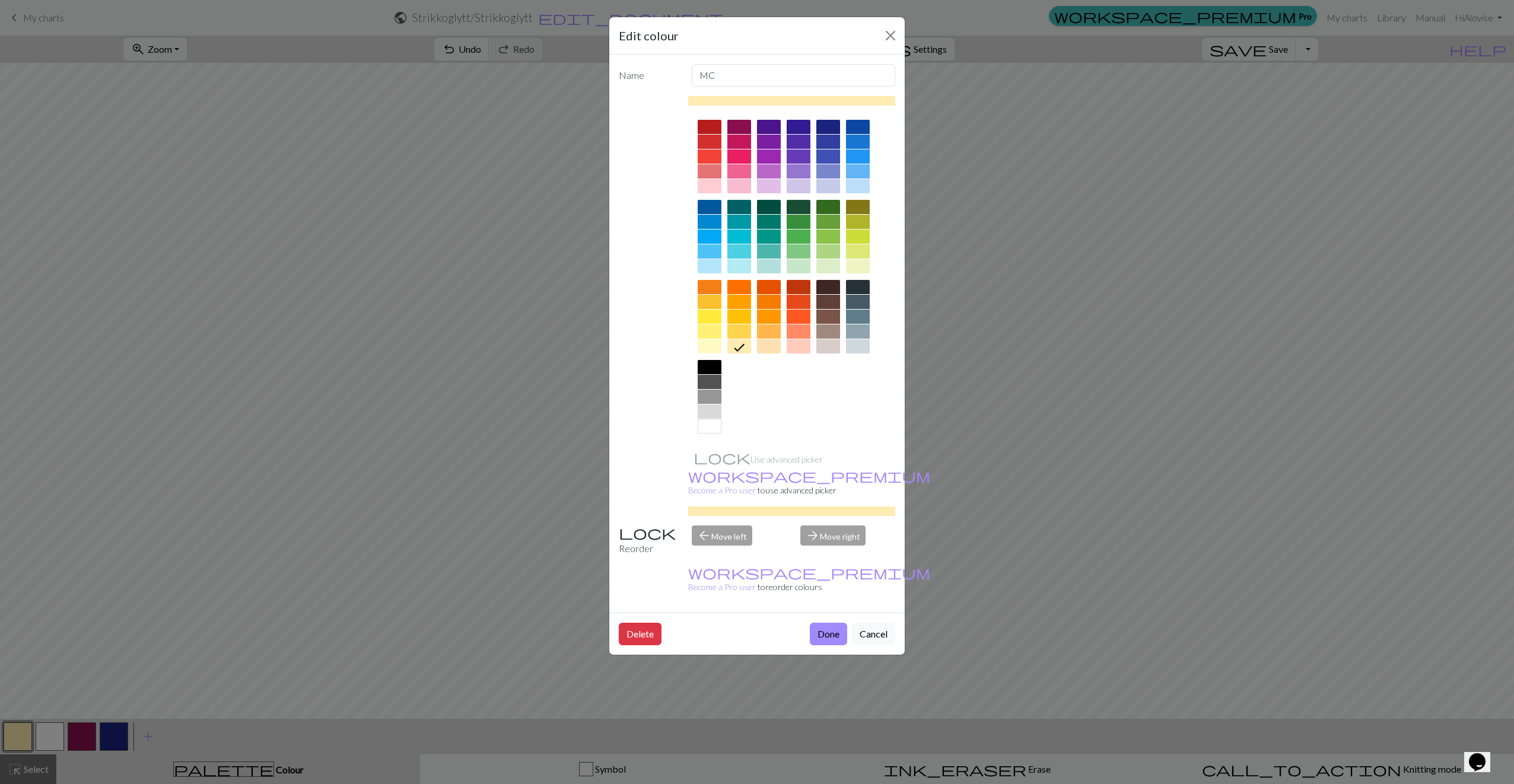
click at [710, 345] on div at bounding box center [709, 346] width 24 height 14
click at [835, 623] on button "Done" at bounding box center [829, 634] width 38 height 23
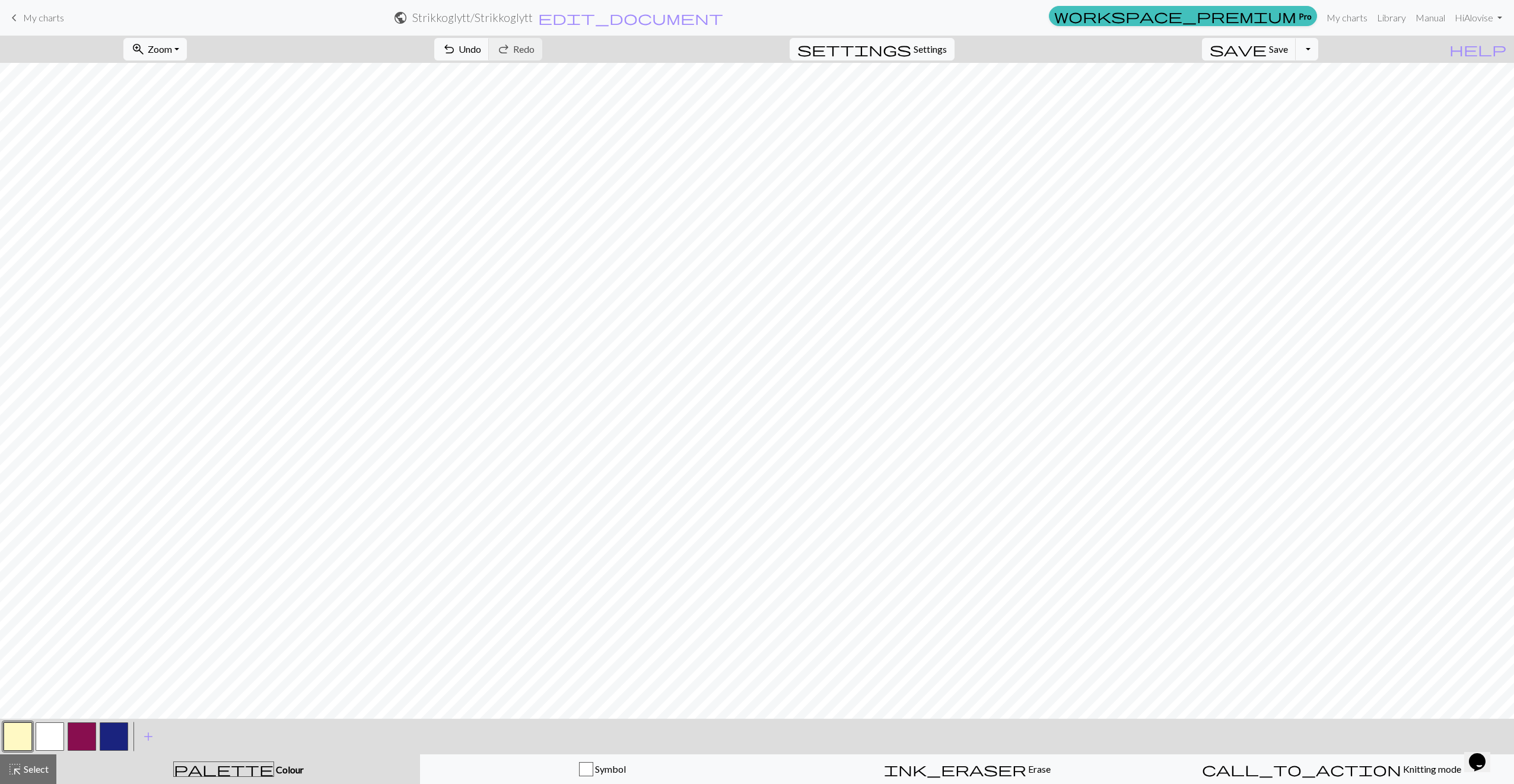
click at [11, 741] on button "button" at bounding box center [17, 736] width 28 height 28
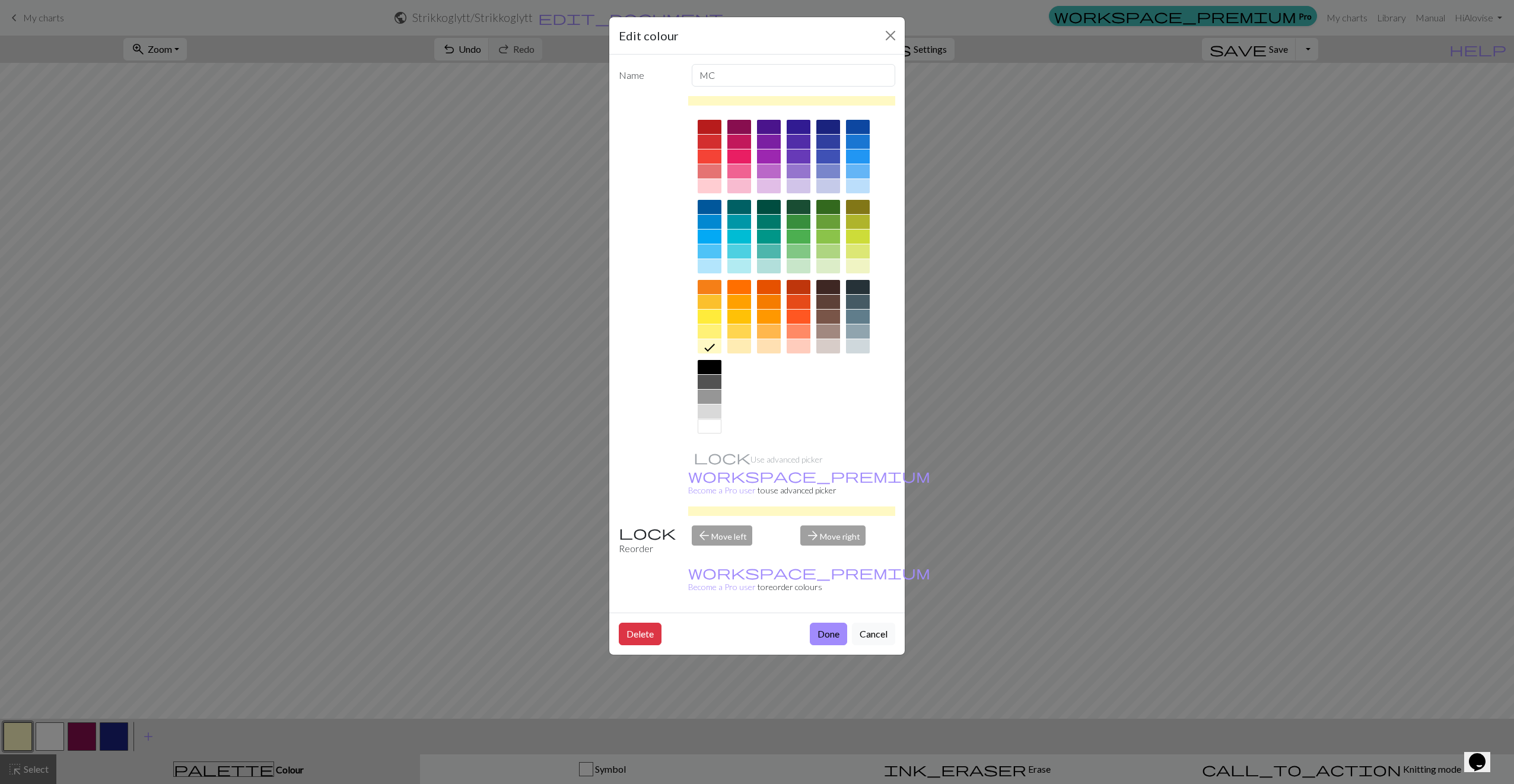
click at [803, 346] on div at bounding box center [798, 346] width 24 height 14
click at [829, 613] on div "Delete Done Cancel" at bounding box center [757, 634] width 296 height 42
click at [830, 623] on button "Done" at bounding box center [829, 634] width 38 height 23
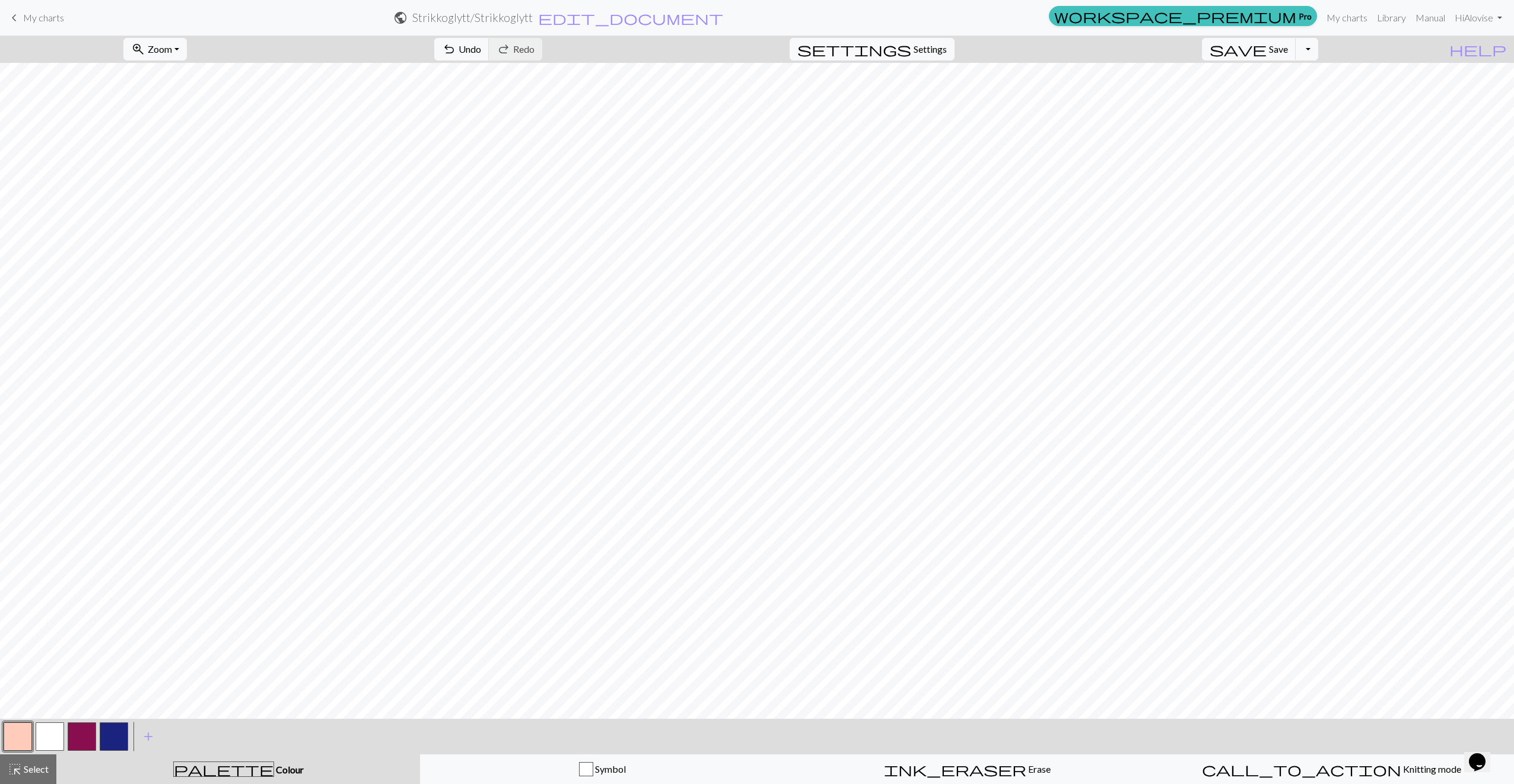
click at [21, 742] on button "button" at bounding box center [17, 736] width 28 height 28
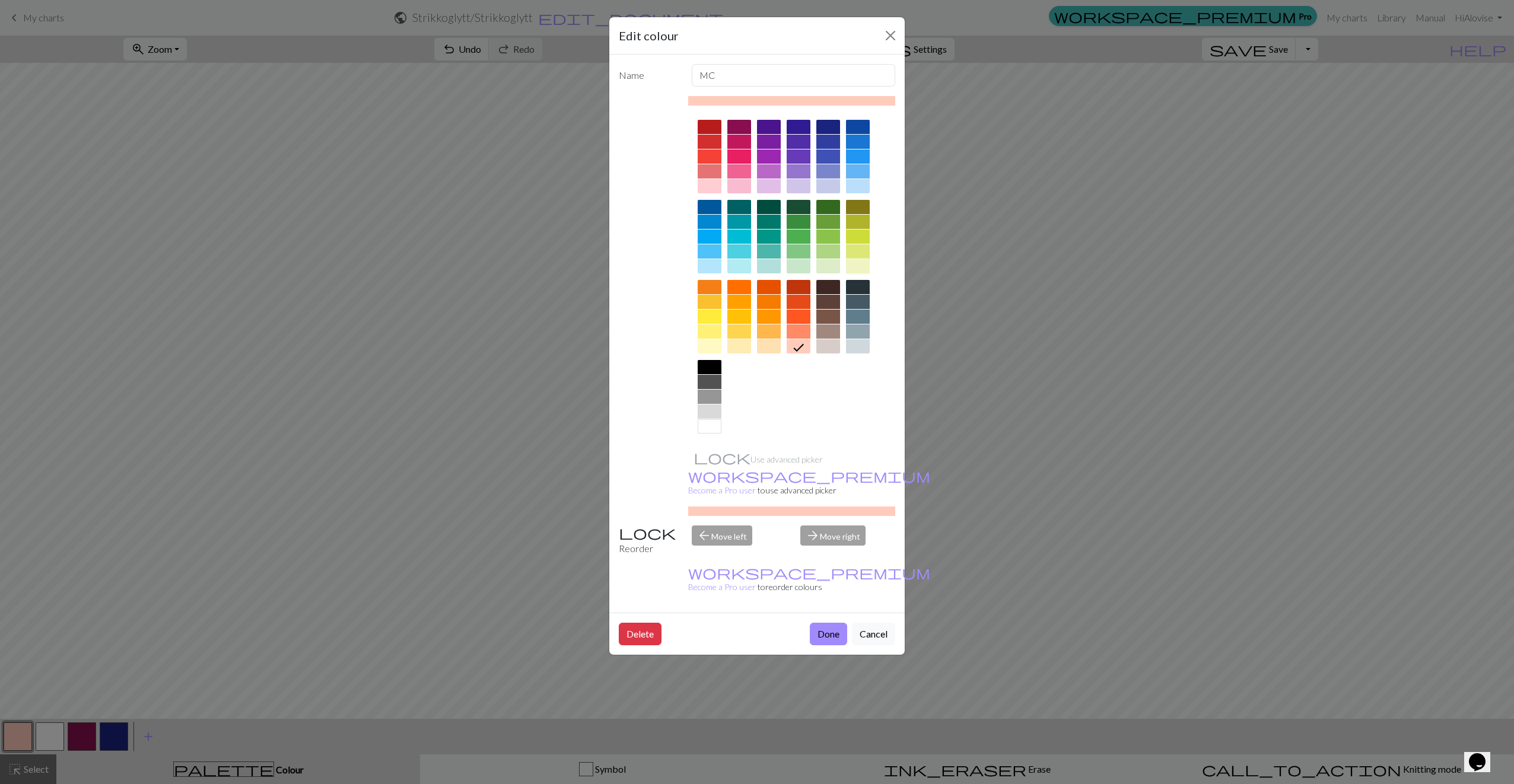
click at [861, 267] on div at bounding box center [857, 266] width 24 height 14
click at [831, 265] on div at bounding box center [828, 266] width 24 height 14
click at [830, 623] on button "Done" at bounding box center [829, 634] width 38 height 23
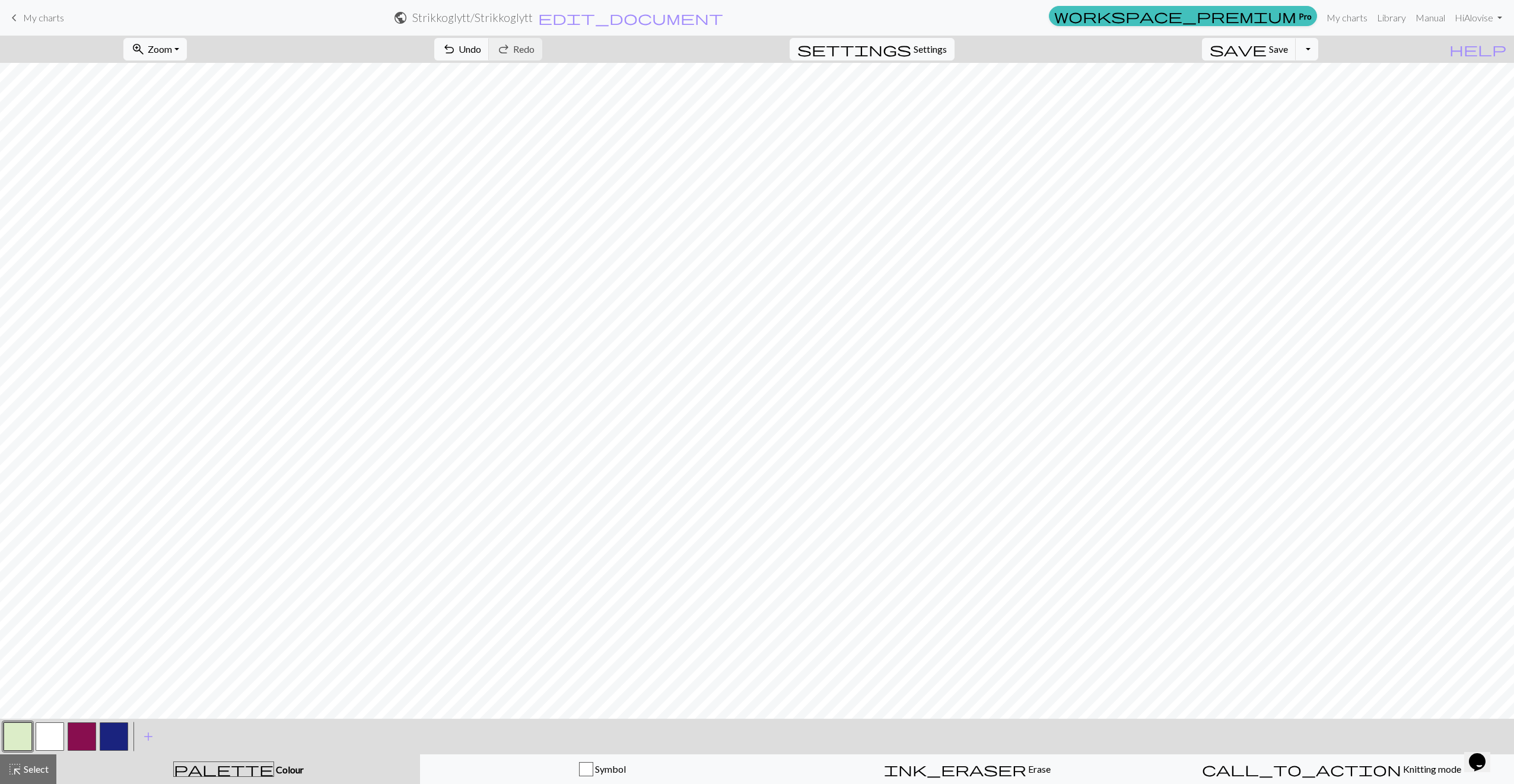
click at [1275, 48] on div "save Save Save Toggle Dropdown file_copy Save a copy save_alt Download" at bounding box center [1260, 49] width 134 height 28
click at [1275, 21] on span "workspace_premium" at bounding box center [1175, 15] width 242 height 17
click at [1275, 40] on button "save Save Save" at bounding box center [1249, 50] width 94 height 23
click at [1275, 50] on span "Save" at bounding box center [1278, 48] width 19 height 11
click at [1275, 19] on div "Chart saved Chart saved" at bounding box center [757, 46] width 1514 height 93
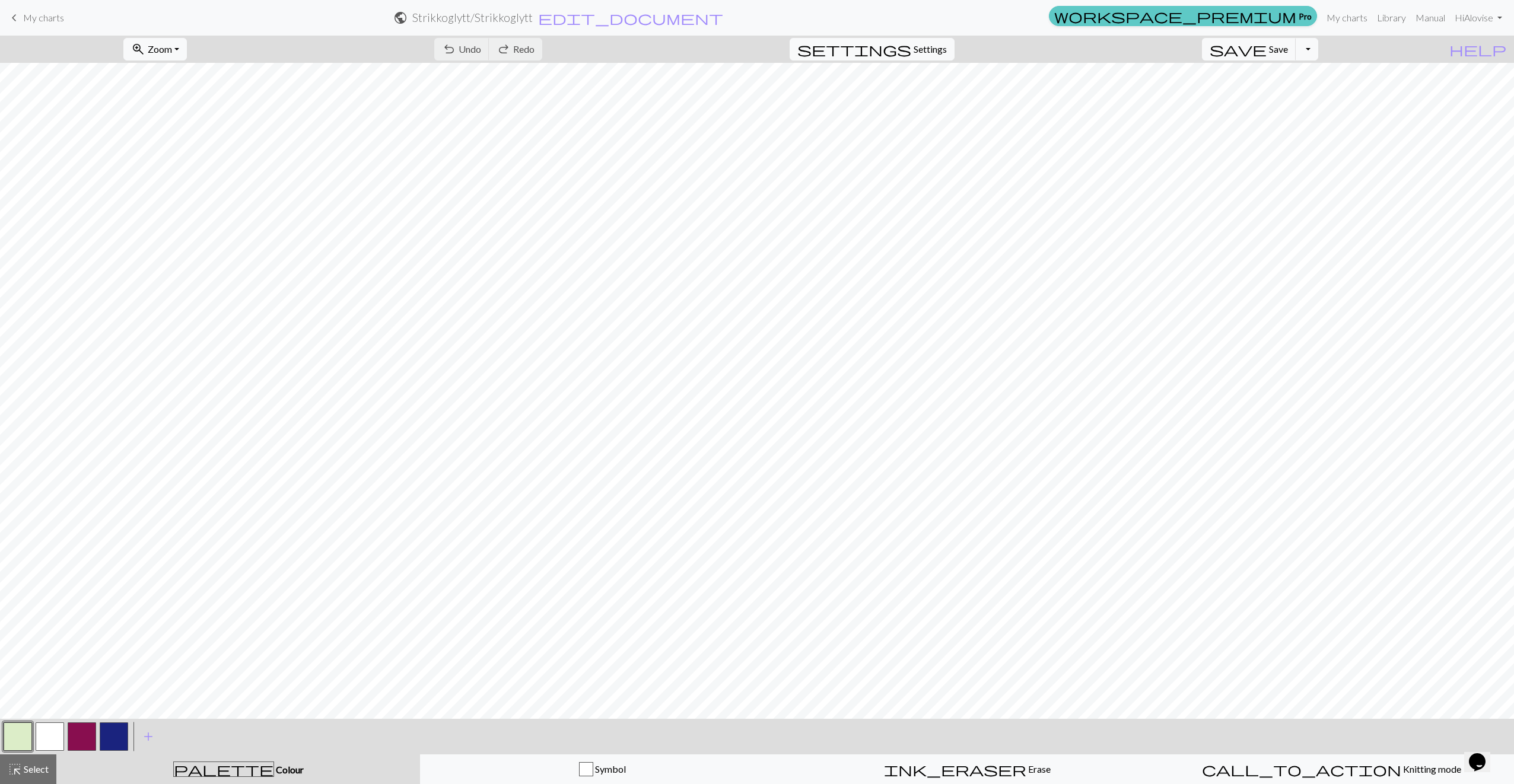
click at [1275, 19] on span "workspace_premium" at bounding box center [1175, 15] width 242 height 17
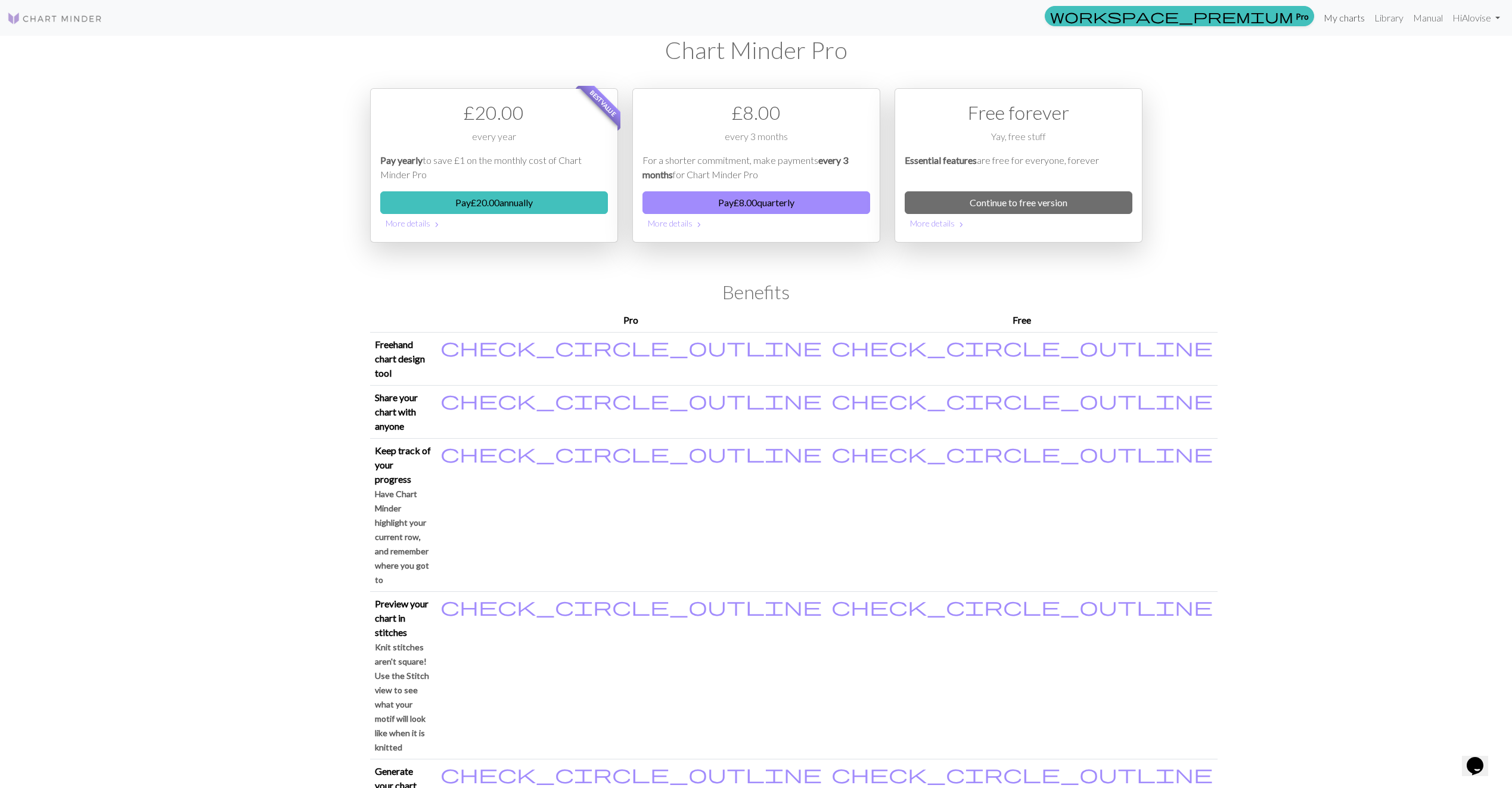
click at [1281, 19] on link "My charts" at bounding box center [1344, 18] width 51 height 24
click at [1281, 26] on link "My charts" at bounding box center [1344, 18] width 51 height 24
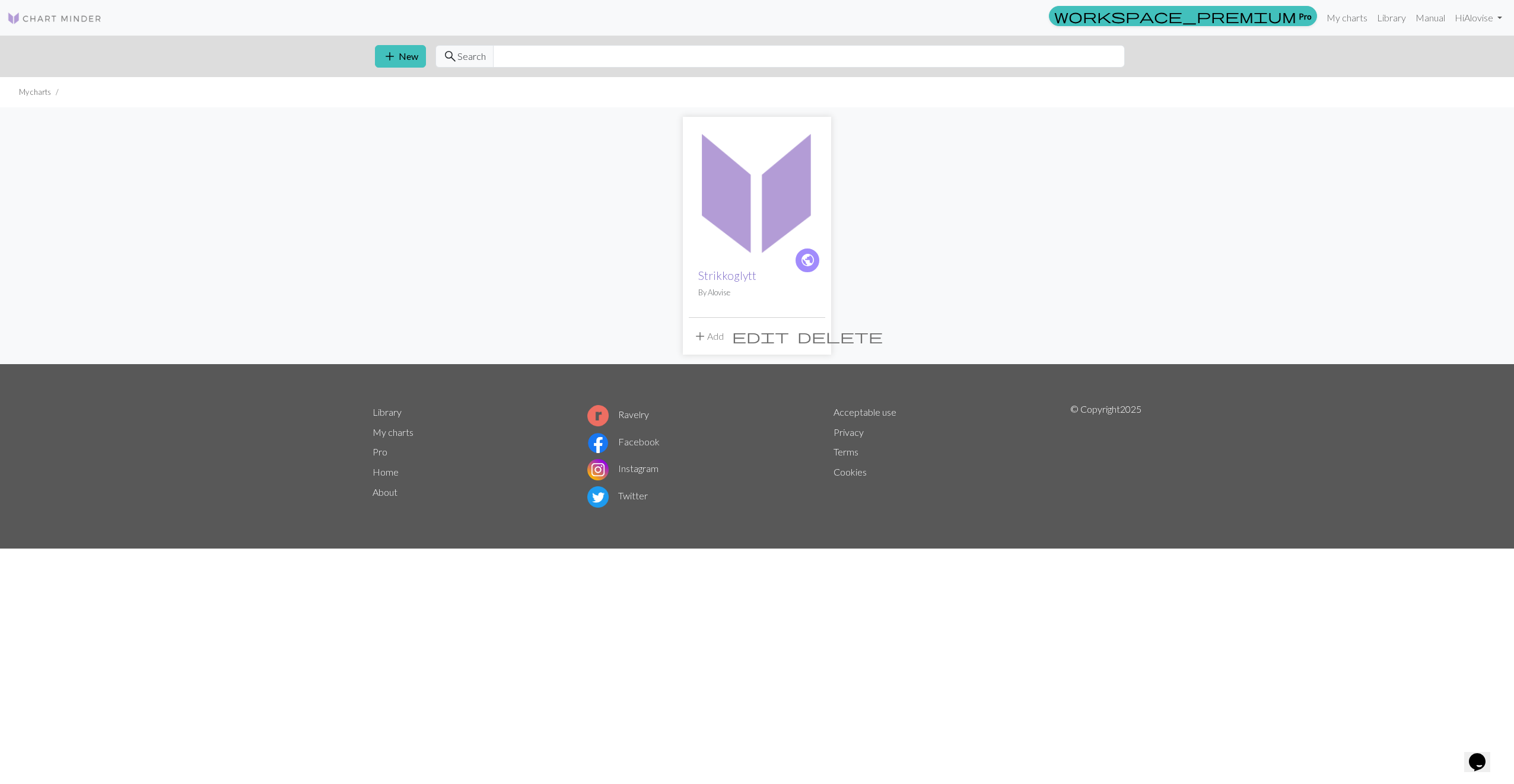
click at [722, 279] on link "Strikkoglytt" at bounding box center [727, 275] width 58 height 13
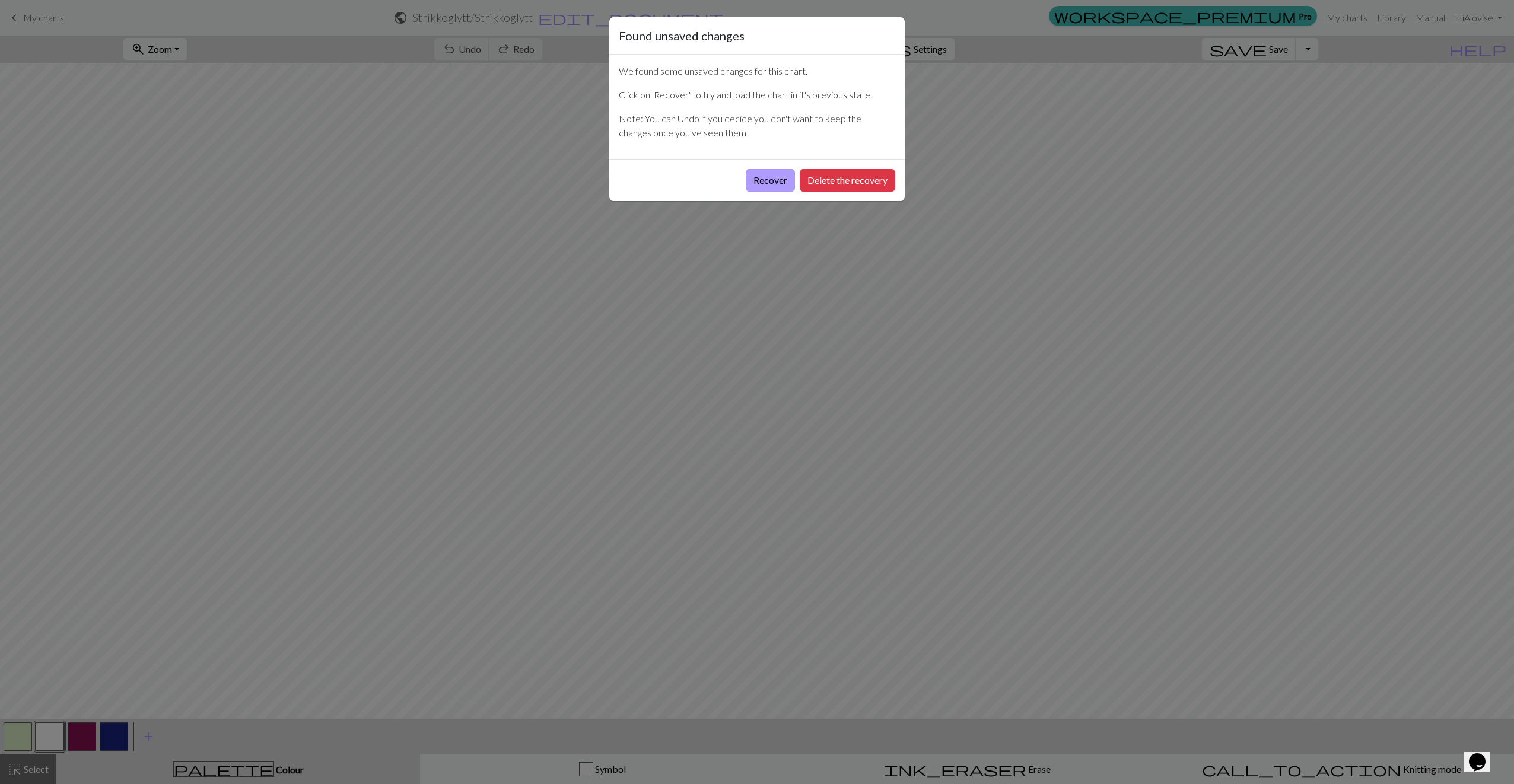
click at [757, 181] on button "Recover" at bounding box center [770, 181] width 49 height 23
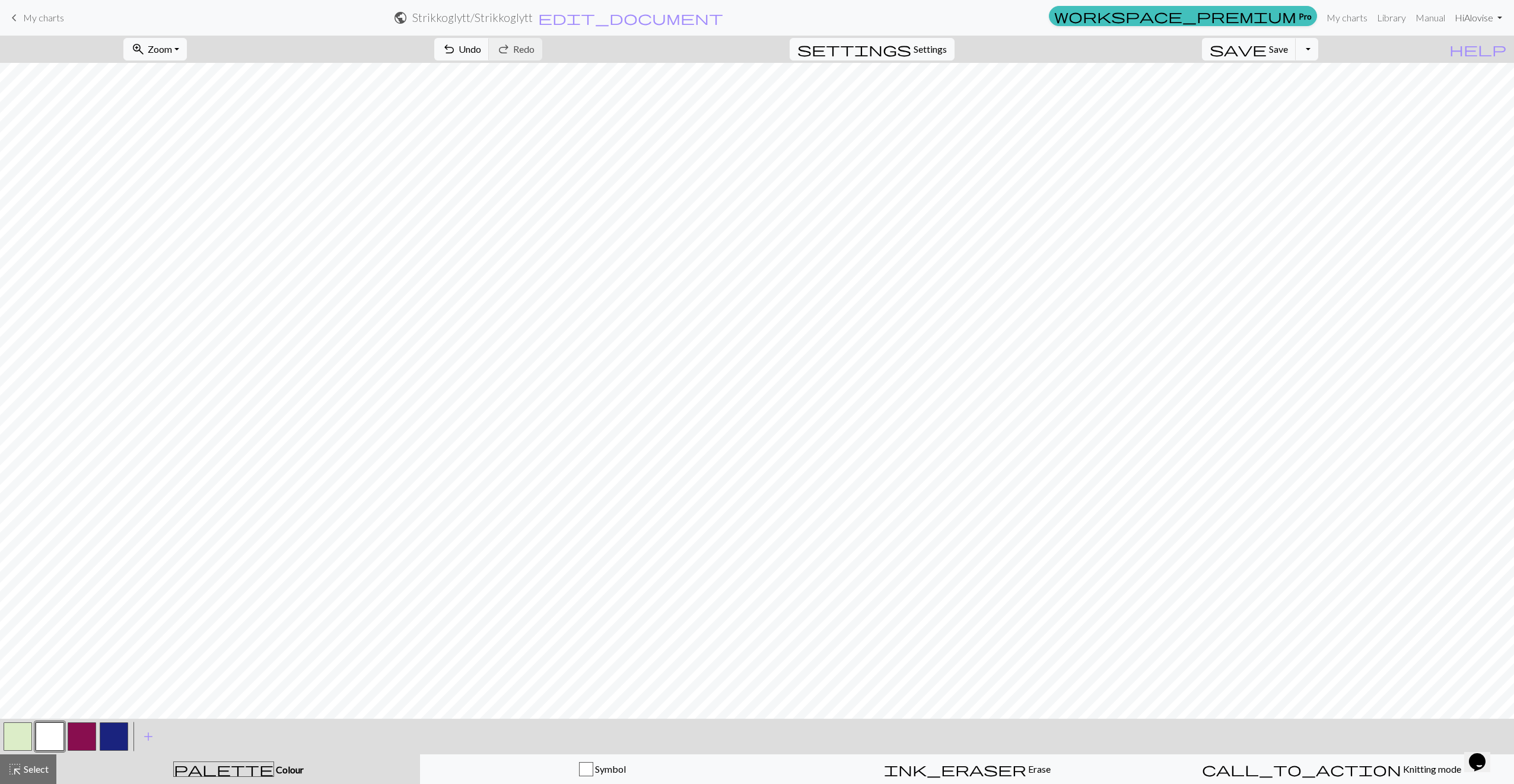
click at [1275, 15] on link "Hi Alovise" at bounding box center [1478, 17] width 57 height 24
drag, startPoint x: 1486, startPoint y: 15, endPoint x: 1437, endPoint y: 19, distance: 49.2
click at [1275, 15] on link "Hi Alovise" at bounding box center [1478, 17] width 57 height 24
click at [1275, 19] on link "Manual" at bounding box center [1430, 17] width 39 height 24
click at [87, 734] on button "button" at bounding box center [82, 736] width 28 height 28
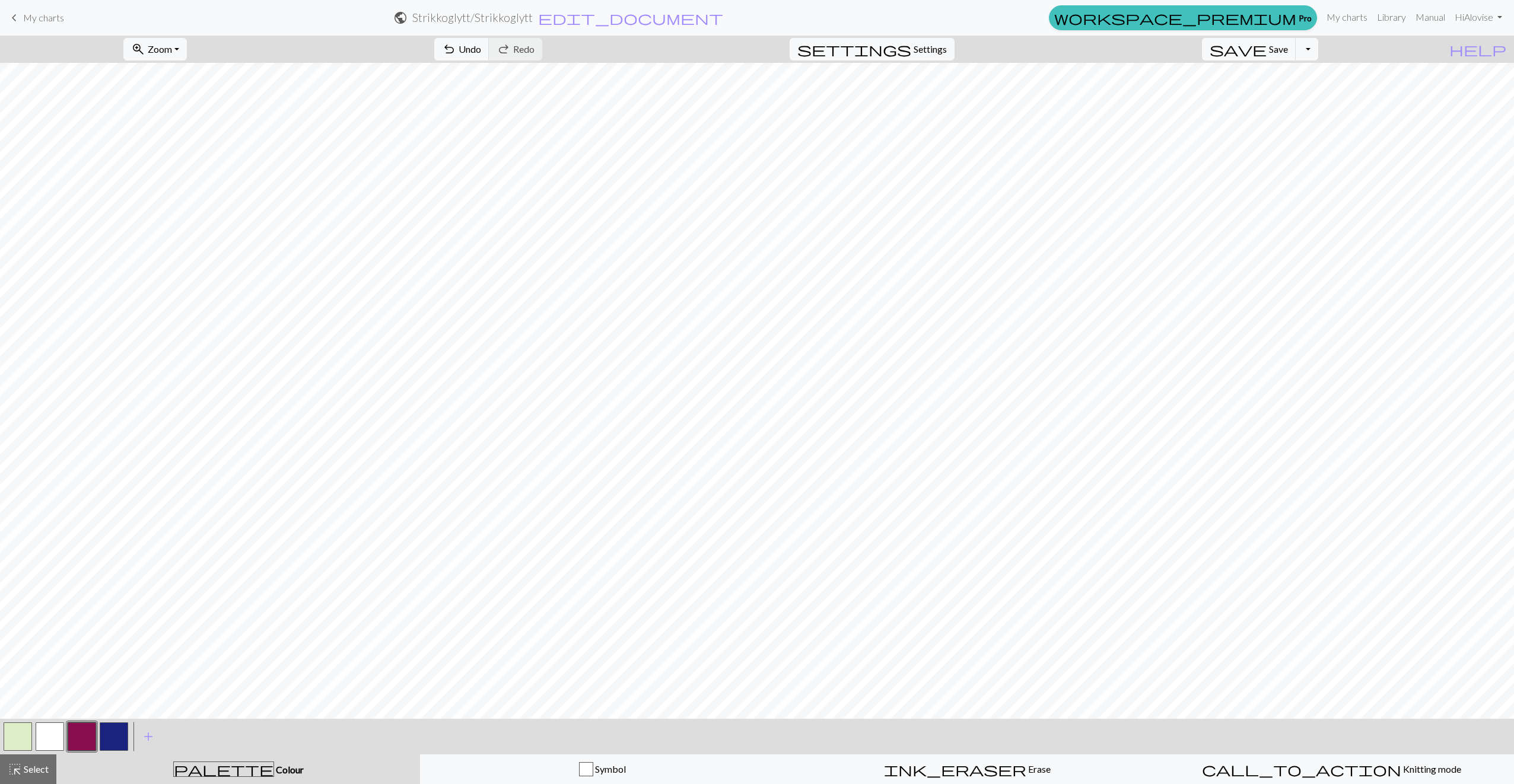
click at [56, 737] on button "button" at bounding box center [50, 736] width 28 height 28
click at [87, 732] on button "button" at bounding box center [82, 736] width 28 height 28
click at [28, 730] on button "button" at bounding box center [17, 736] width 28 height 28
click at [62, 736] on button "button" at bounding box center [50, 736] width 28 height 28
drag, startPoint x: 81, startPoint y: 742, endPoint x: 199, endPoint y: 729, distance: 118.7
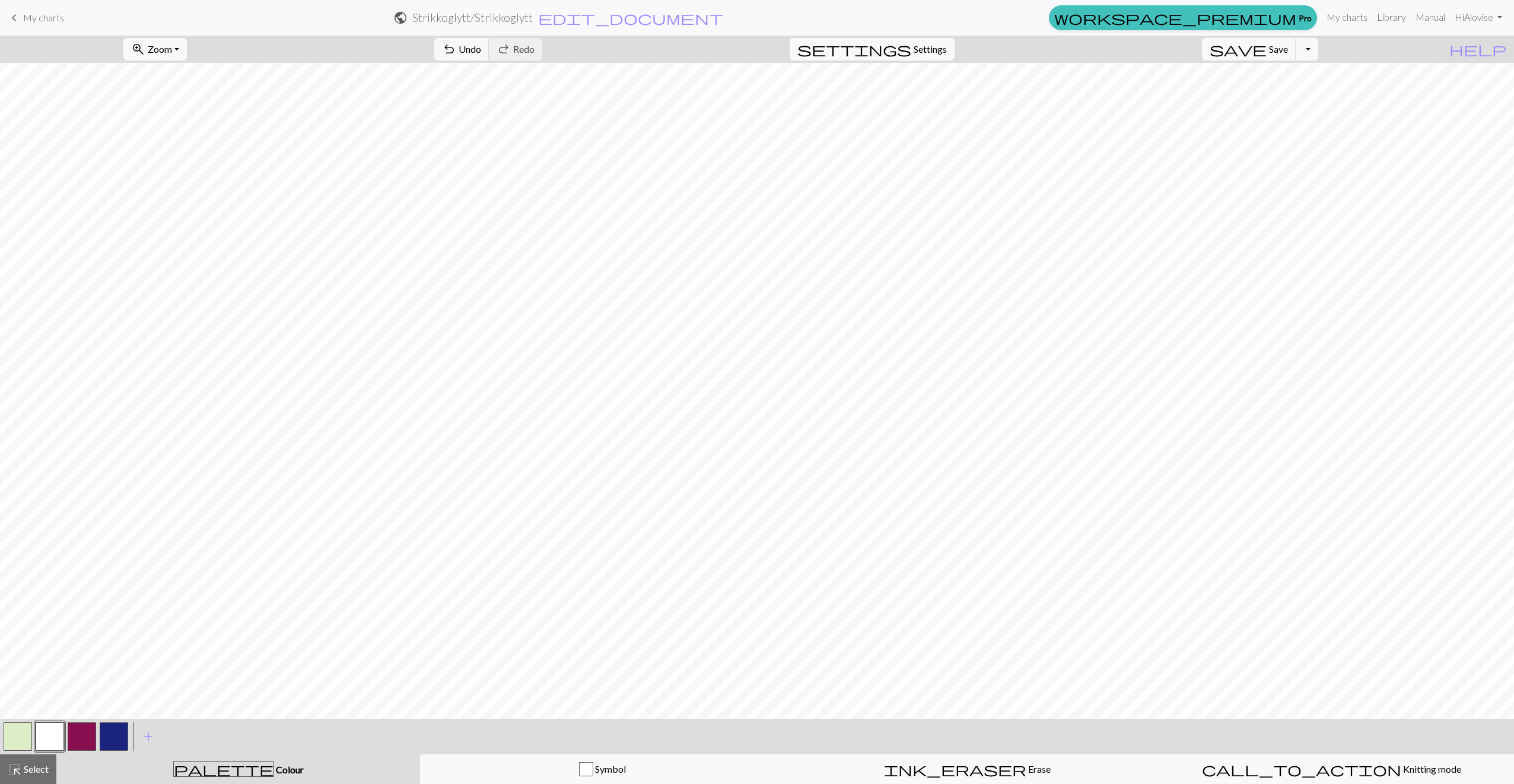
click at [81, 742] on button "button" at bounding box center [82, 736] width 28 height 28
drag, startPoint x: 27, startPoint y: 727, endPoint x: 33, endPoint y: 724, distance: 6.7
click at [28, 727] on button "button" at bounding box center [17, 736] width 28 height 28
click at [58, 728] on button "button" at bounding box center [50, 736] width 28 height 28
click at [33, 732] on div at bounding box center [66, 737] width 128 height 32
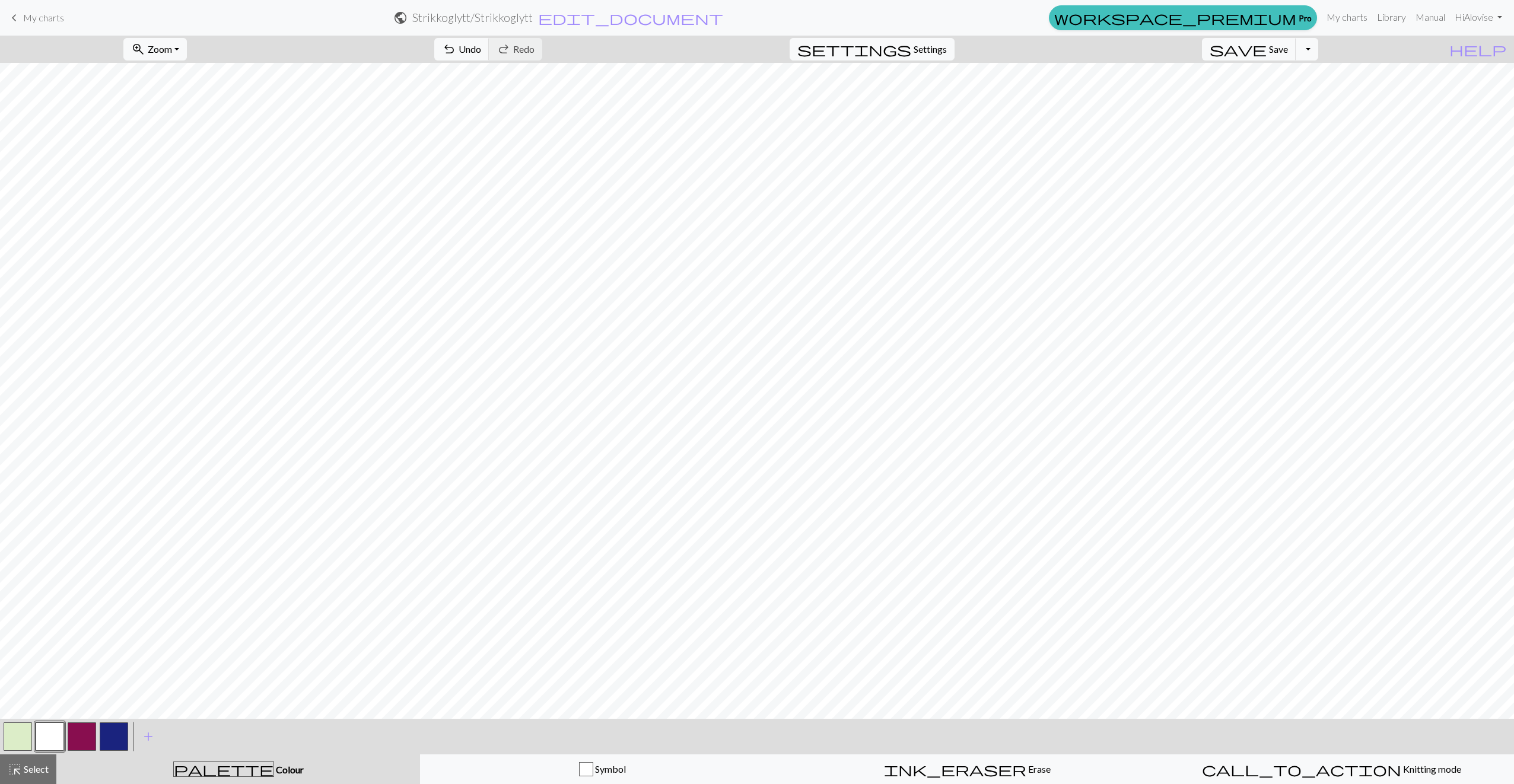
click at [17, 732] on button "button" at bounding box center [17, 736] width 28 height 28
click at [62, 730] on button "button" at bounding box center [50, 736] width 28 height 28
click at [91, 738] on button "button" at bounding box center [82, 736] width 28 height 28
click at [111, 727] on button "button" at bounding box center [114, 736] width 28 height 28
click at [44, 737] on button "button" at bounding box center [50, 736] width 28 height 28
